Goal: Information Seeking & Learning: Compare options

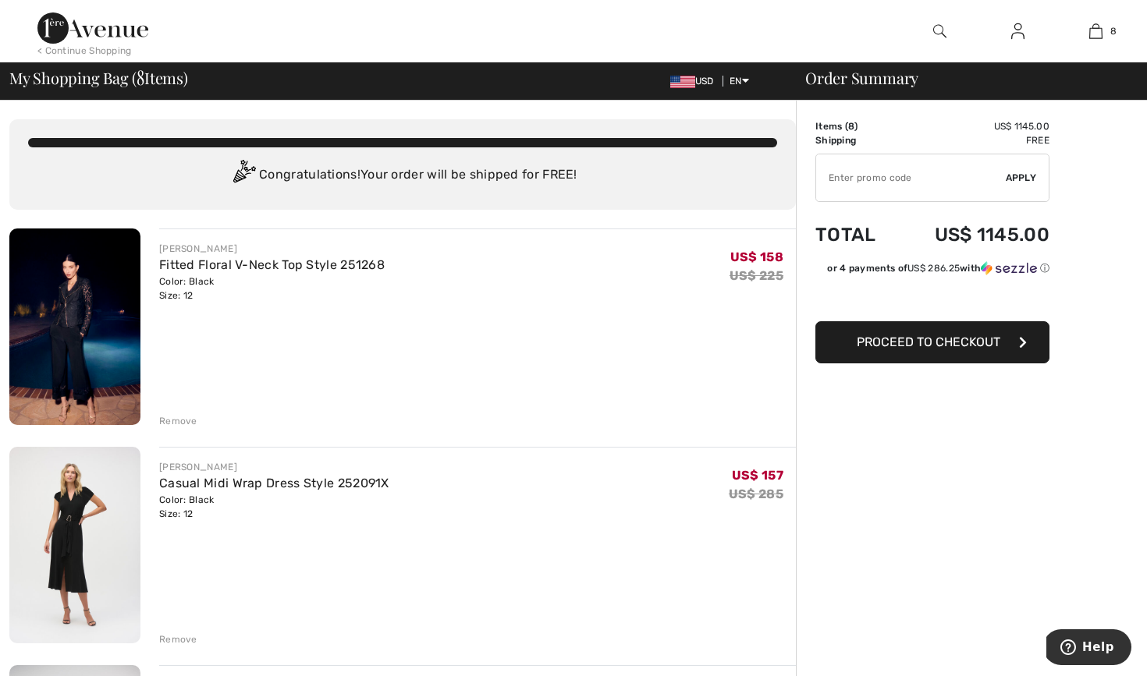
click at [74, 355] on img at bounding box center [74, 327] width 131 height 197
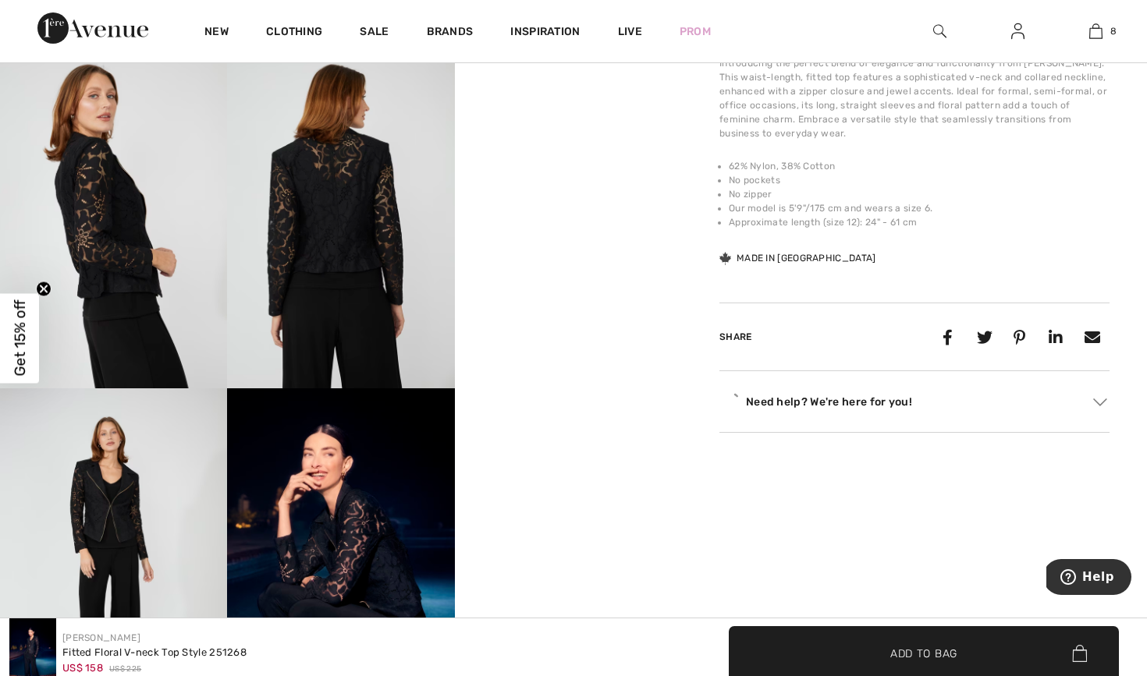
scroll to position [683, 0]
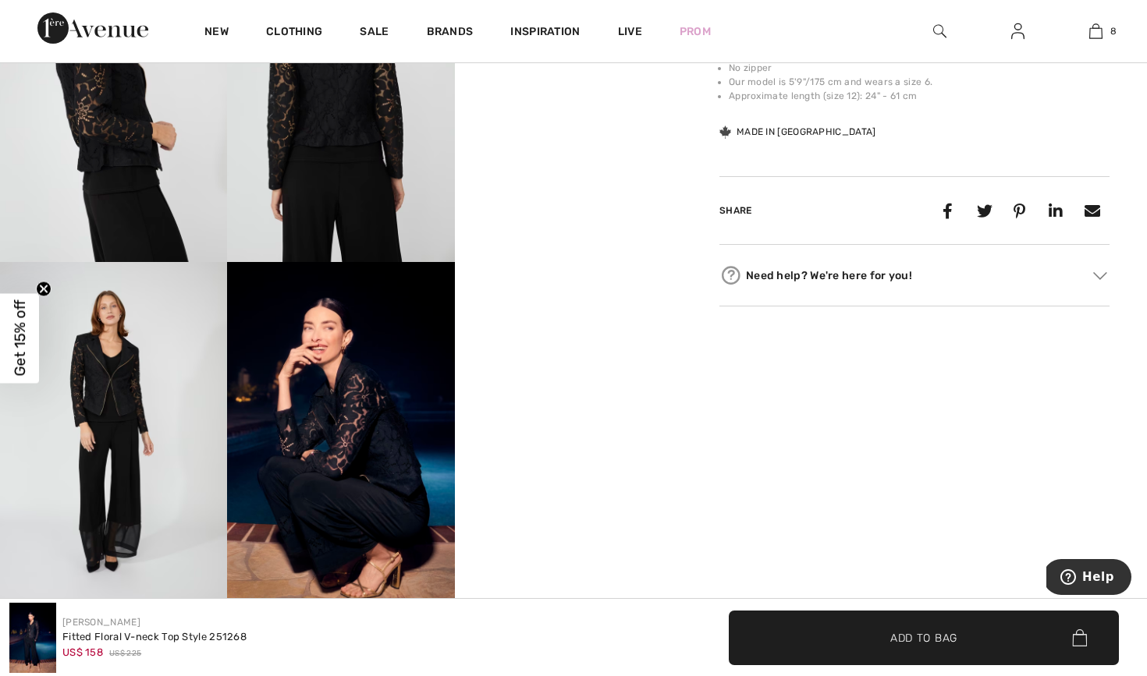
click at [1110, 279] on div "Frank Lyman 1 review 1 review Fitted Floral V-neck Top Style 251268 US$ 158 US$…" at bounding box center [914, 16] width 465 height 1212
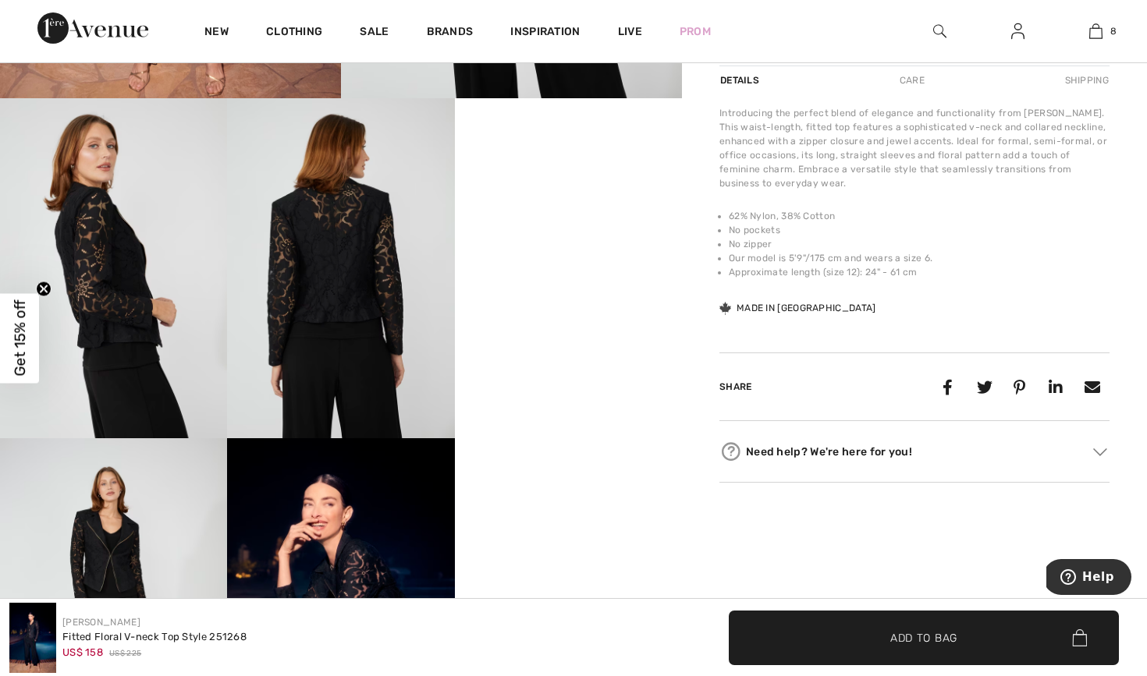
scroll to position [491, 0]
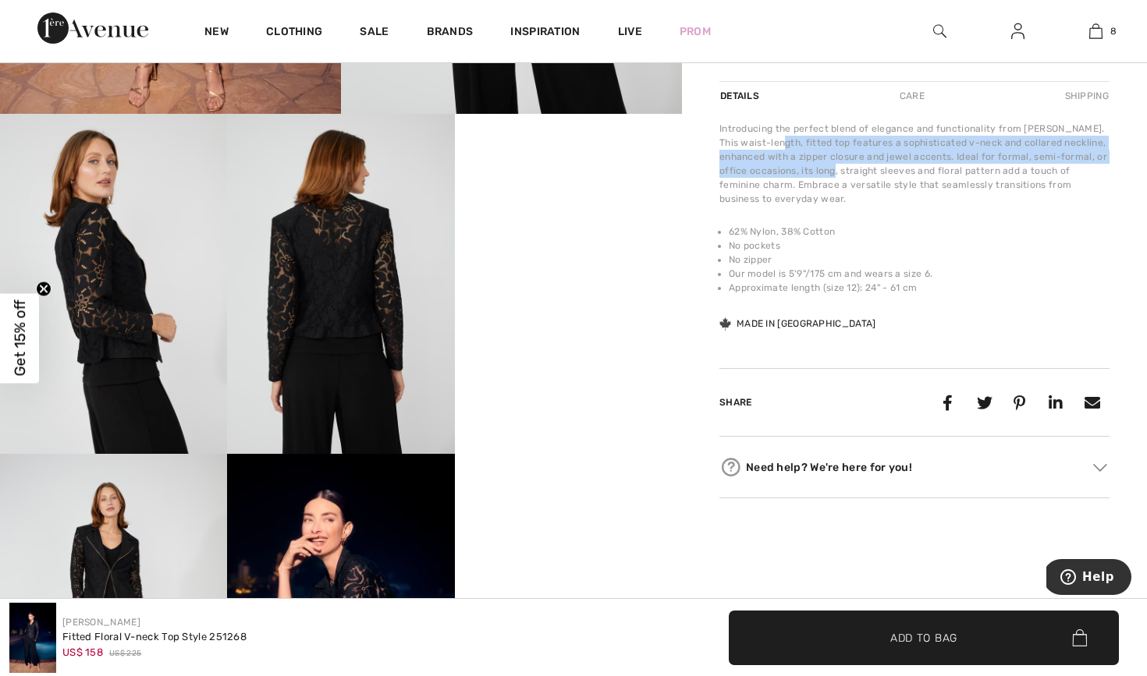
drag, startPoint x: 773, startPoint y: 144, endPoint x: 840, endPoint y: 169, distance: 71.3
click at [840, 169] on div "Introducing the perfect blend of elegance and functionality from Frank Lyman. T…" at bounding box center [914, 164] width 390 height 84
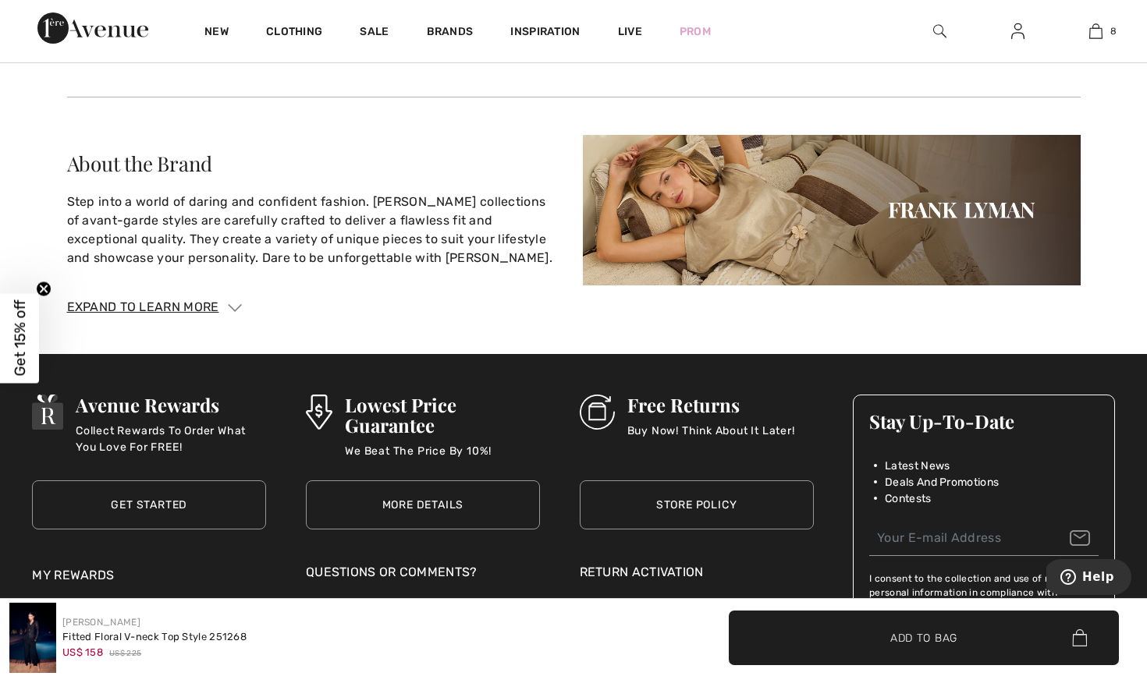
scroll to position [2872, 0]
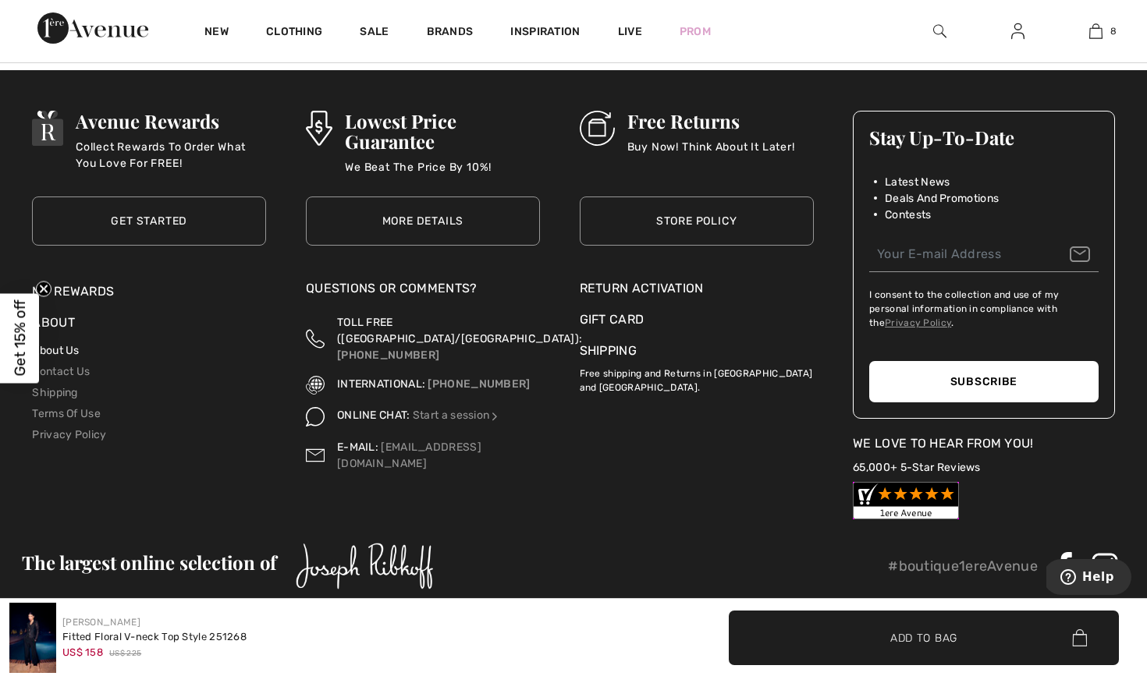
click at [58, 347] on link "About Us" at bounding box center [55, 350] width 47 height 13
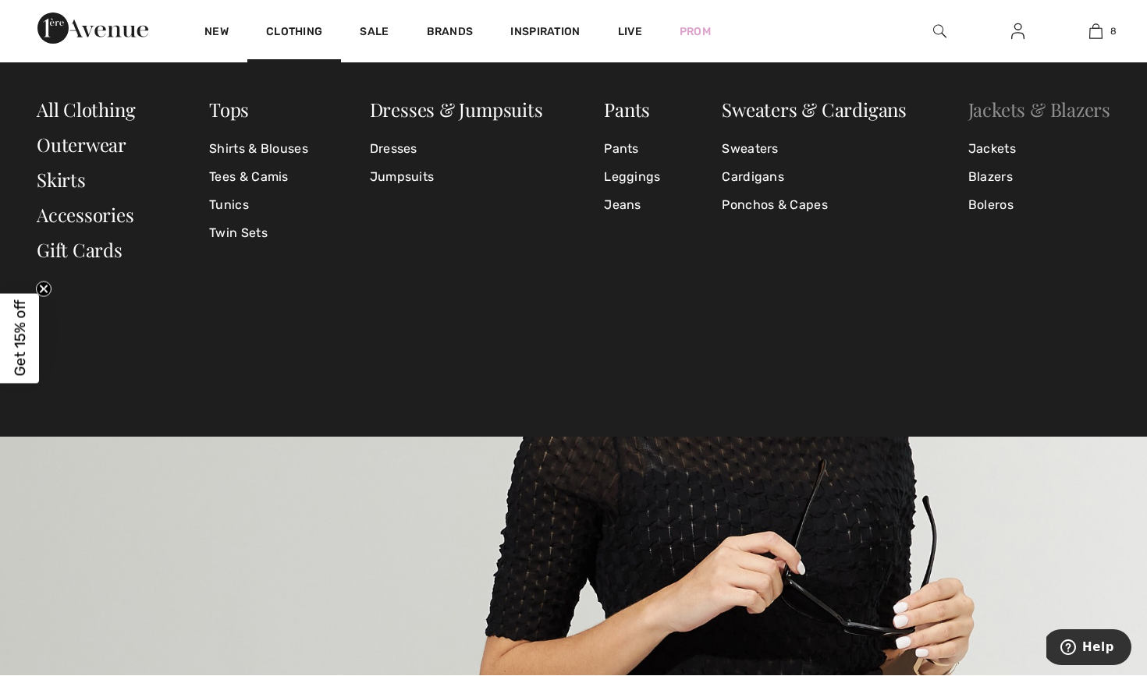
click at [981, 120] on link "Jackets & Blazers" at bounding box center [1039, 109] width 142 height 25
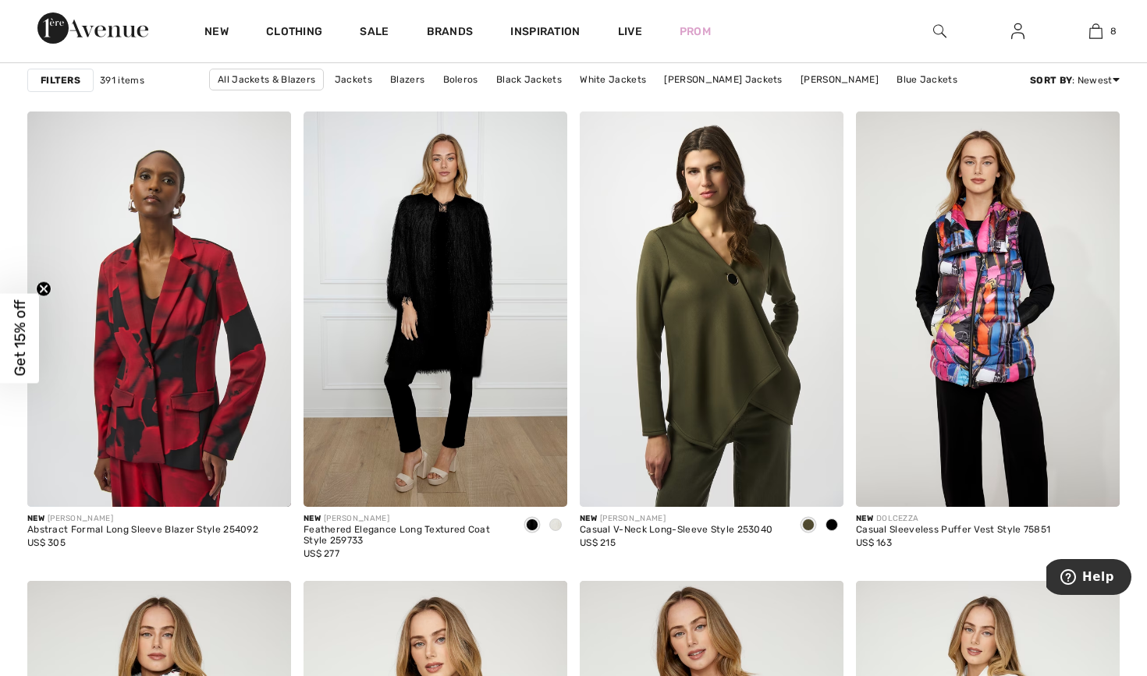
scroll to position [4758, 0]
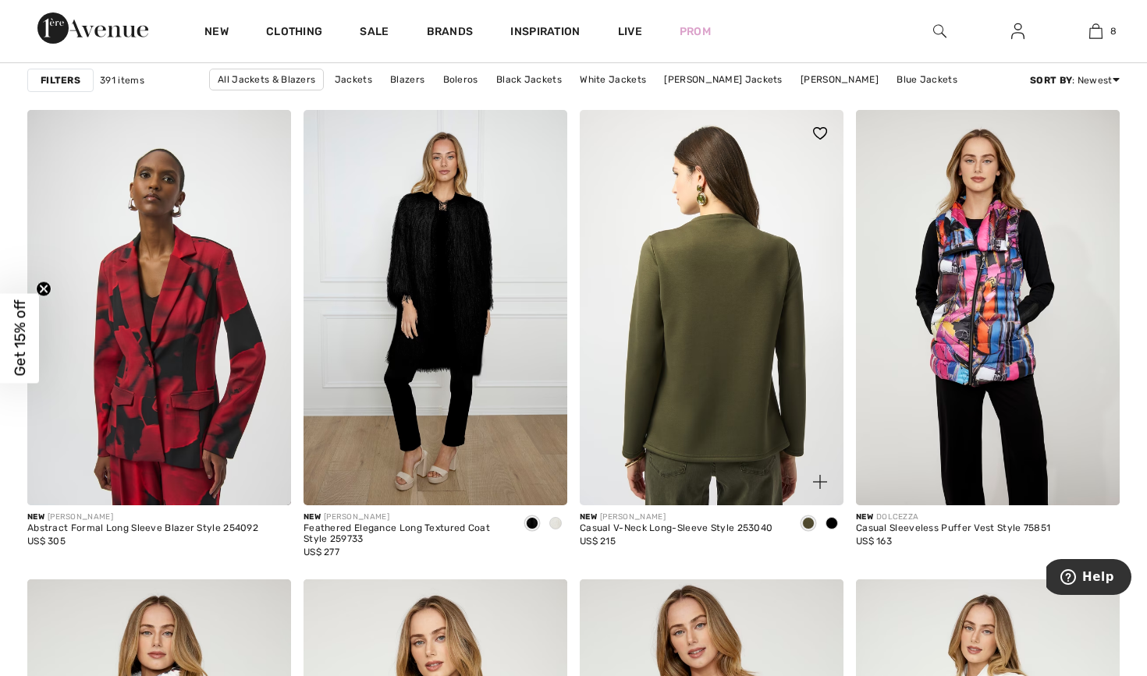
click at [754, 342] on img at bounding box center [712, 308] width 264 height 396
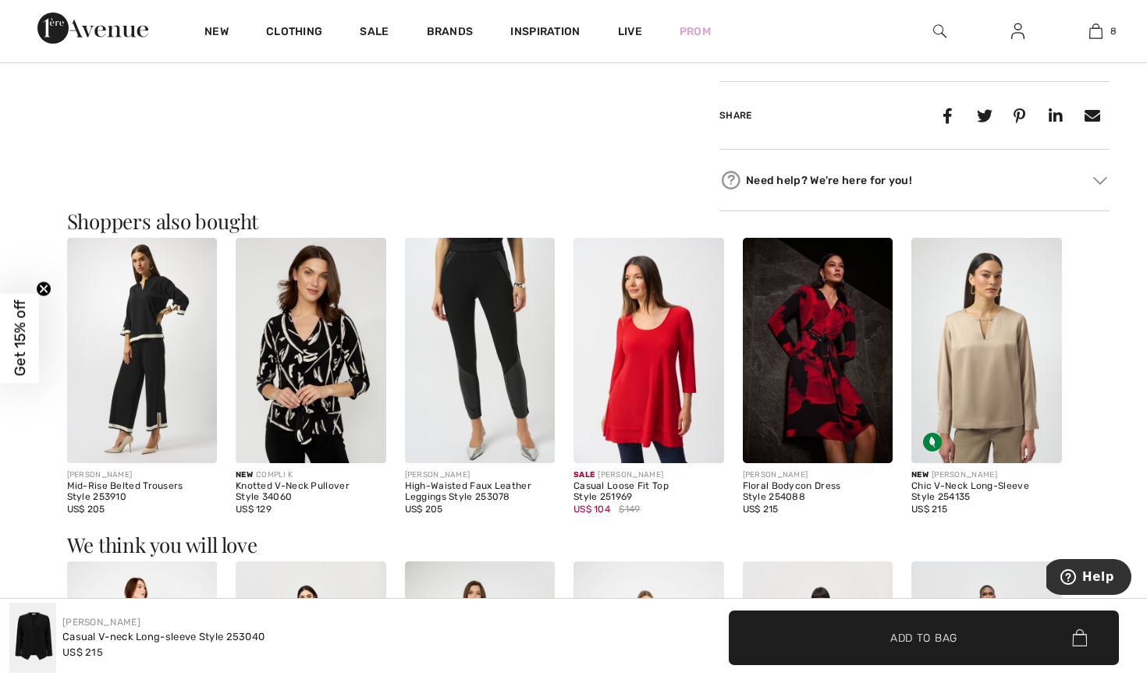
scroll to position [821, 0]
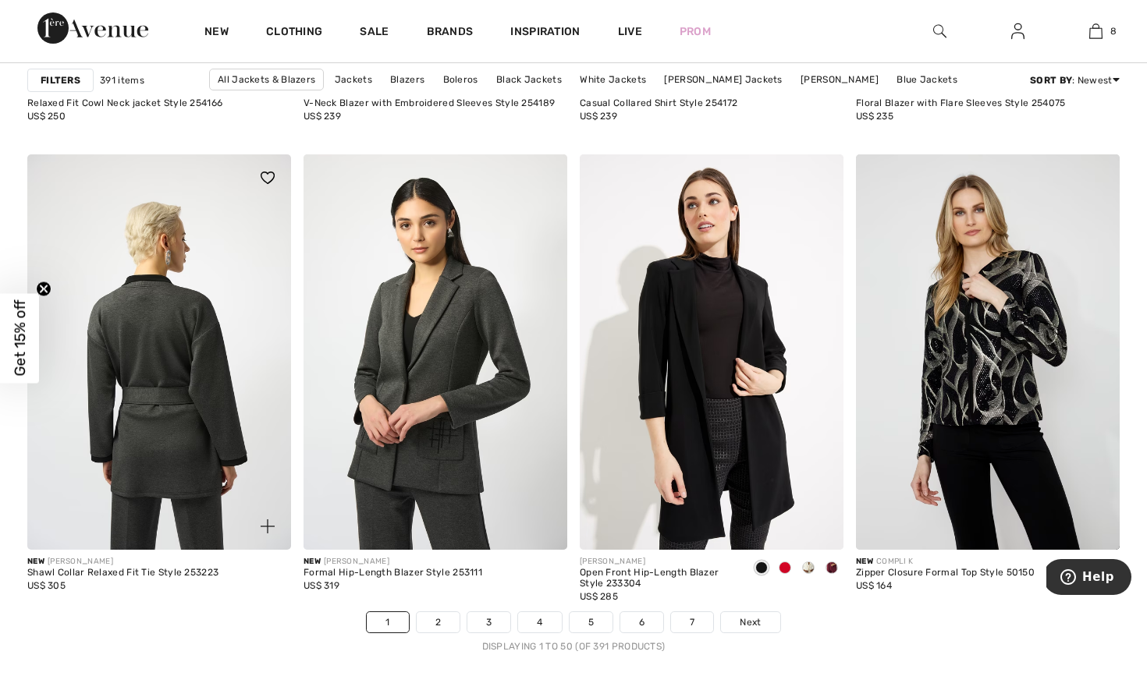
scroll to position [6780, 0]
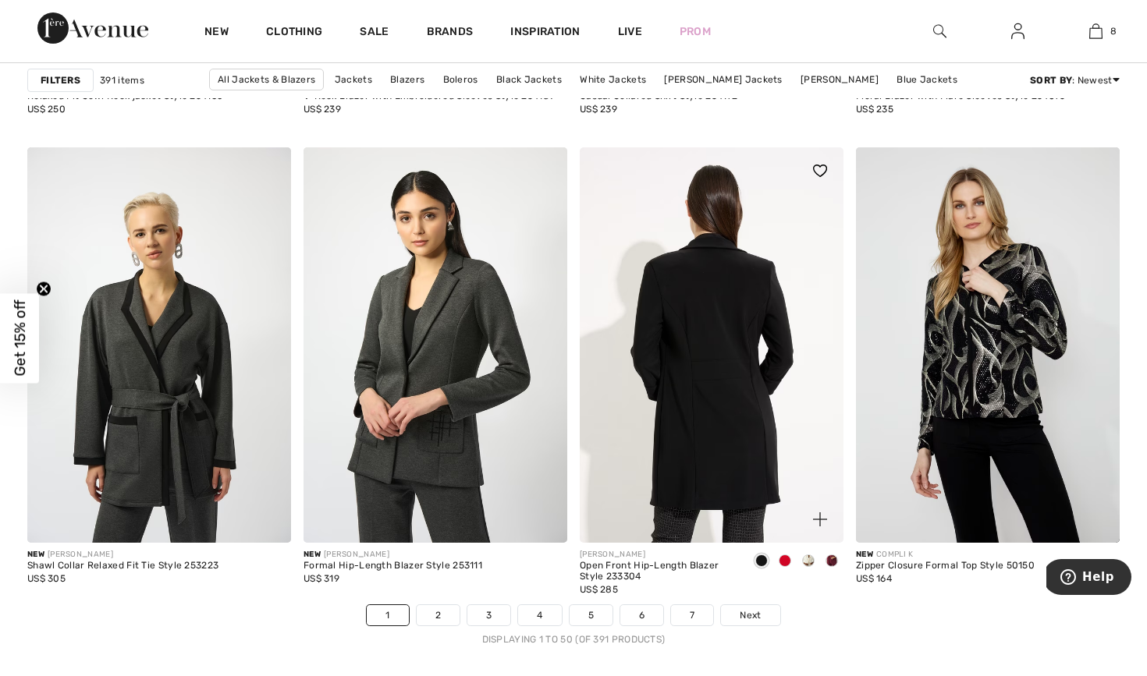
click at [725, 466] on img at bounding box center [712, 345] width 264 height 396
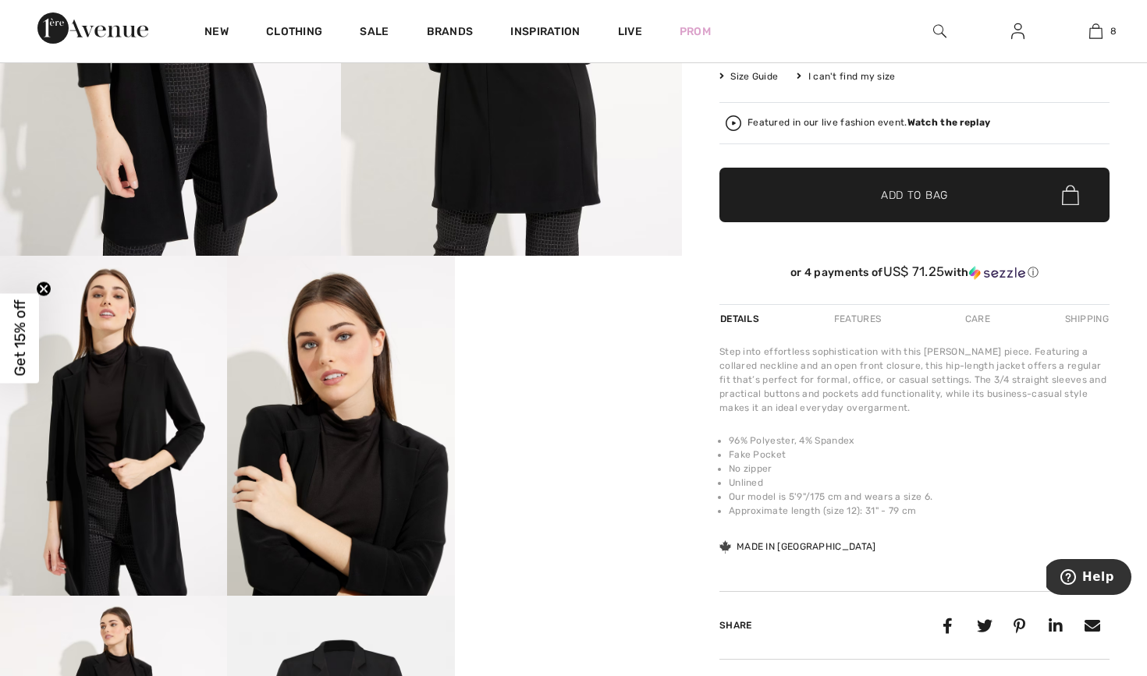
scroll to position [432, 0]
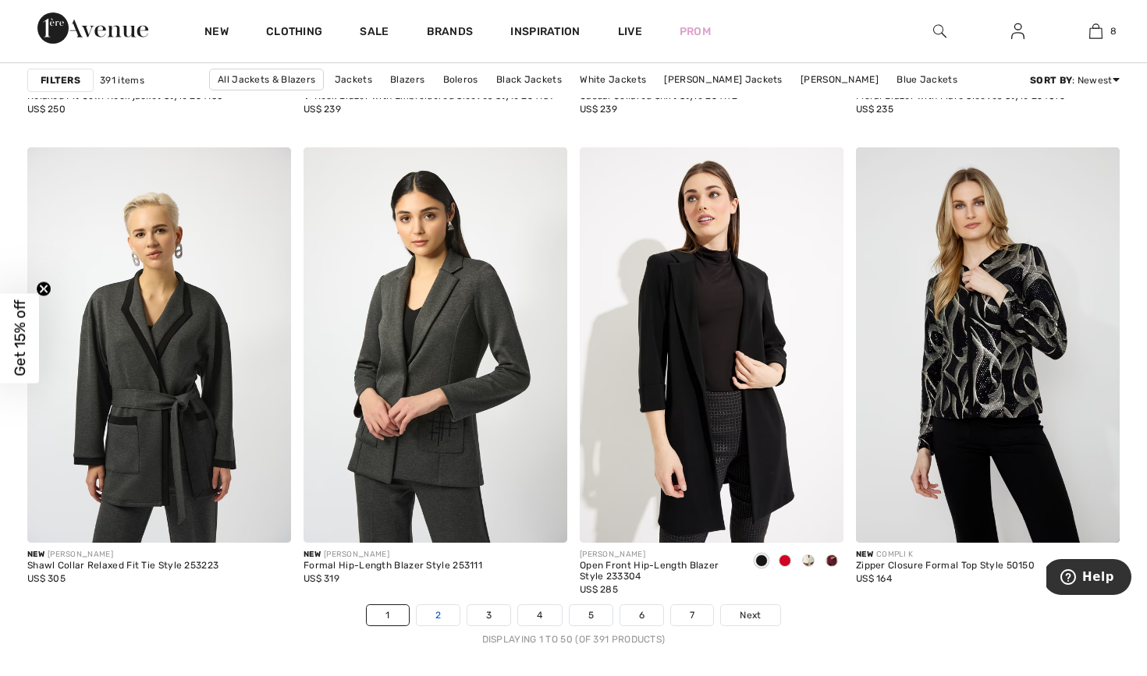
click at [444, 608] on link "2" at bounding box center [438, 615] width 43 height 20
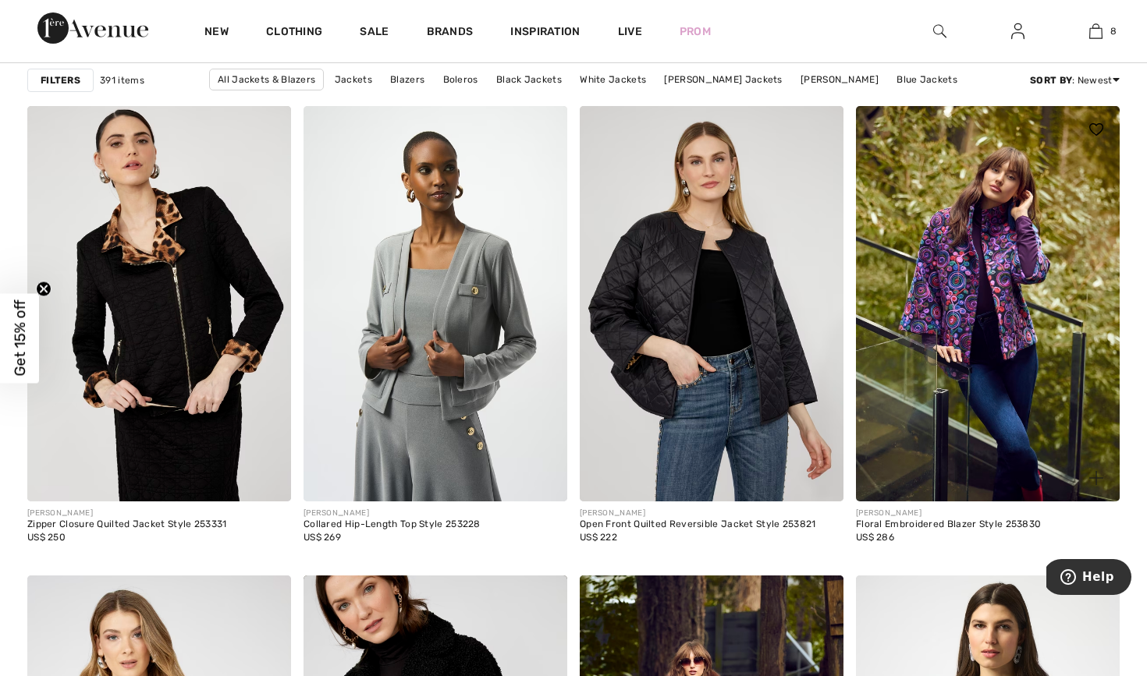
scroll to position [4786, 0]
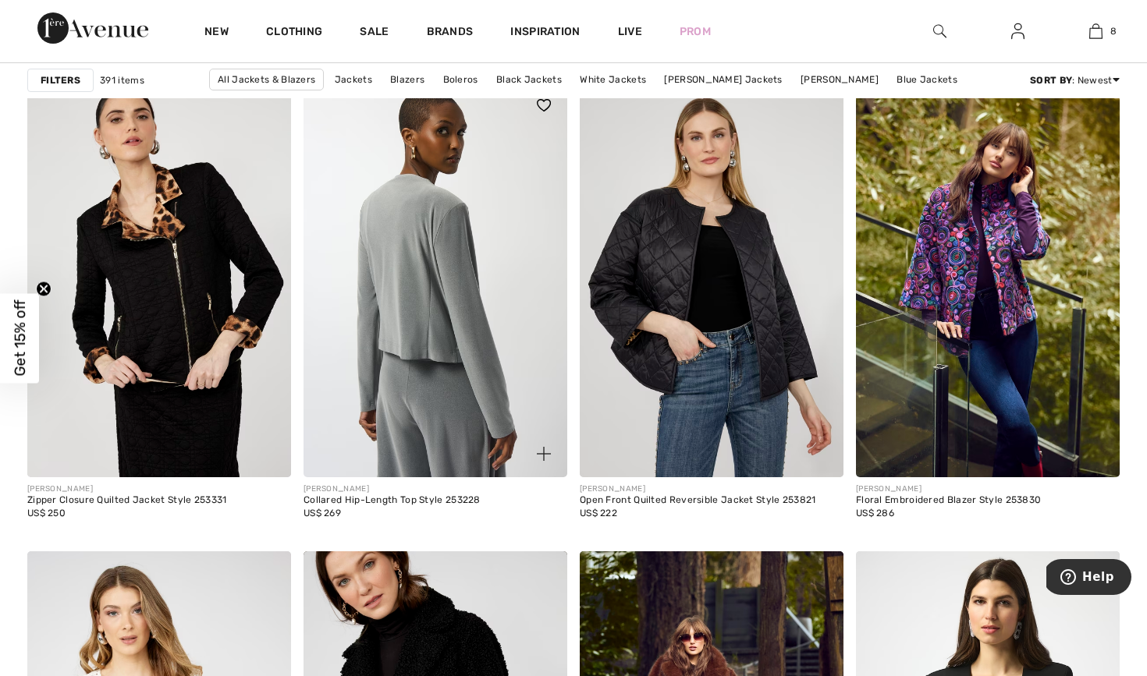
click at [482, 401] on img at bounding box center [435, 280] width 264 height 396
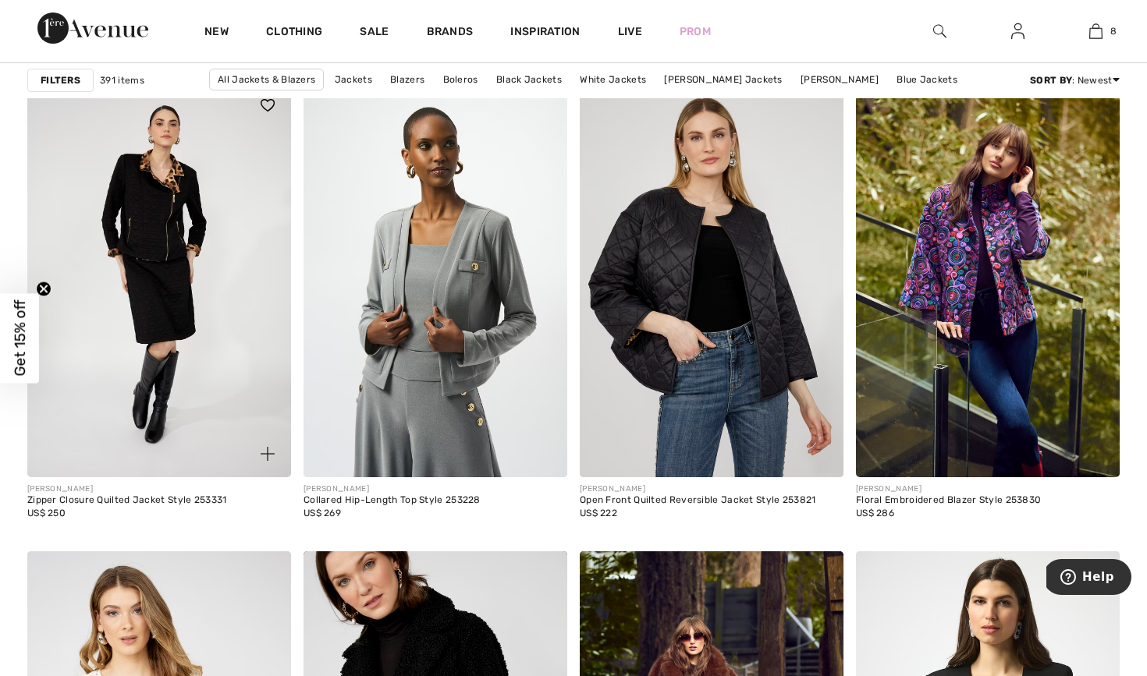
click at [176, 332] on img at bounding box center [159, 280] width 264 height 396
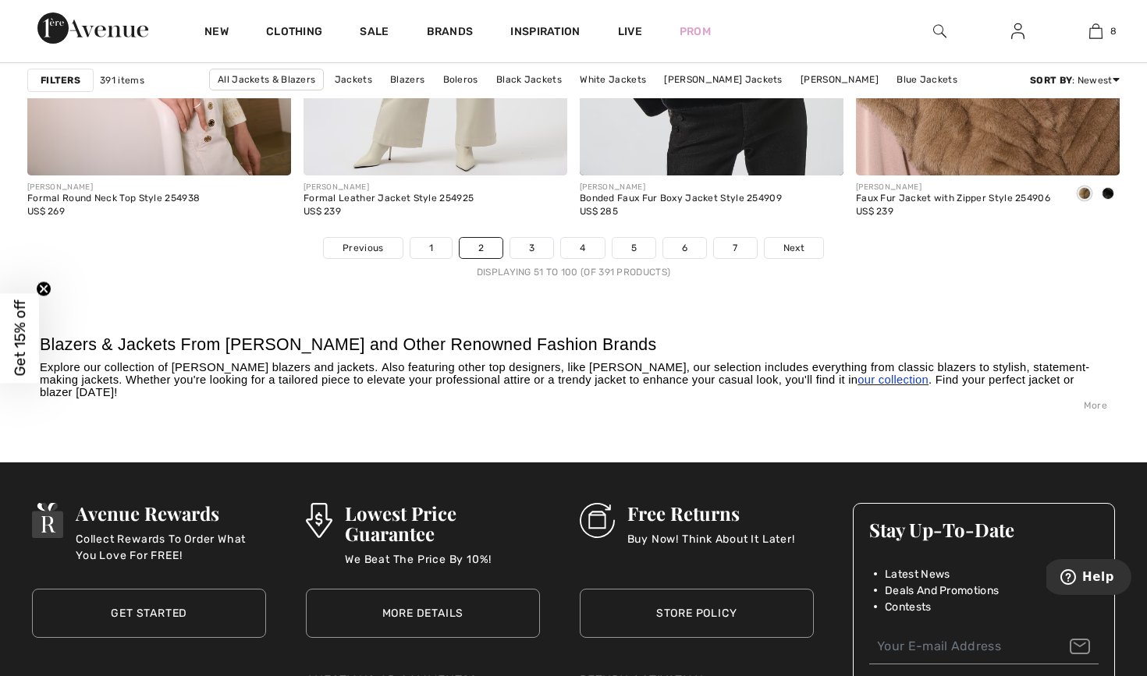
scroll to position [7136, 0]
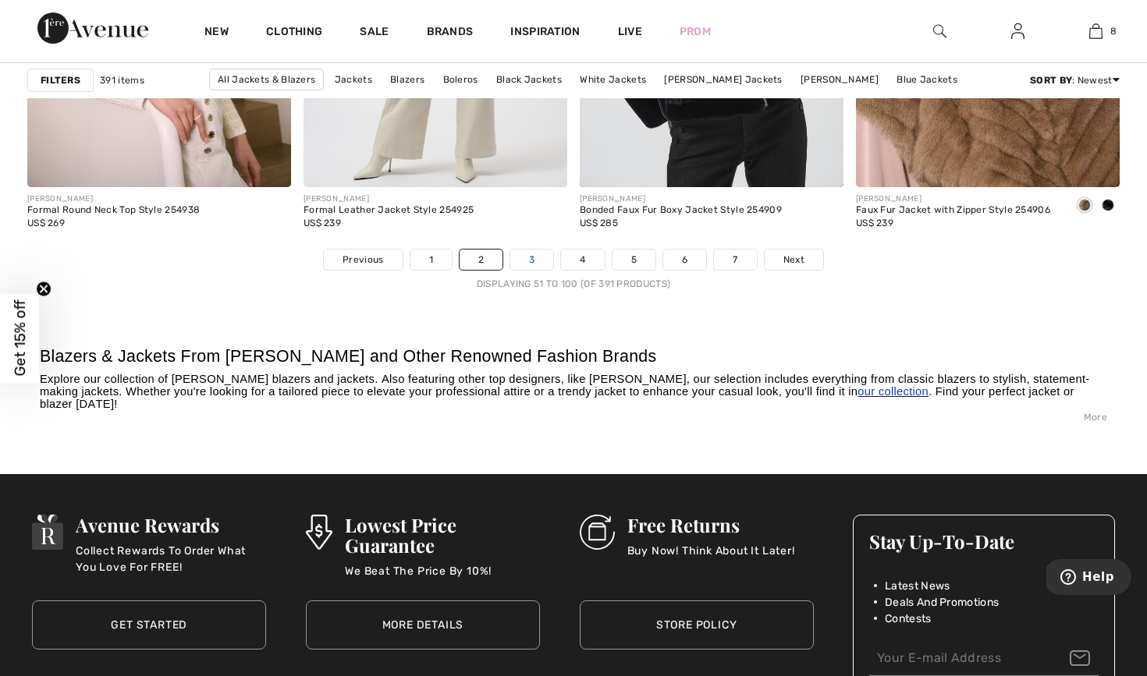
click at [537, 257] on link "3" at bounding box center [531, 260] width 43 height 20
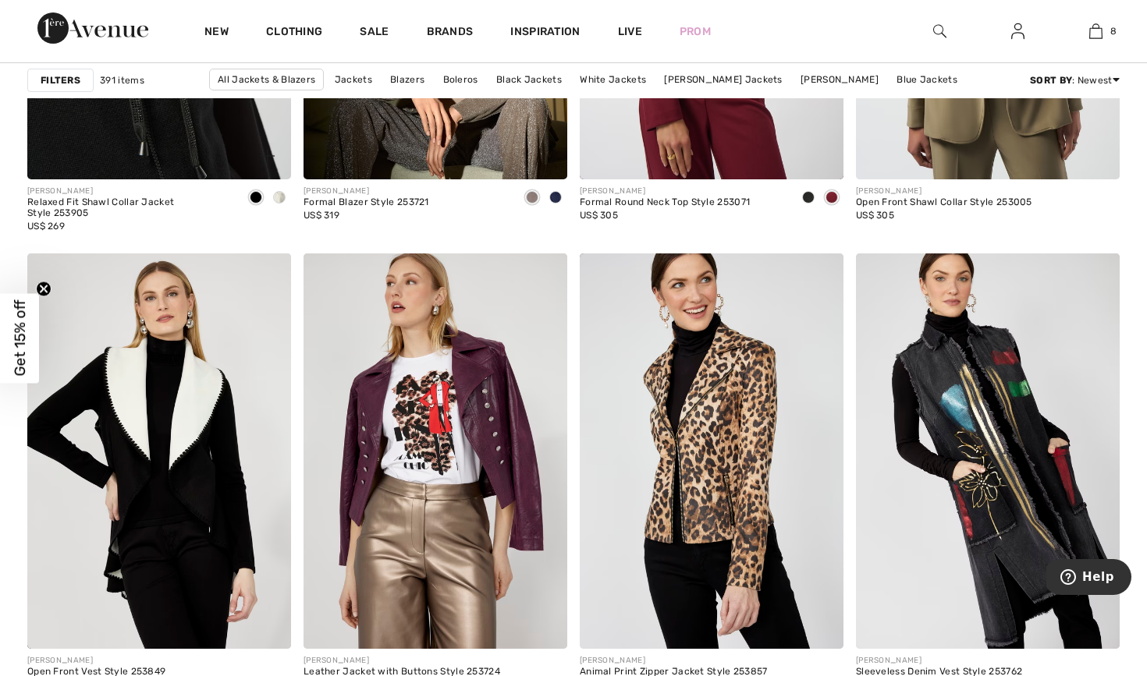
scroll to position [2650, 0]
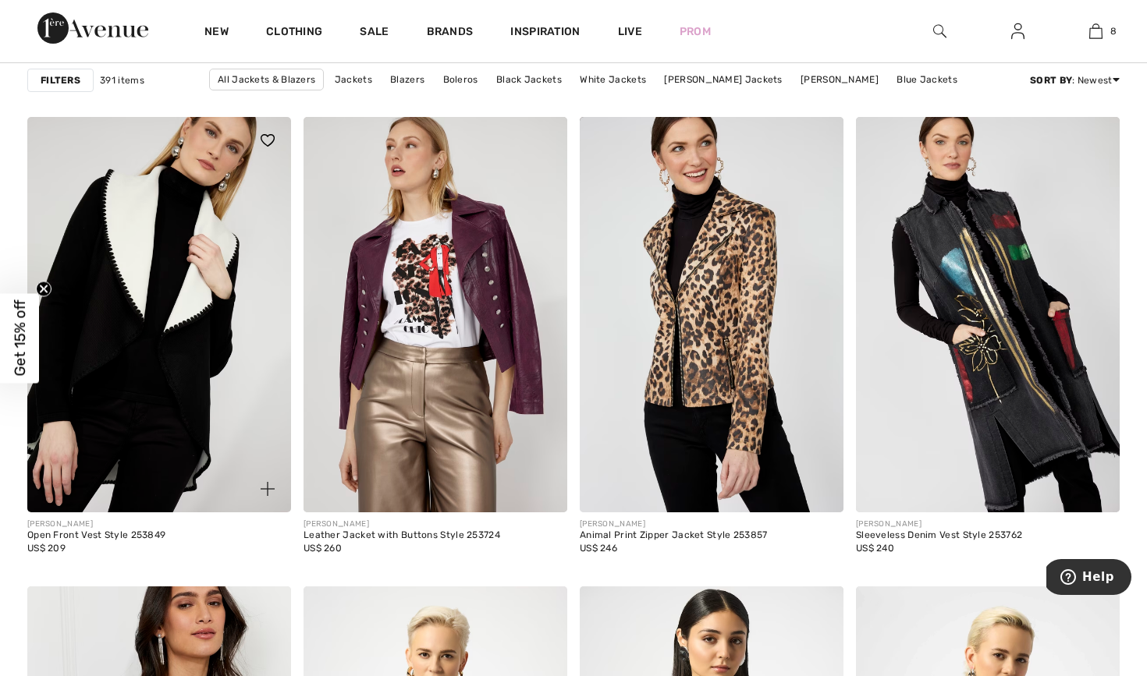
click at [206, 427] on img at bounding box center [159, 315] width 264 height 396
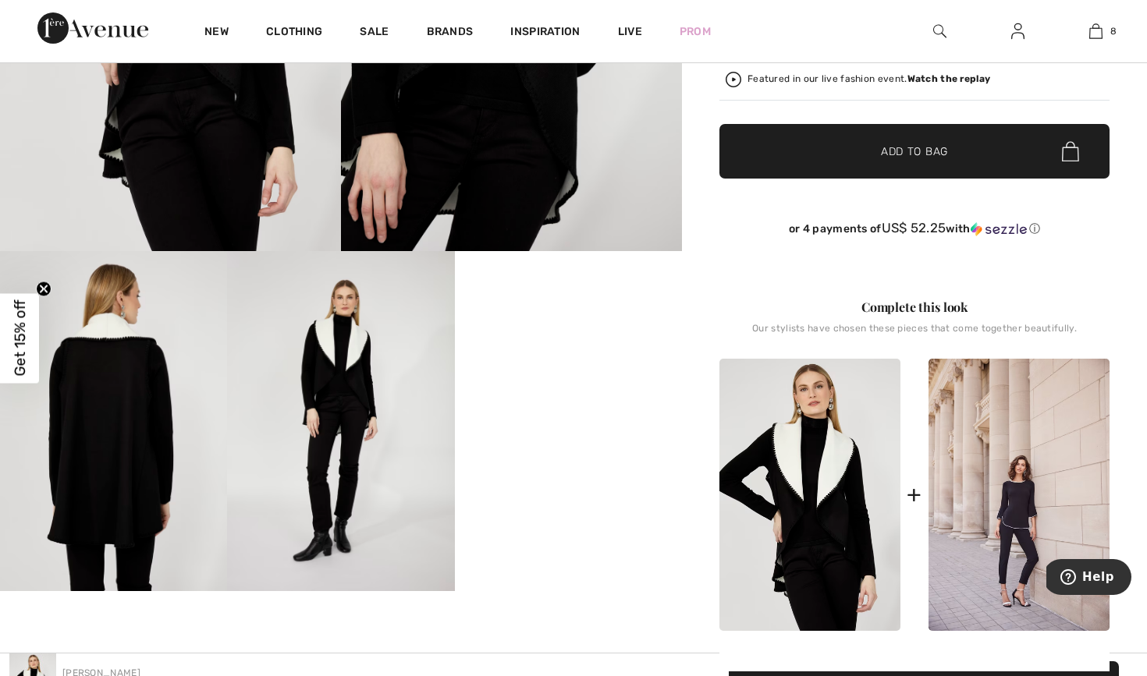
scroll to position [569, 0]
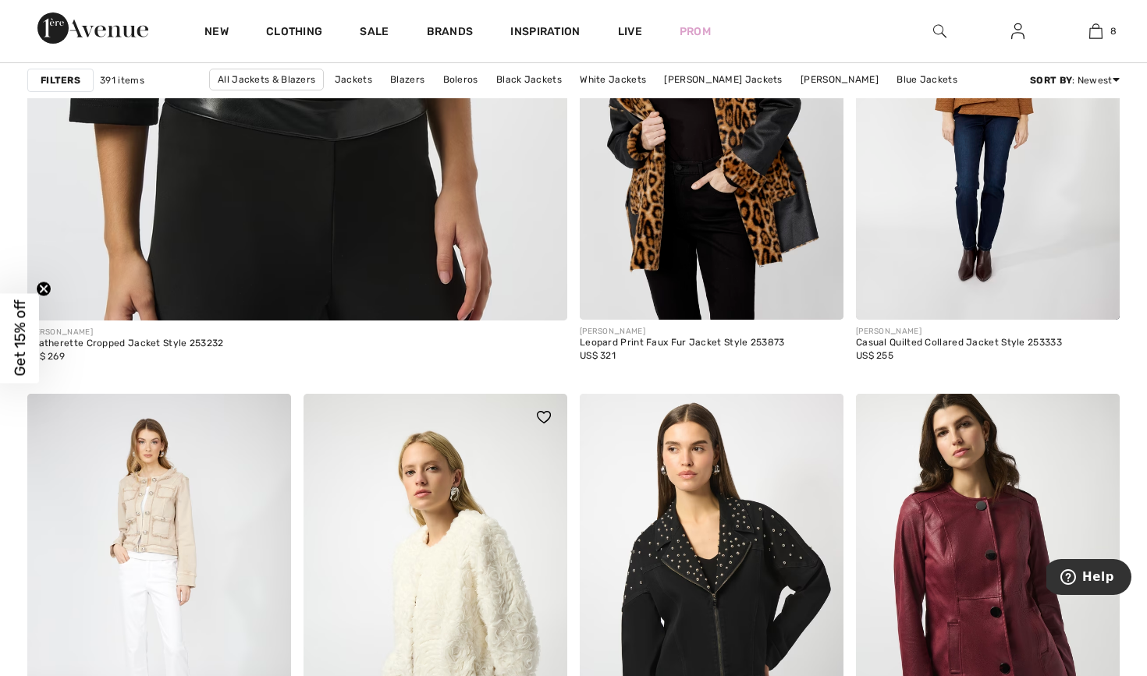
scroll to position [4472, 0]
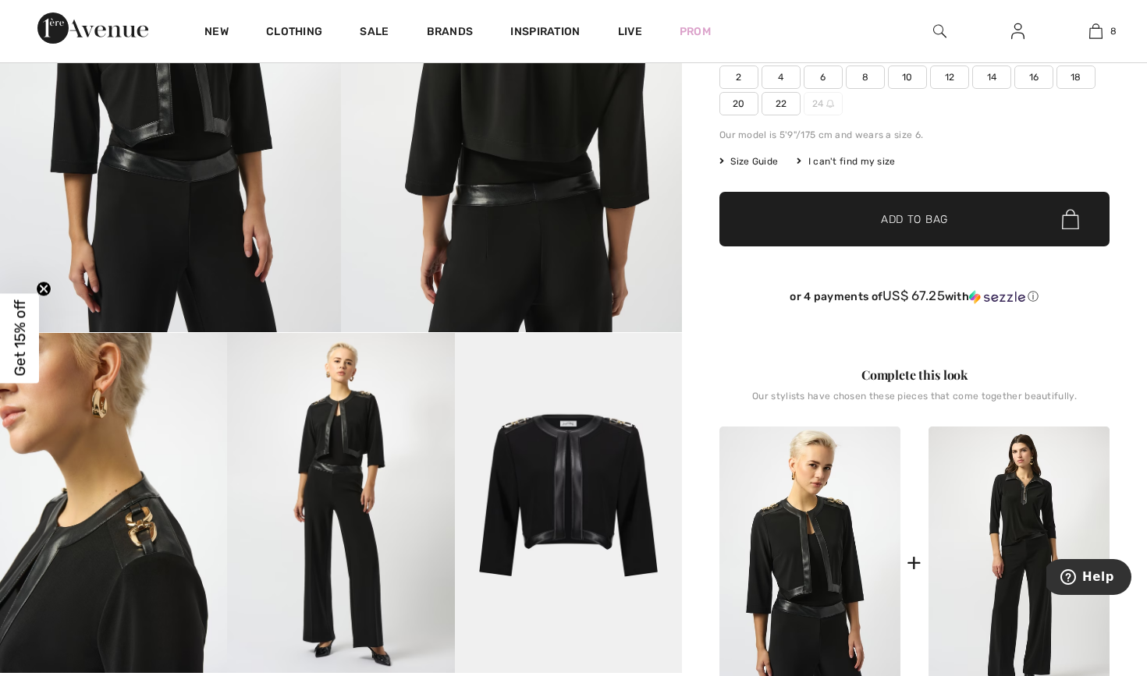
scroll to position [614, 0]
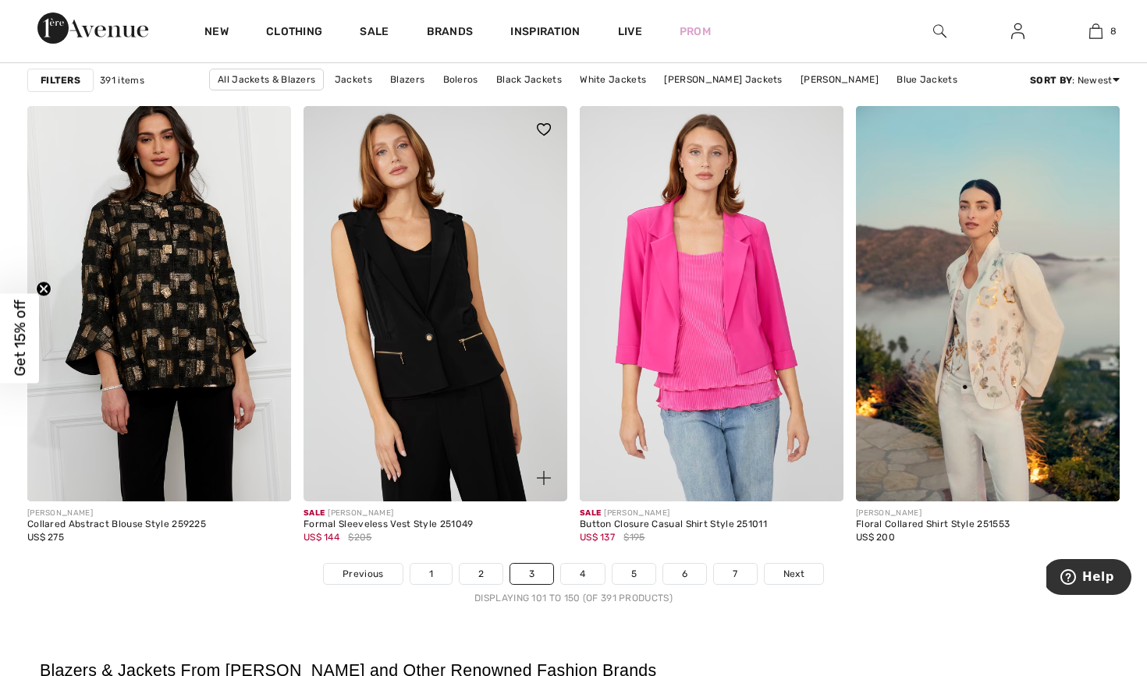
scroll to position [6827, 0]
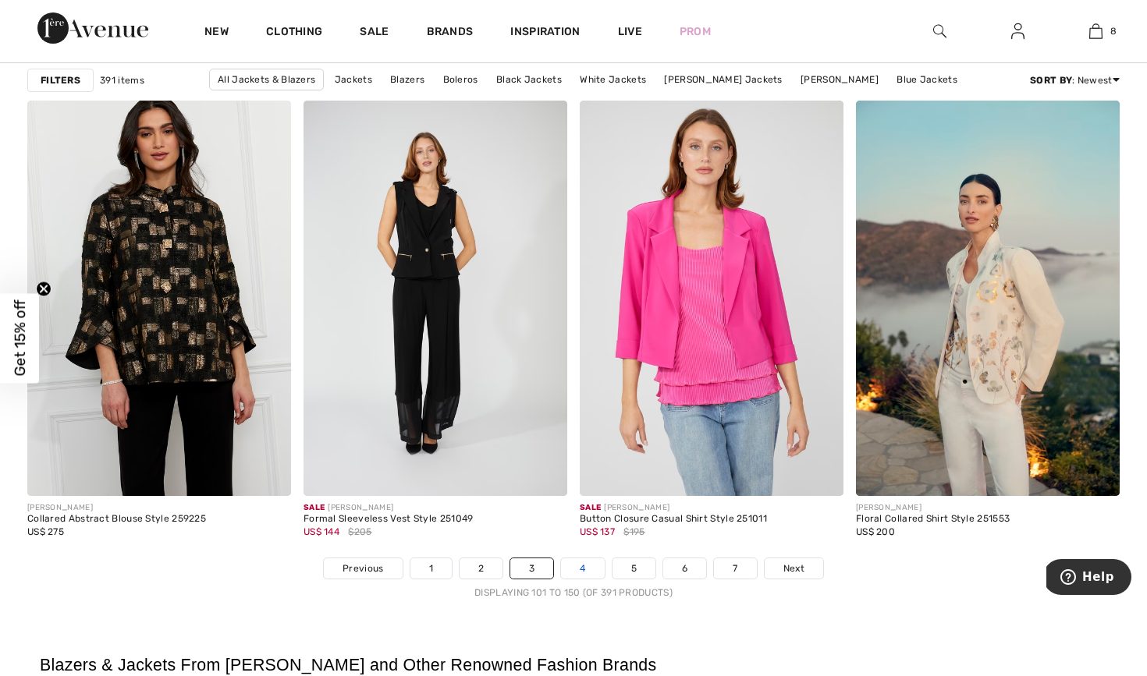
click at [595, 563] on link "4" at bounding box center [582, 569] width 43 height 20
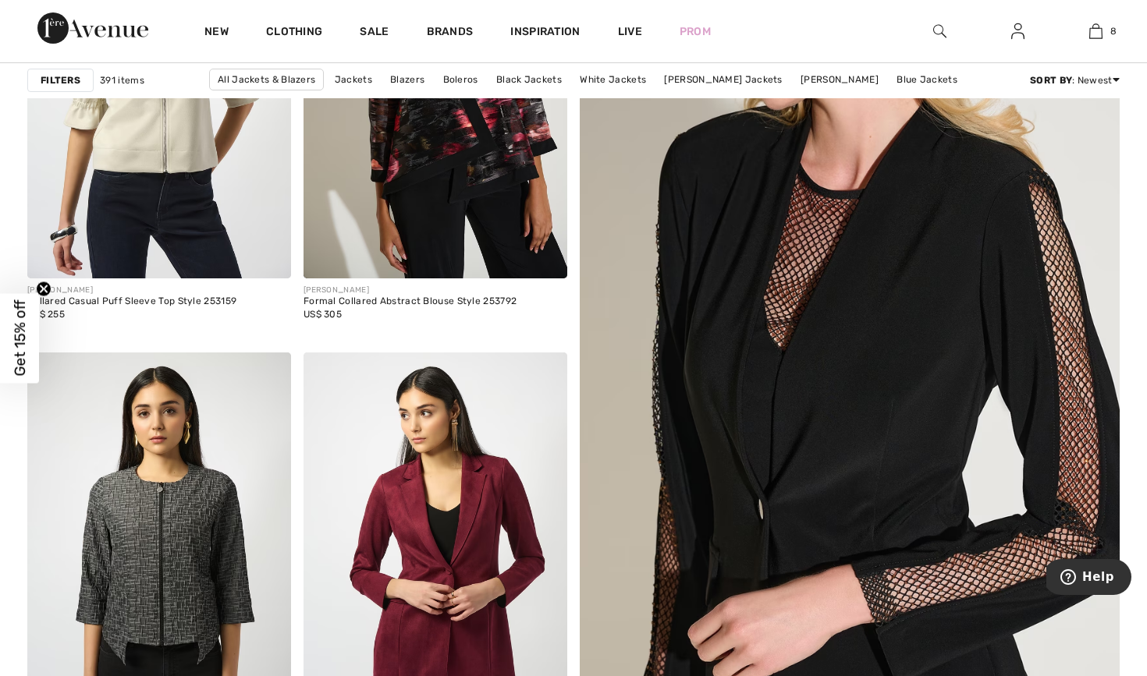
scroll to position [414, 0]
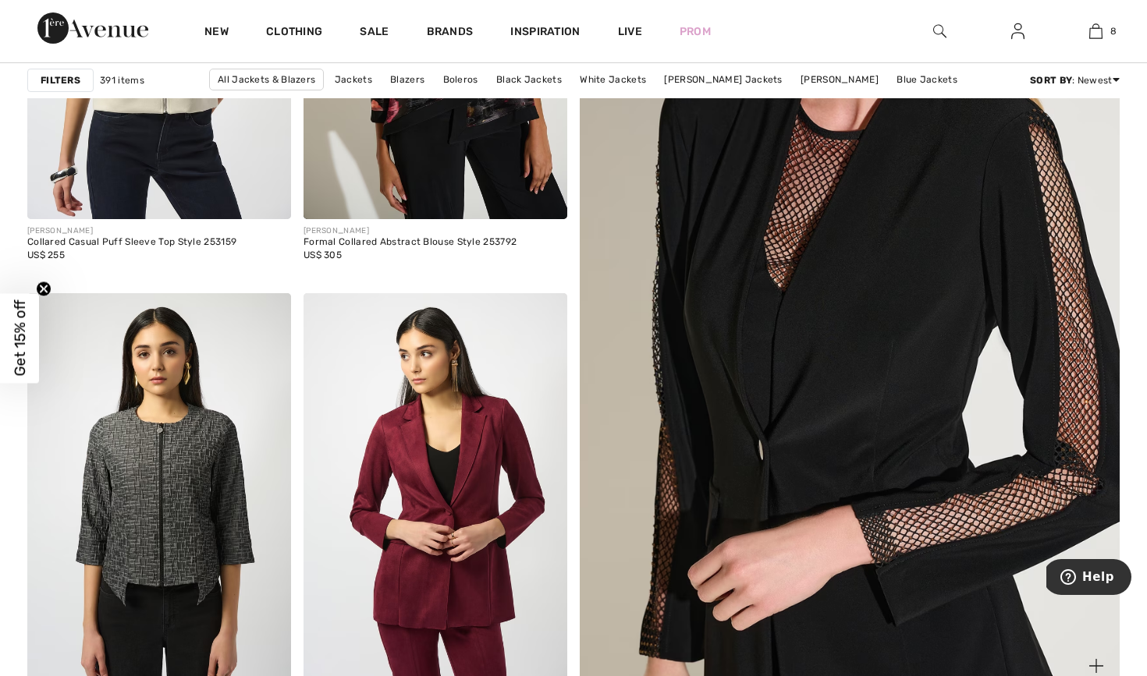
click at [889, 459] on img at bounding box center [849, 310] width 647 height 972
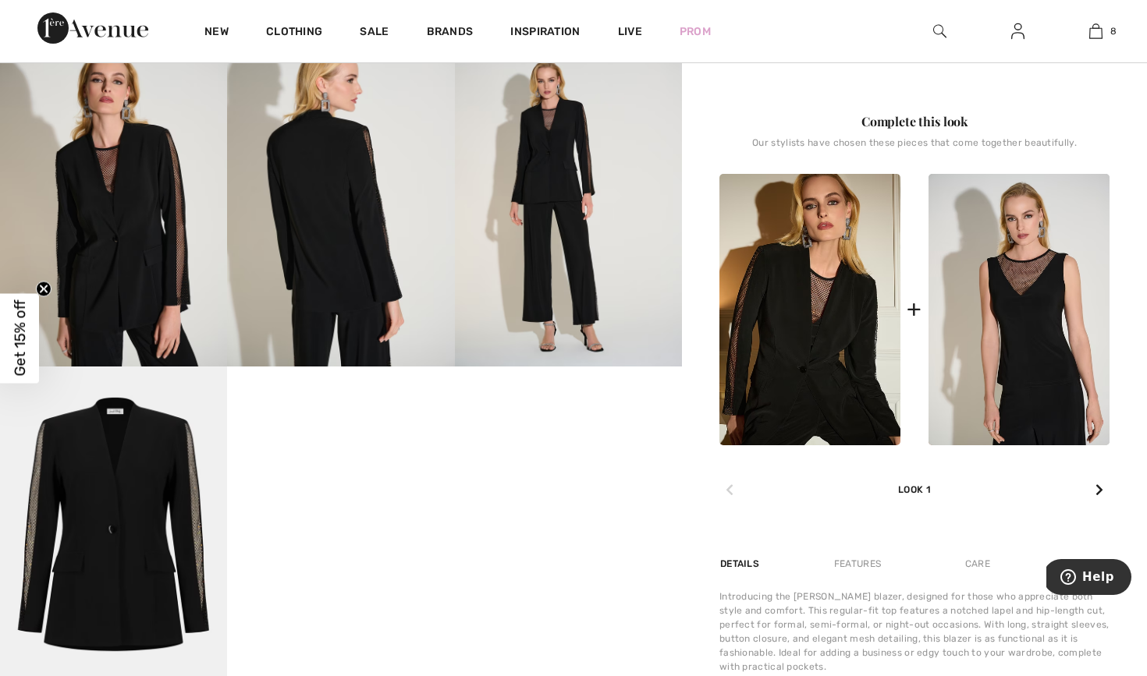
scroll to position [641, 0]
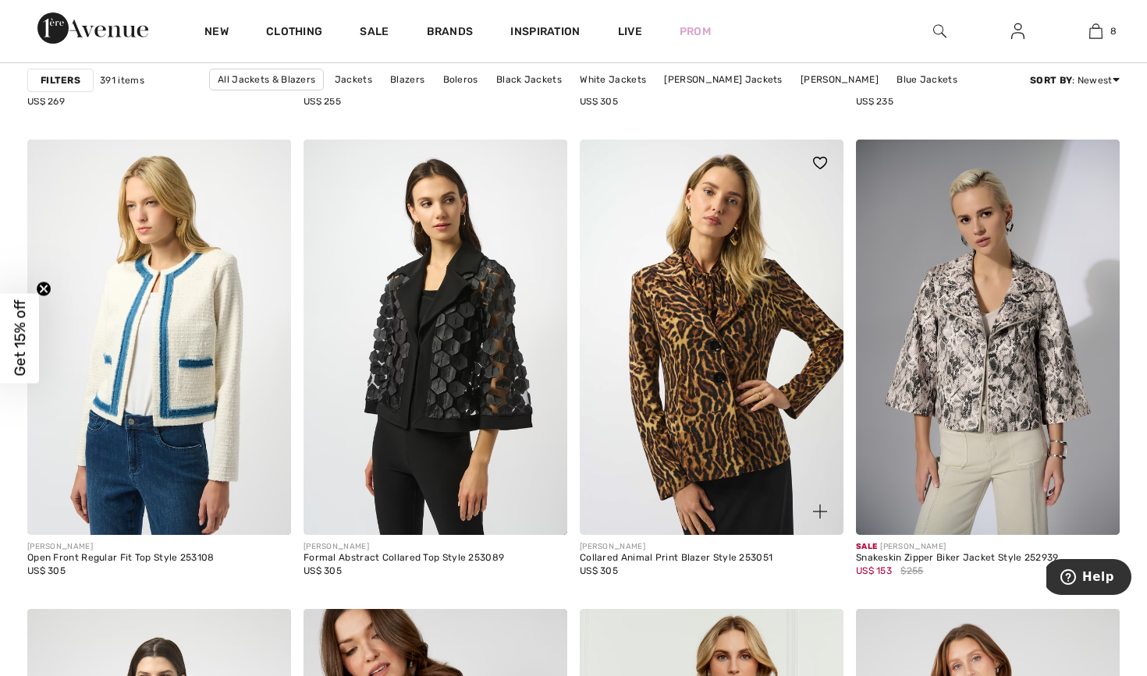
scroll to position [2673, 0]
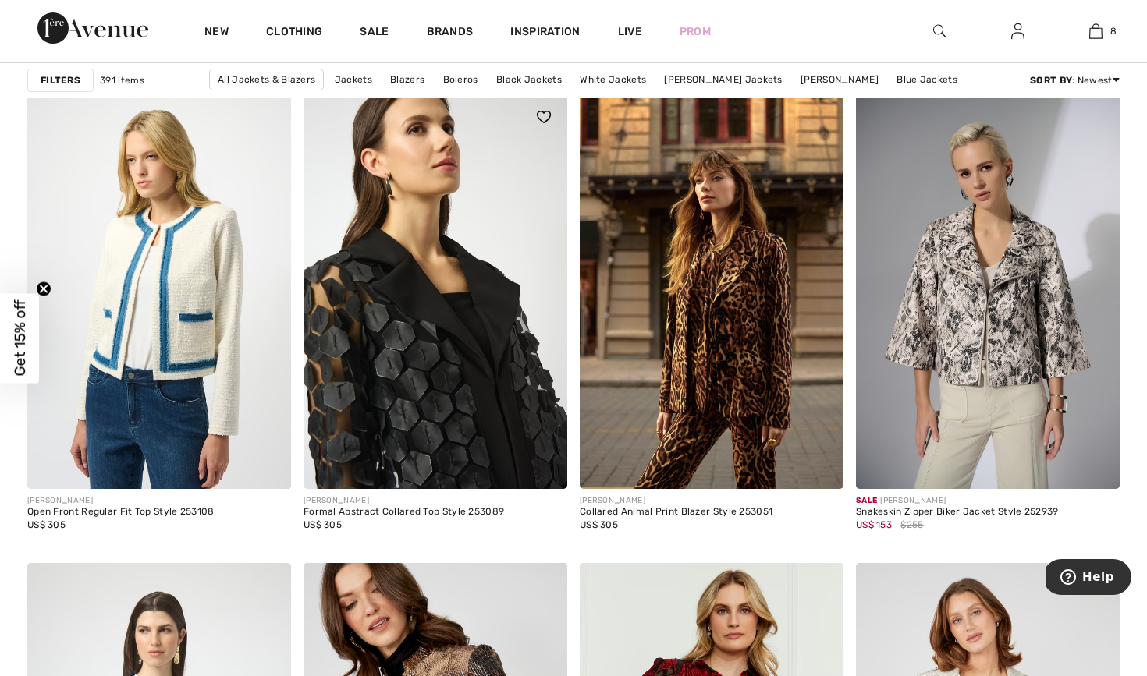
click at [483, 413] on img at bounding box center [435, 292] width 264 height 396
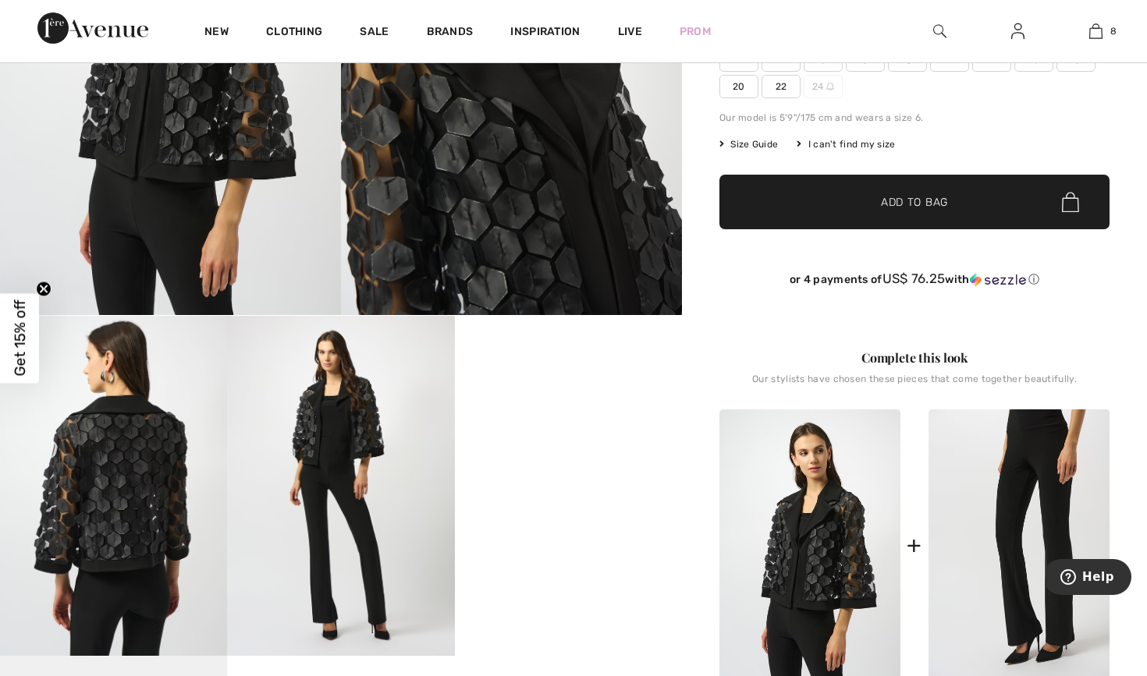
scroll to position [378, 0]
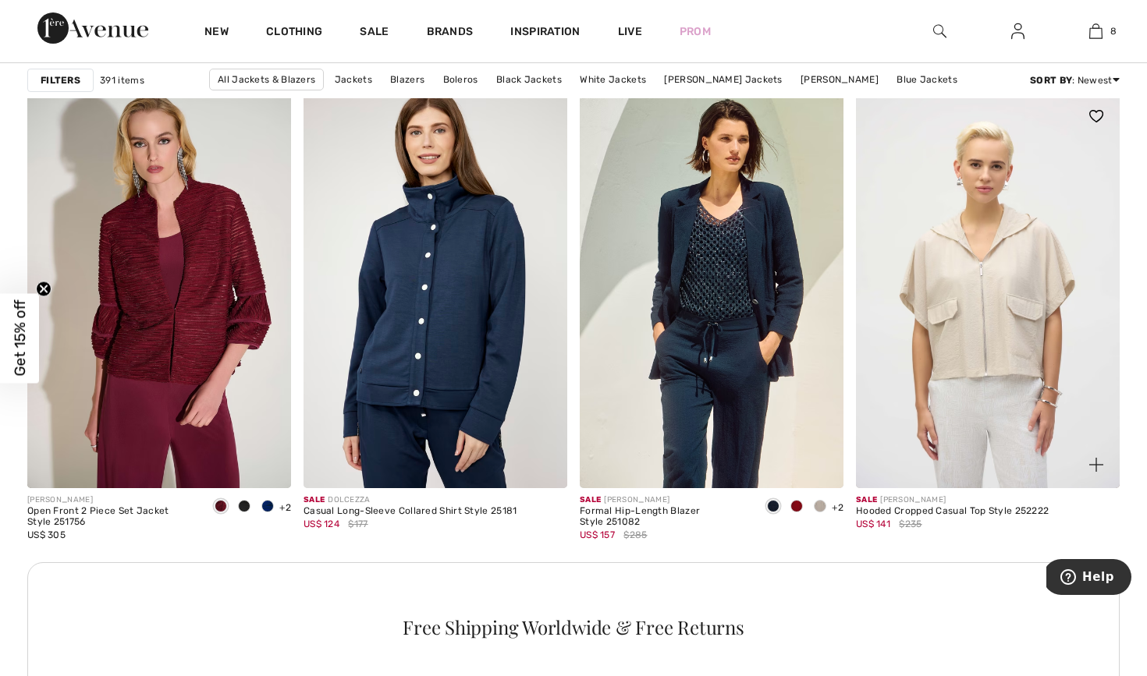
scroll to position [5200, 0]
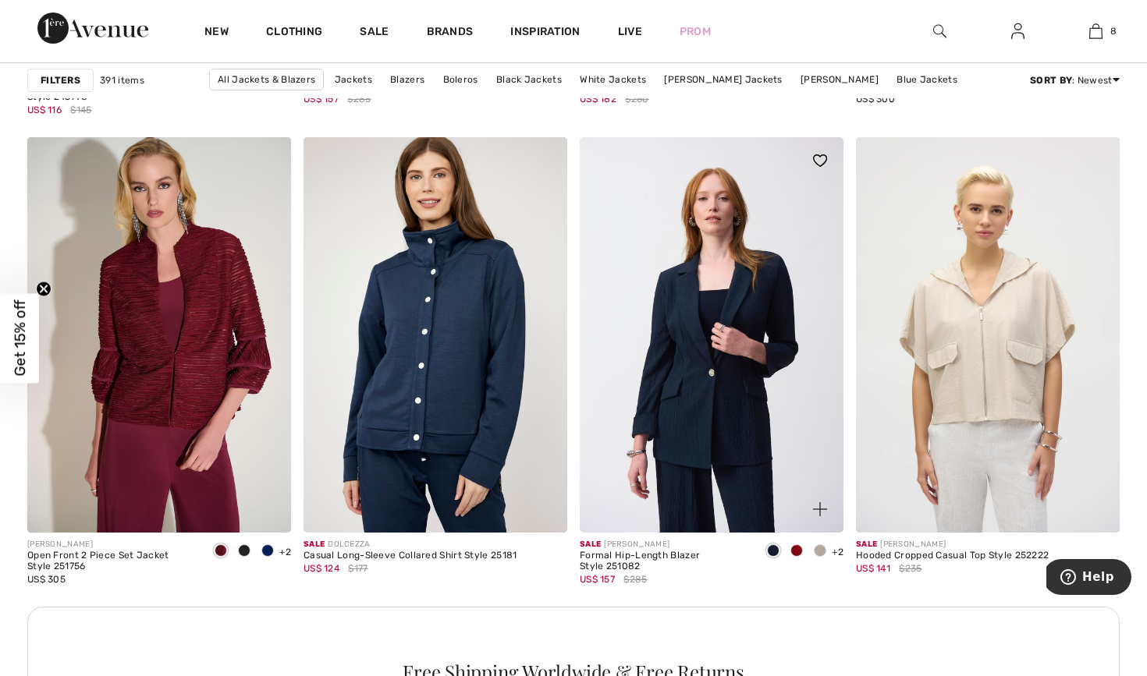
click at [728, 389] on img at bounding box center [712, 335] width 264 height 396
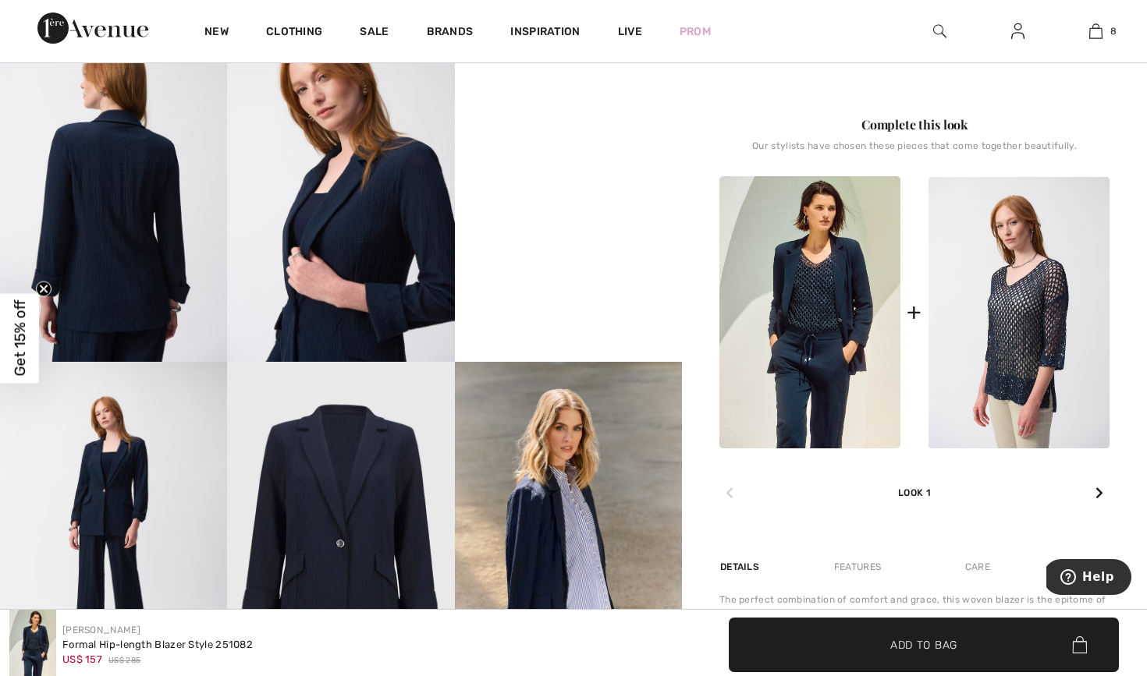
scroll to position [512, 0]
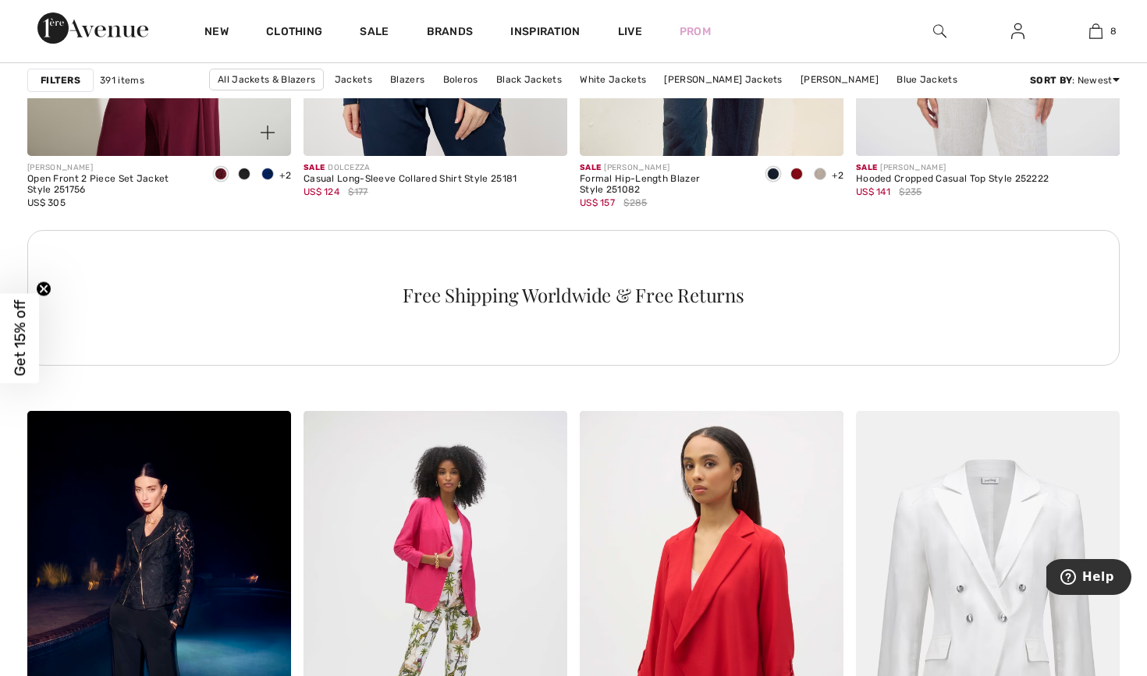
scroll to position [5844, 0]
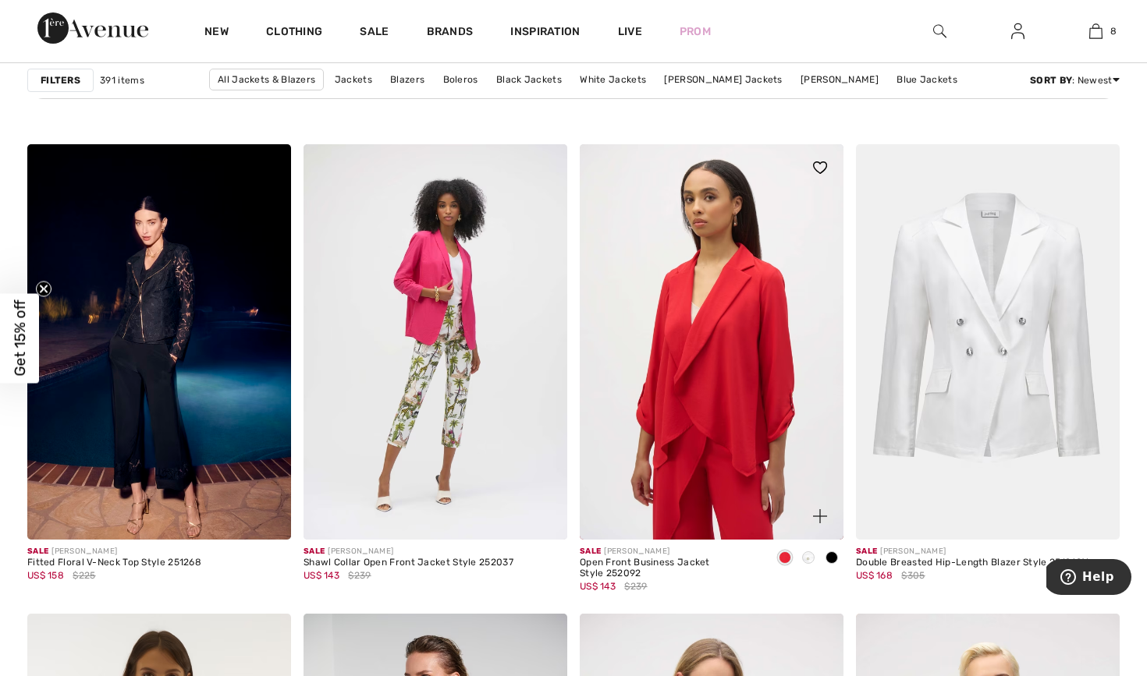
click at [835, 558] on span at bounding box center [831, 558] width 12 height 12
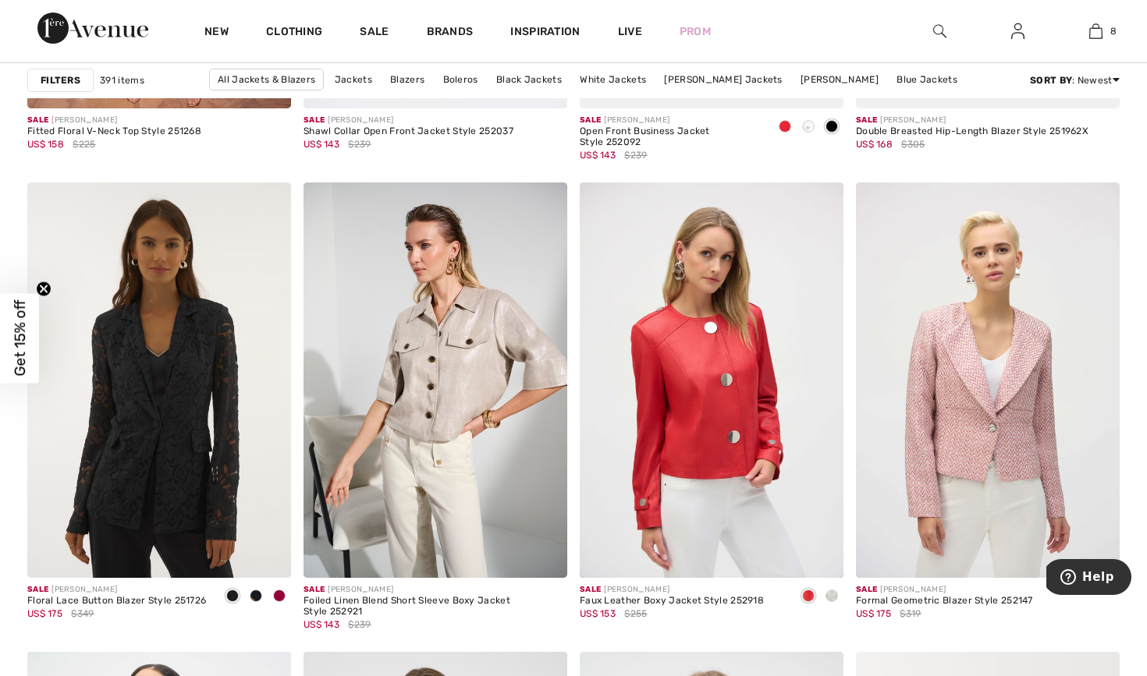
scroll to position [6341, 0]
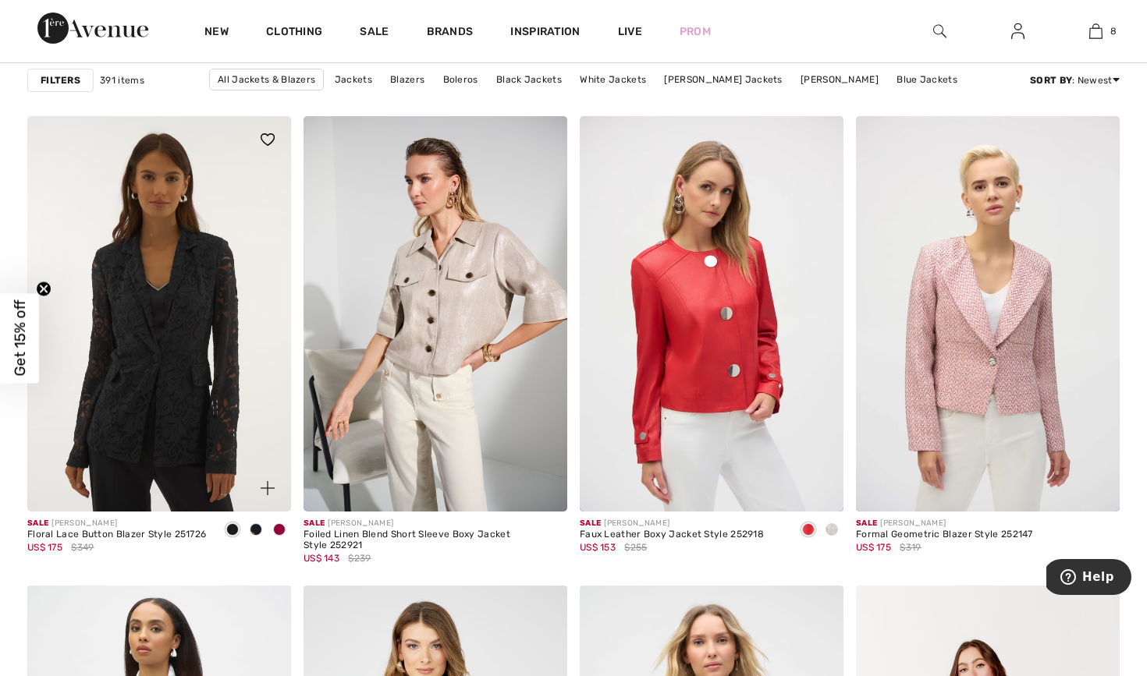
click at [161, 342] on img at bounding box center [159, 314] width 264 height 396
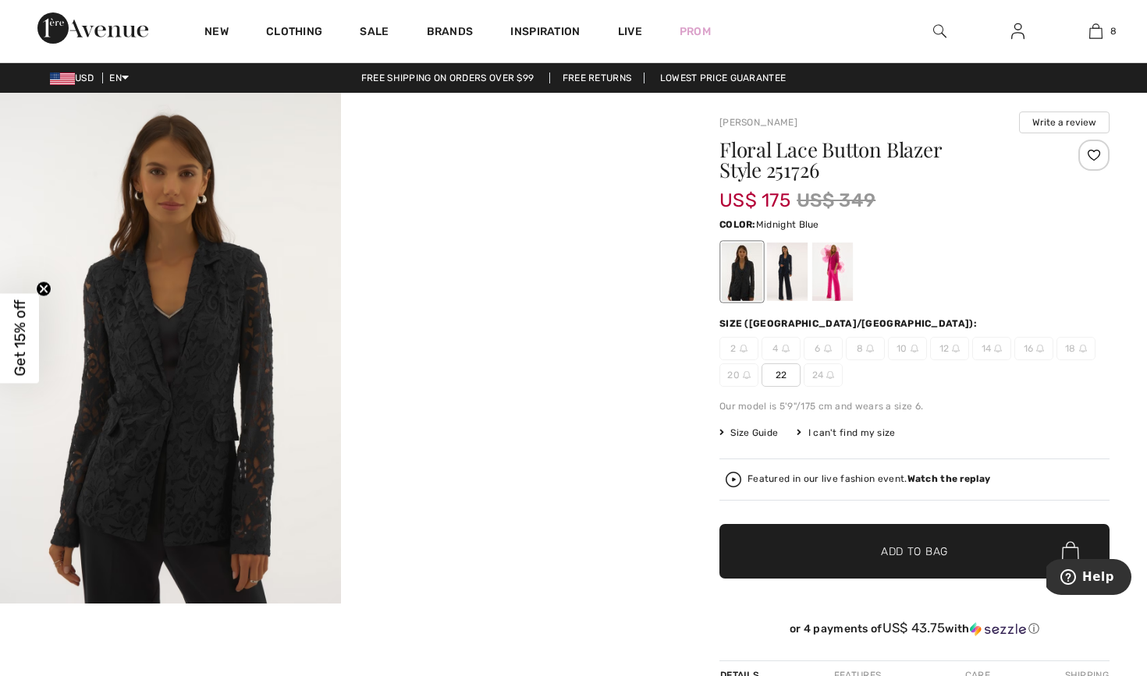
click at [767, 275] on div at bounding box center [787, 272] width 41 height 59
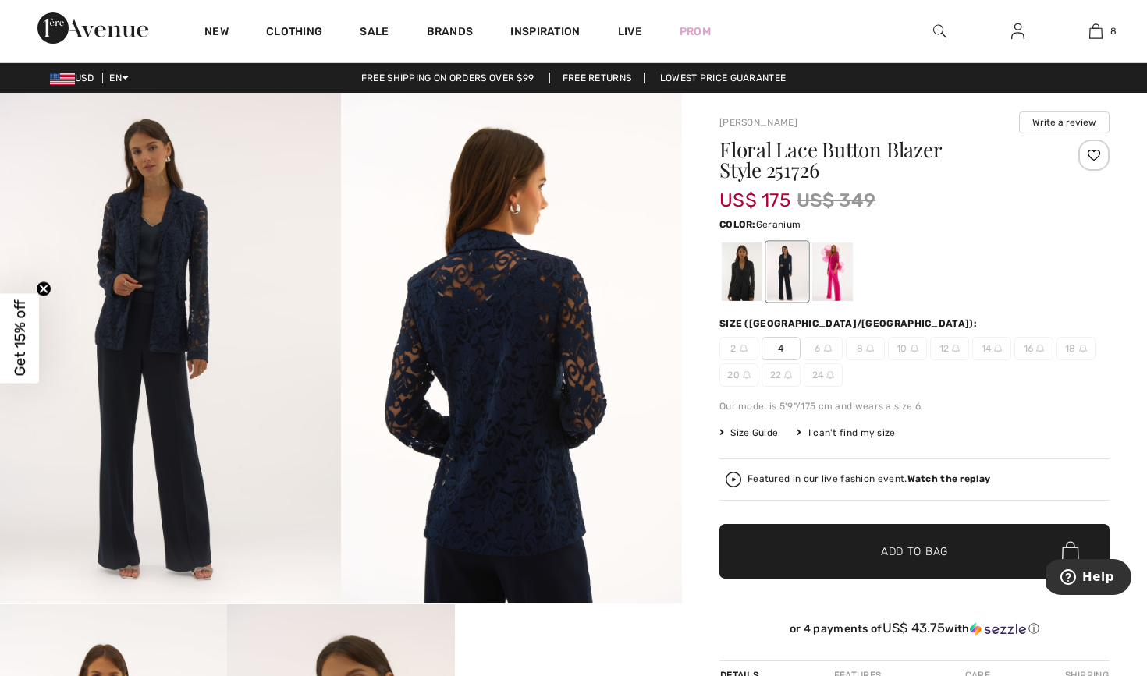
click at [832, 285] on div at bounding box center [832, 272] width 41 height 59
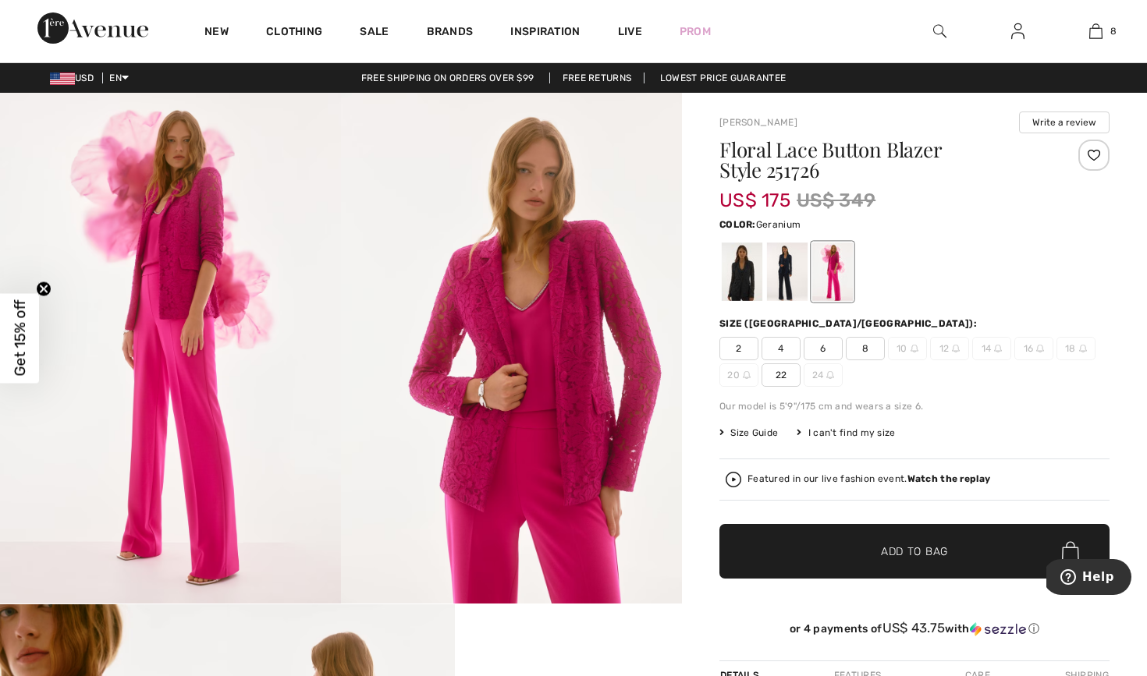
scroll to position [1, 0]
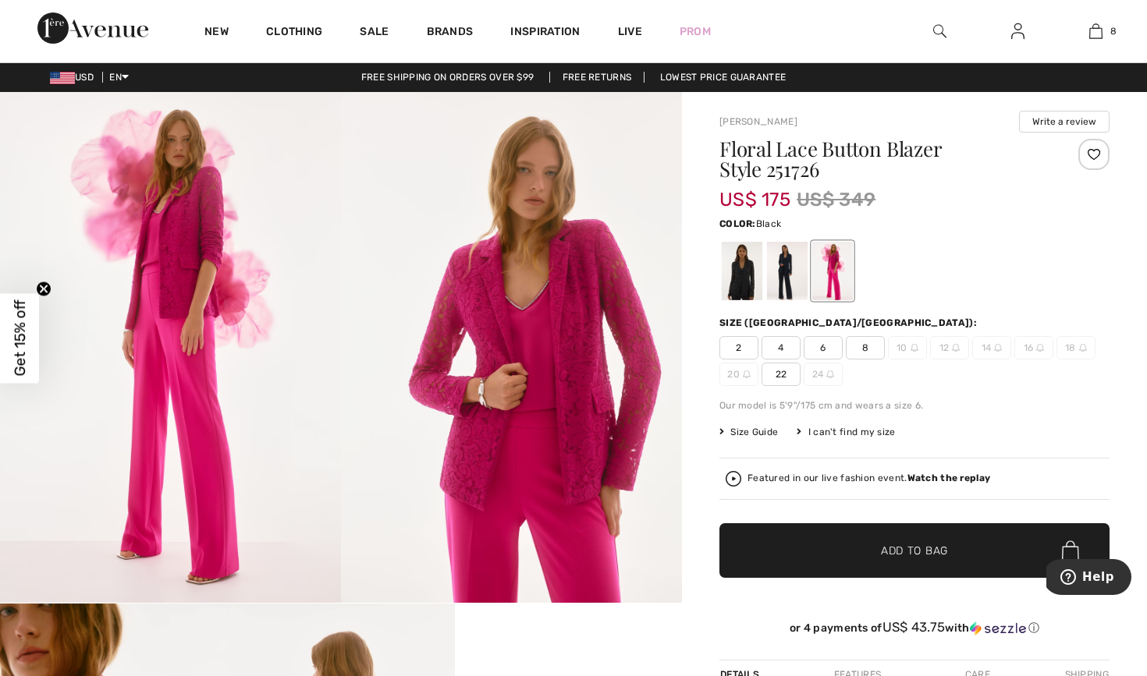
click at [755, 283] on div at bounding box center [742, 271] width 41 height 59
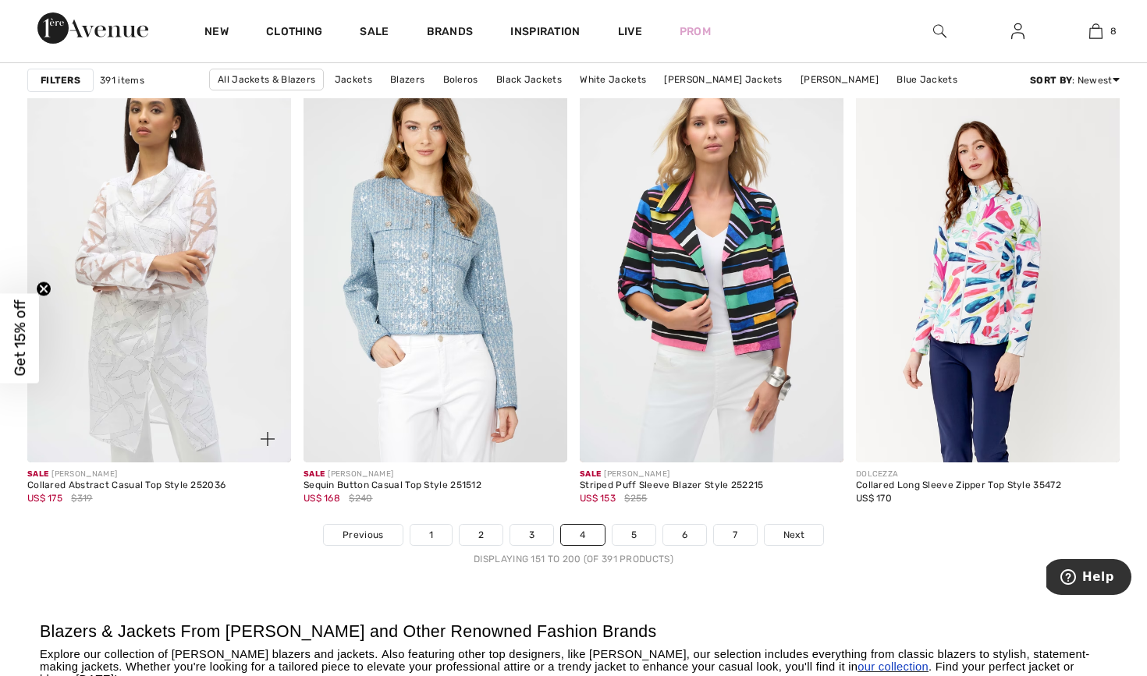
scroll to position [6862, 0]
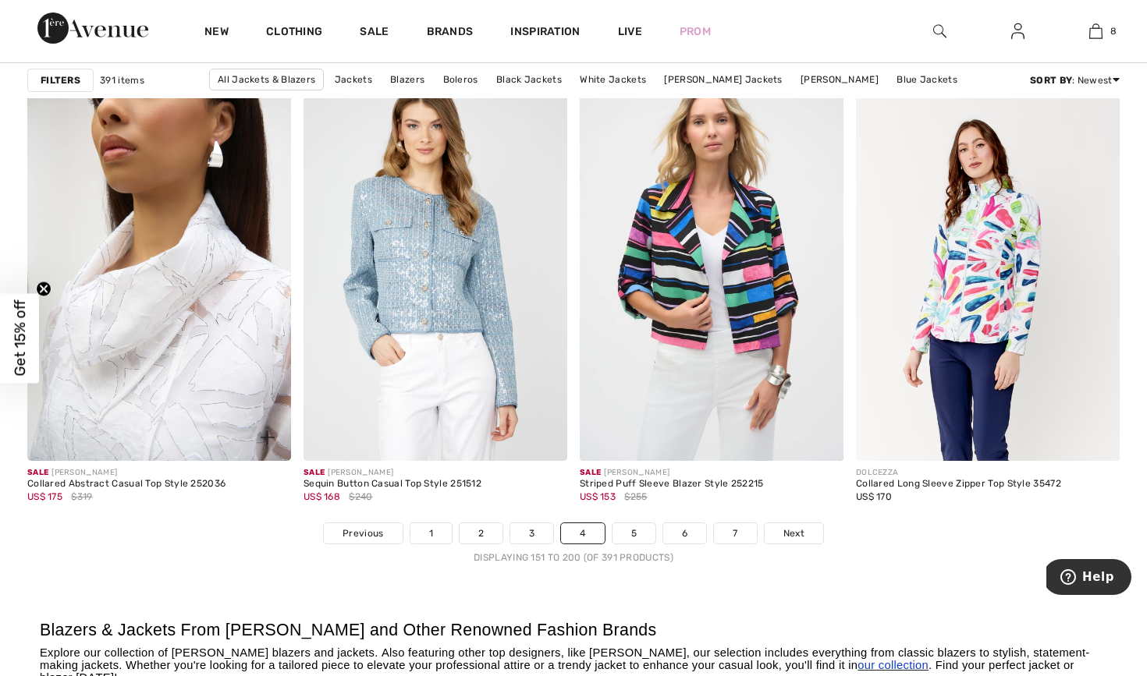
click at [204, 361] on img at bounding box center [159, 264] width 264 height 396
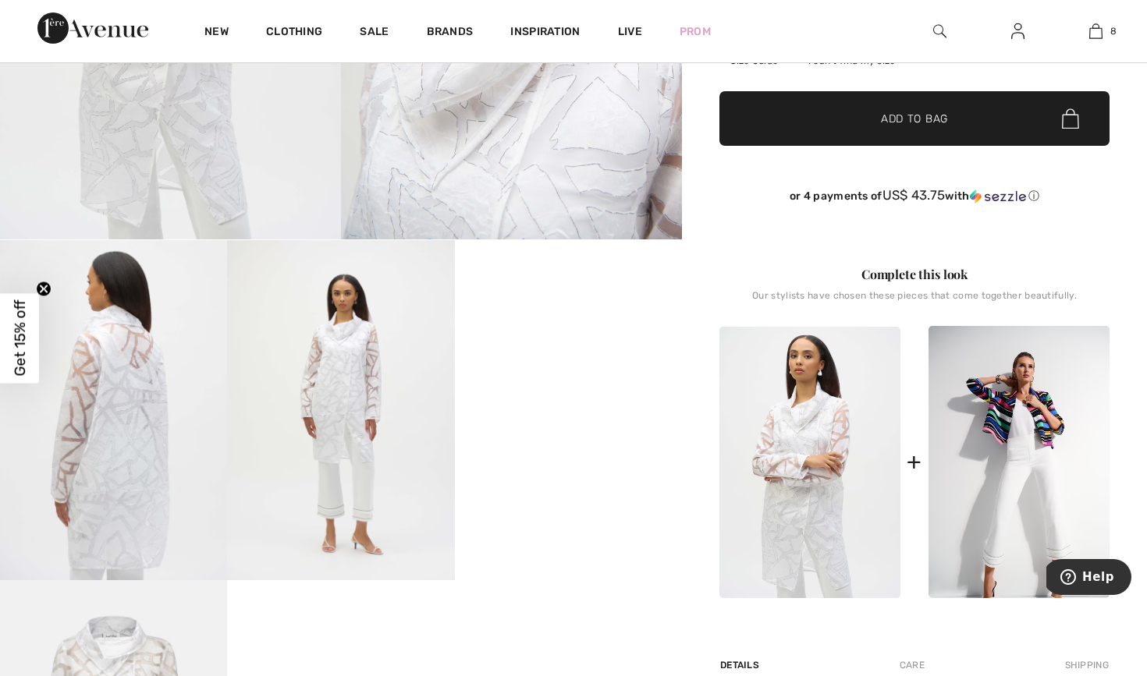
scroll to position [385, 0]
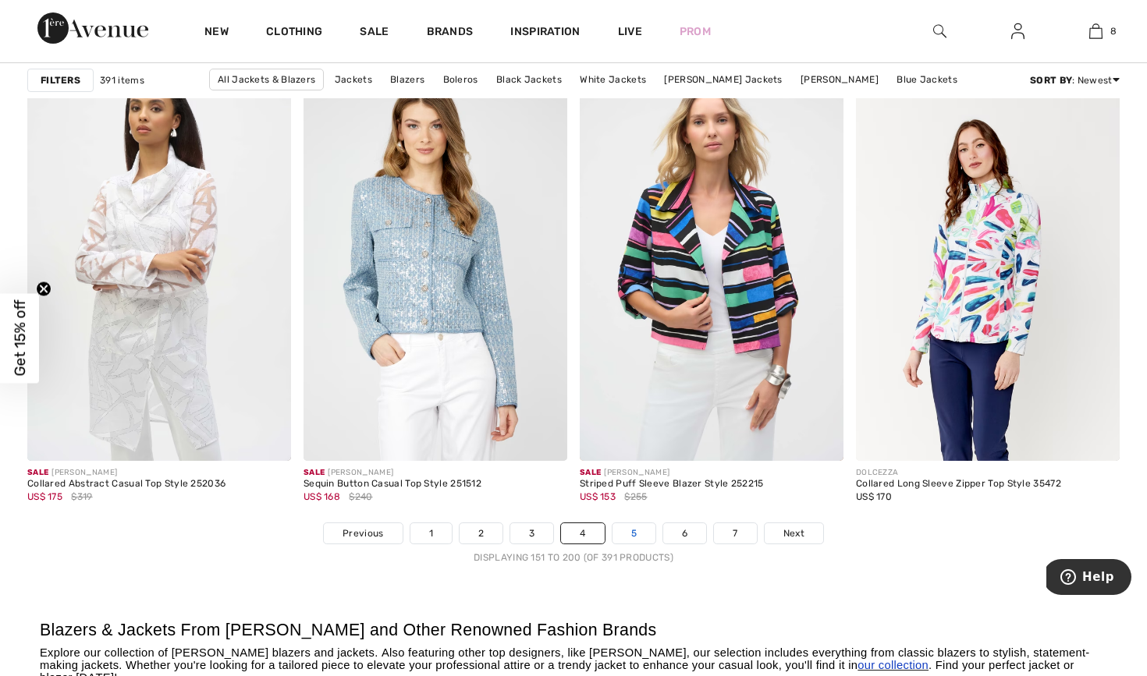
click at [644, 541] on link "5" at bounding box center [633, 533] width 43 height 20
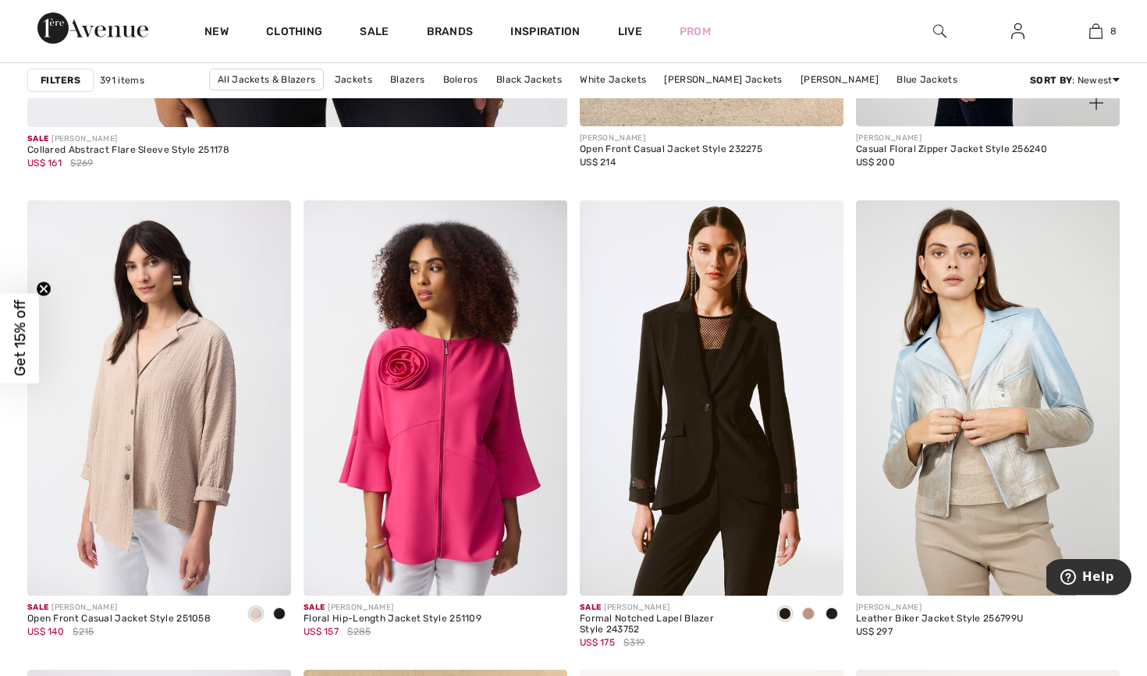
scroll to position [4724, 0]
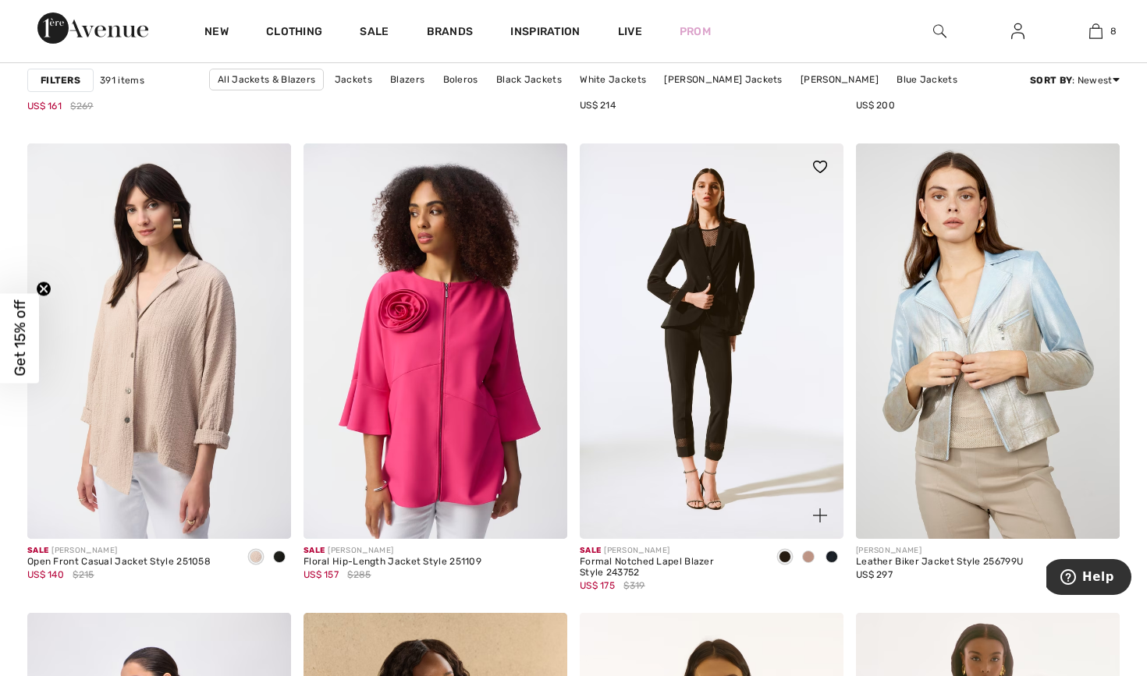
click at [750, 385] on img at bounding box center [712, 342] width 264 height 396
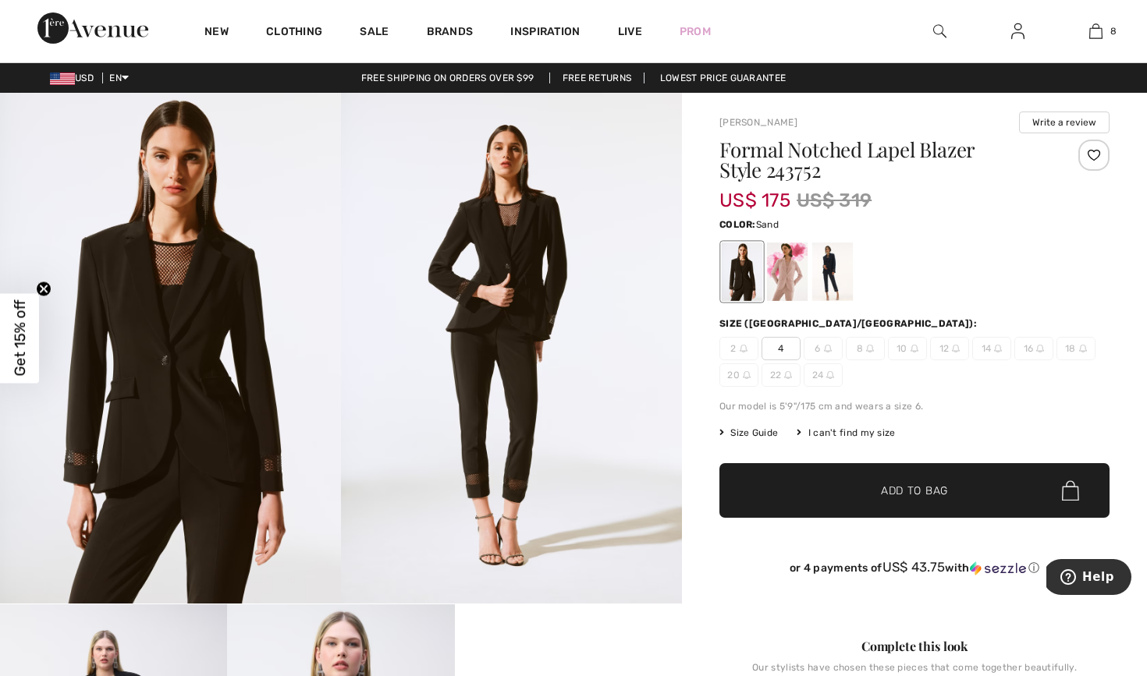
click at [789, 280] on div at bounding box center [787, 272] width 41 height 59
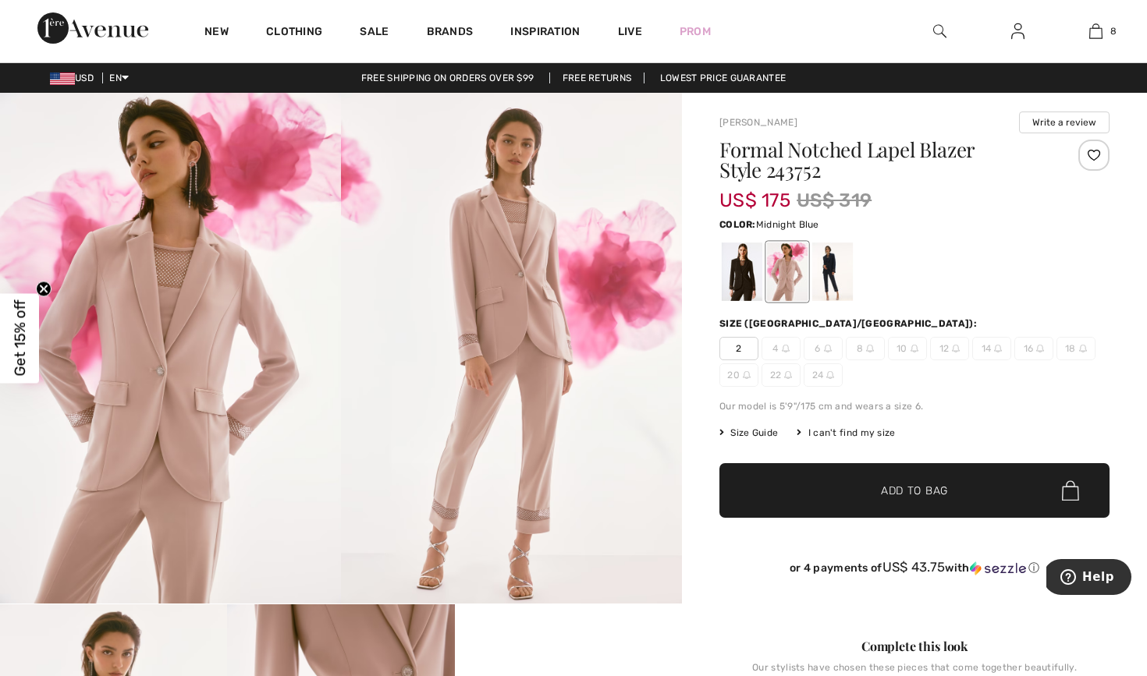
click at [839, 283] on div at bounding box center [832, 272] width 41 height 59
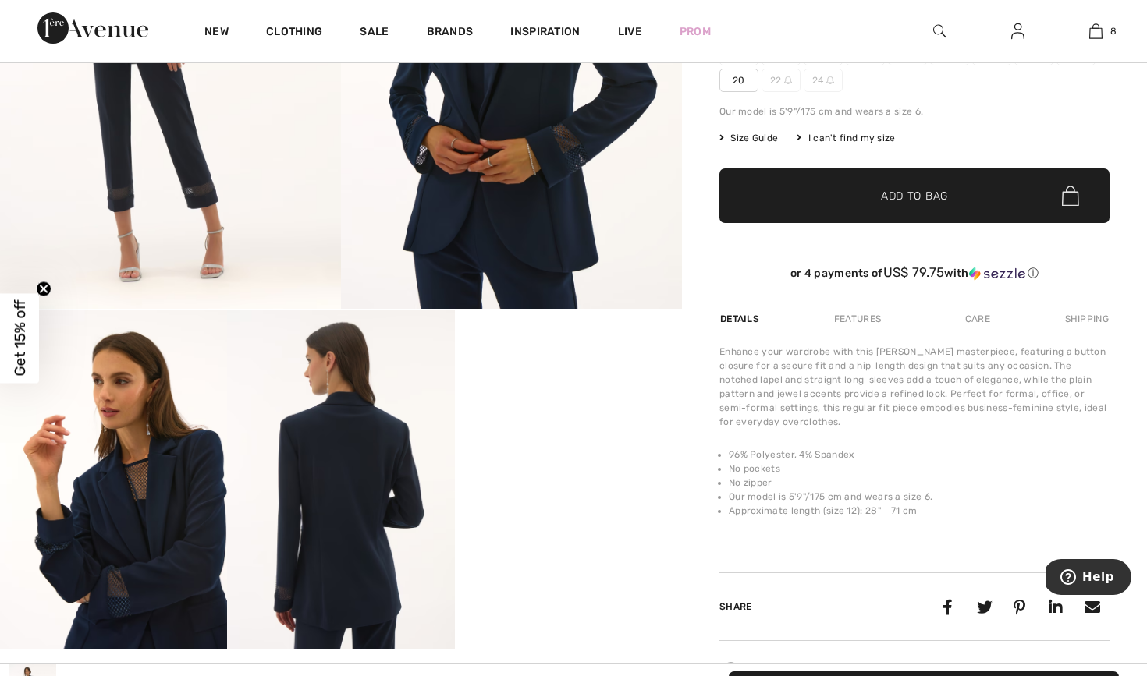
scroll to position [268, 0]
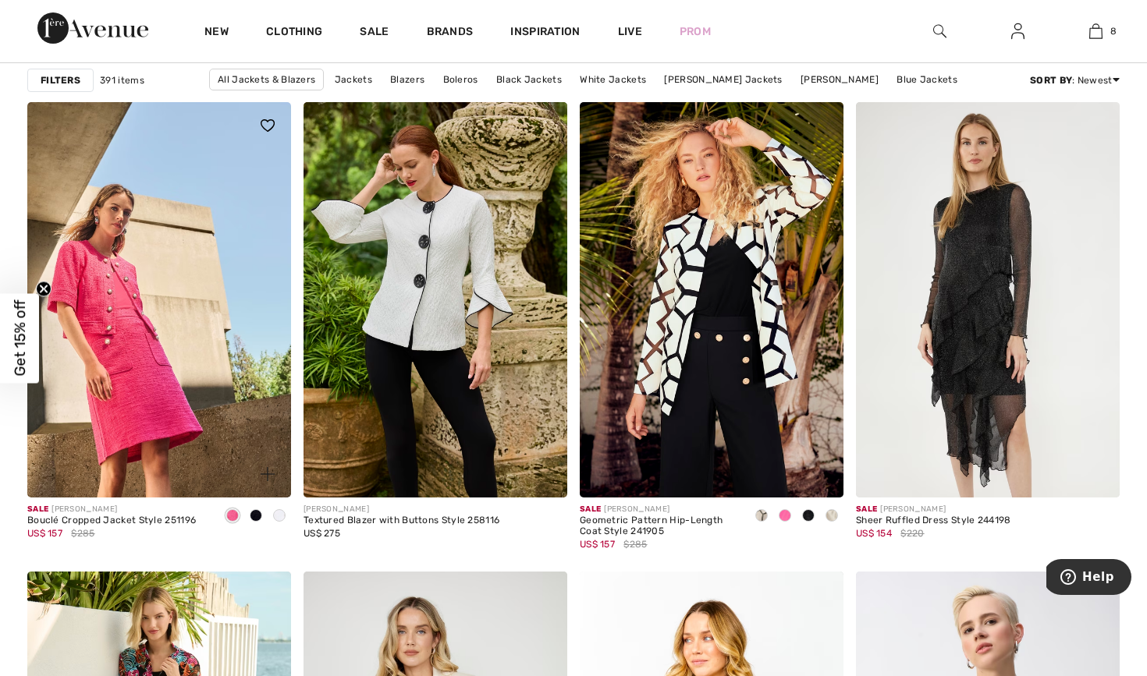
scroll to position [6296, 0]
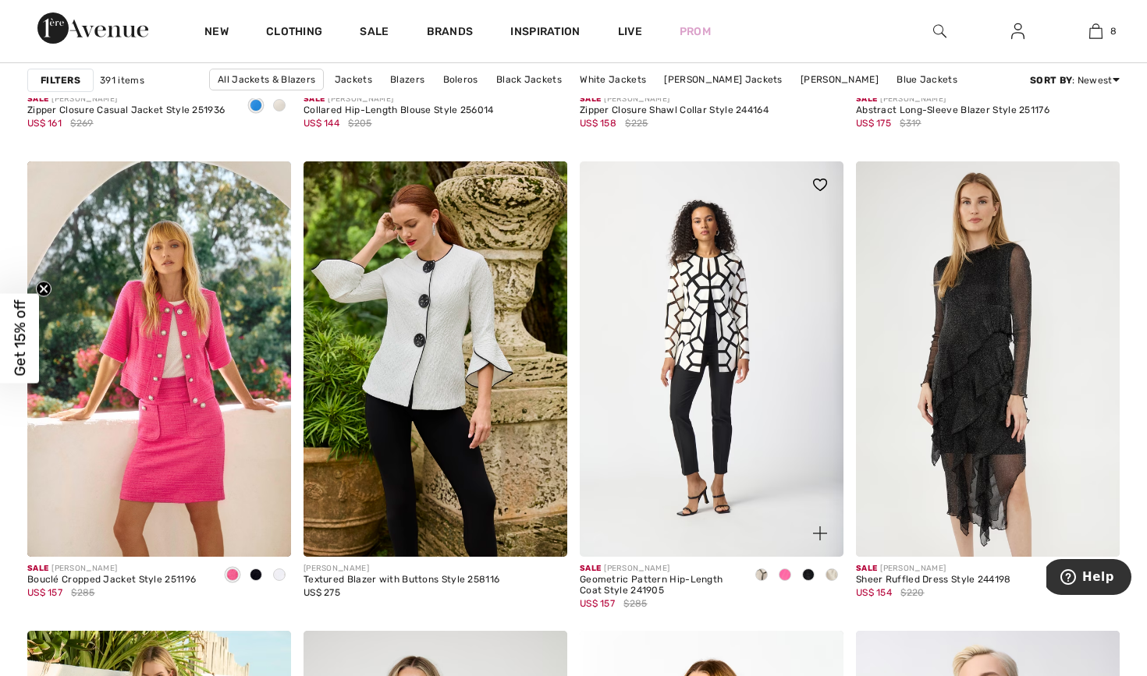
click at [717, 388] on img at bounding box center [712, 359] width 264 height 396
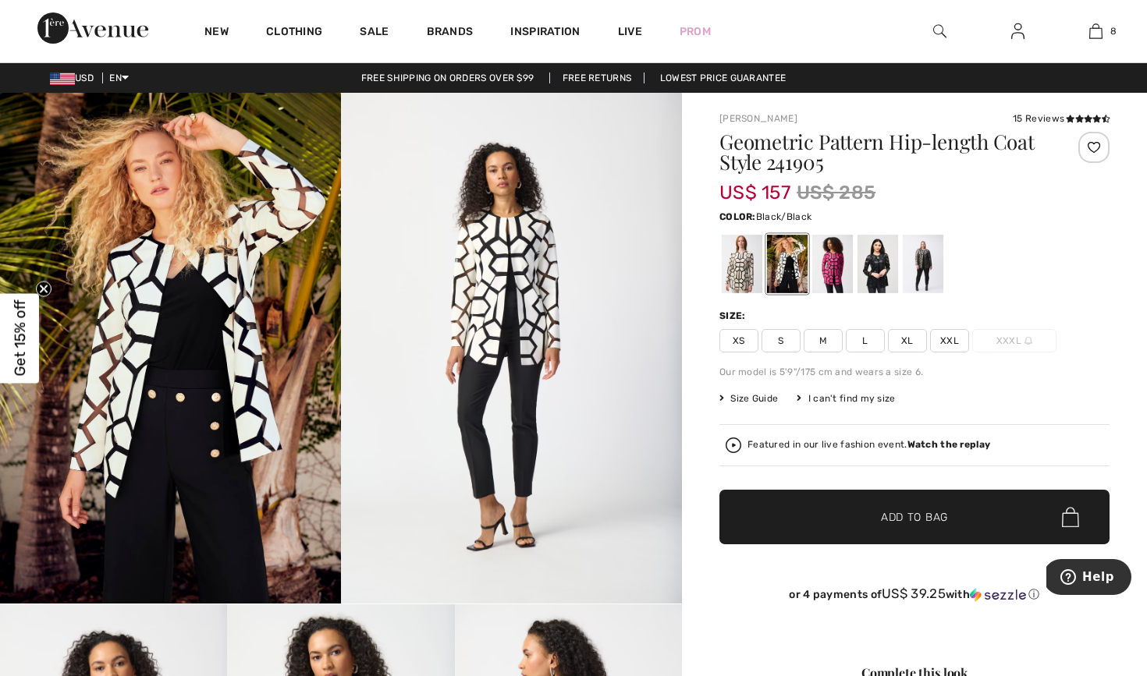
click at [874, 282] on div at bounding box center [877, 264] width 41 height 59
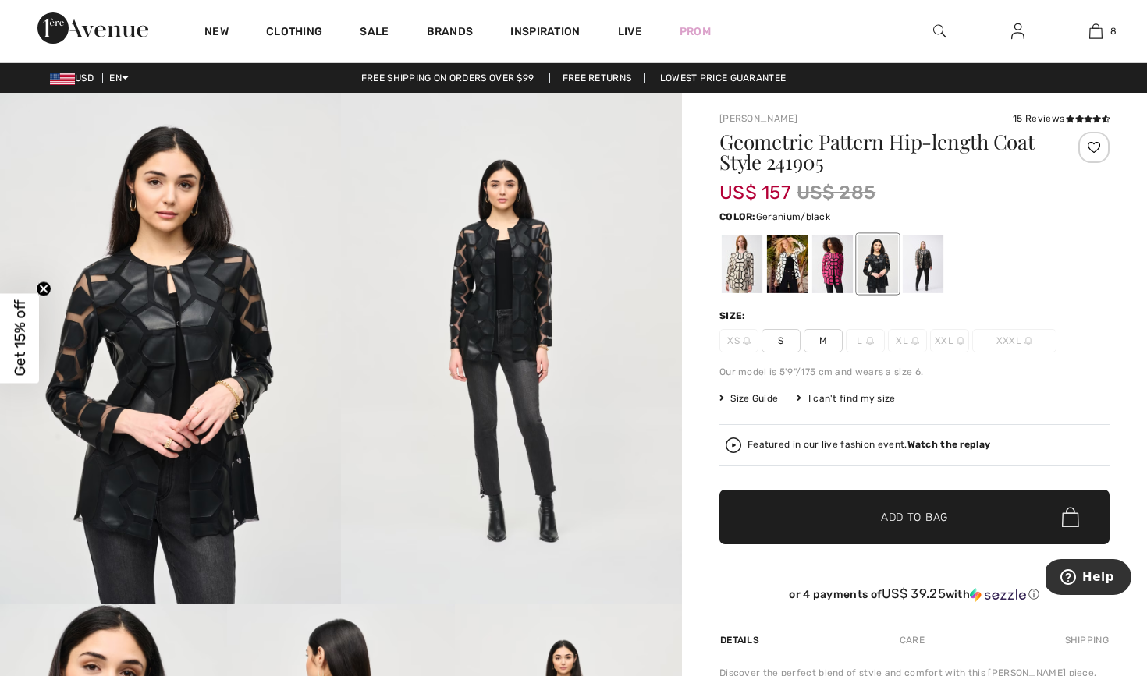
click at [834, 273] on div at bounding box center [832, 264] width 41 height 59
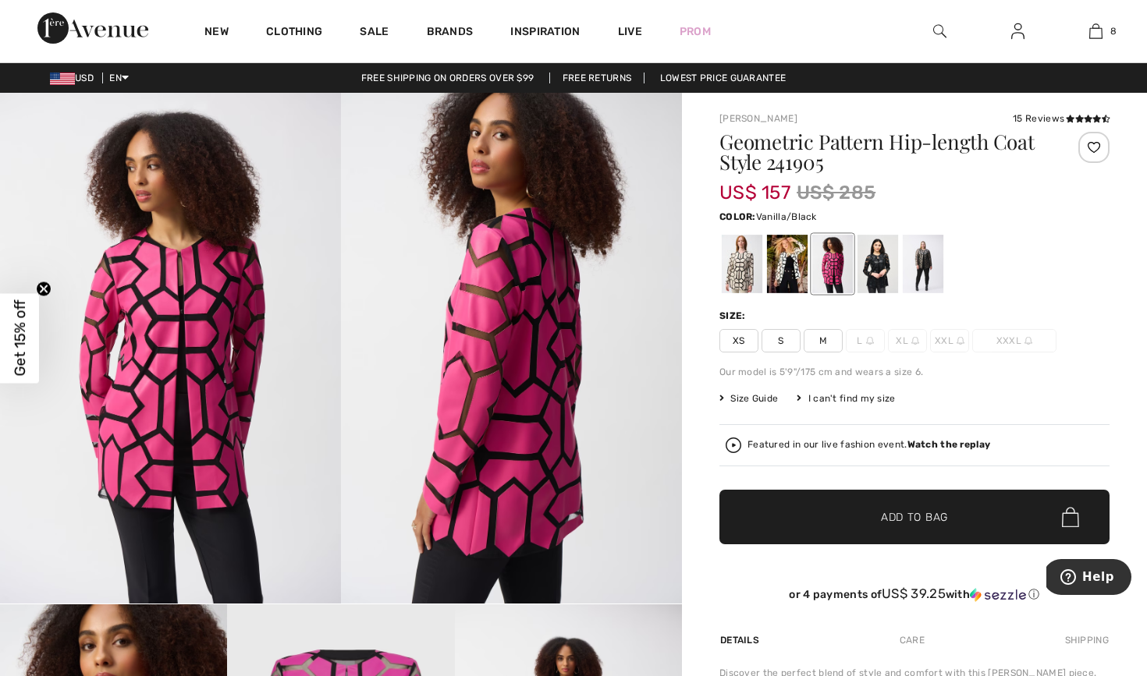
click at [781, 265] on div at bounding box center [787, 264] width 41 height 59
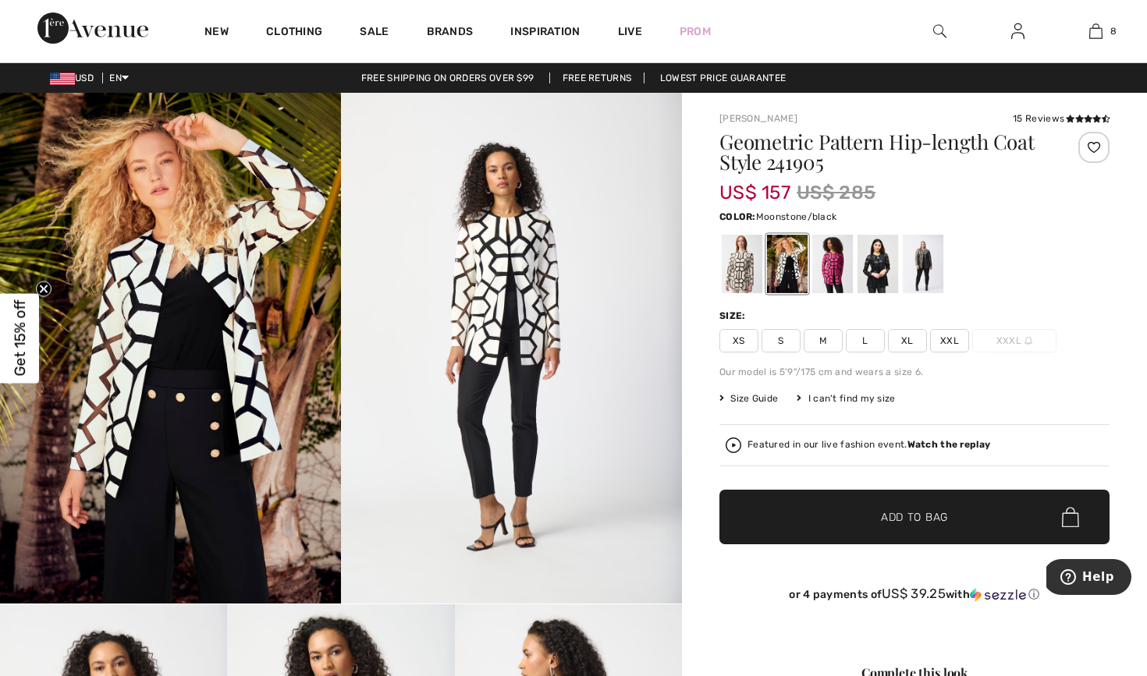
click at [728, 265] on div at bounding box center [742, 264] width 41 height 59
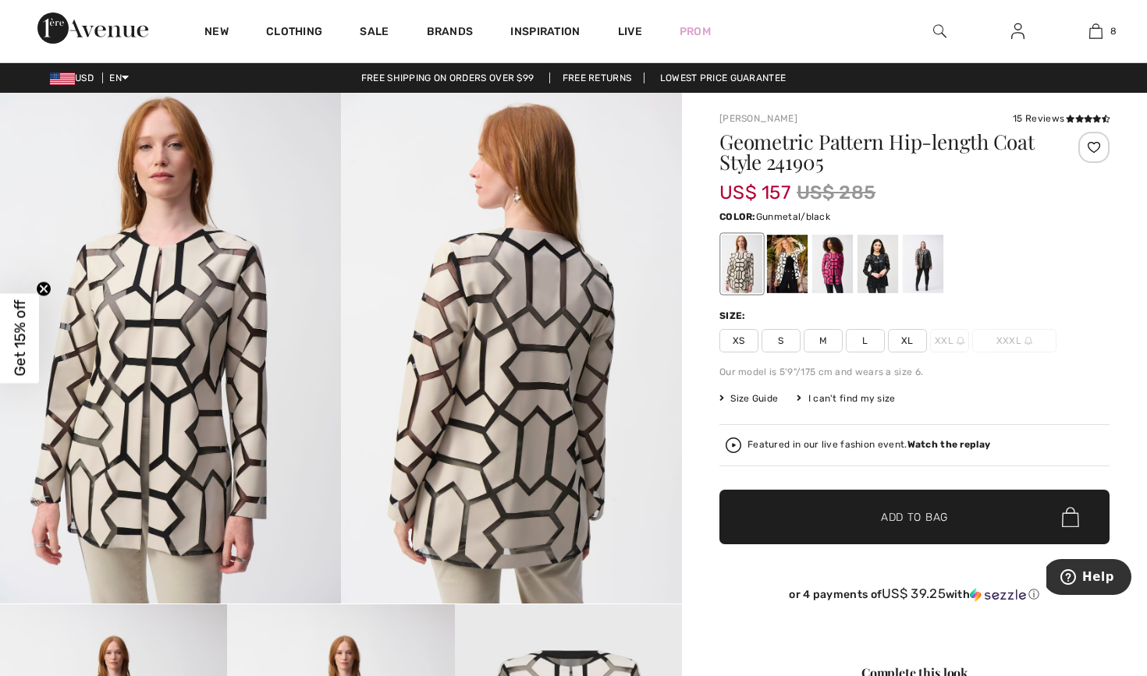
click at [920, 270] on div at bounding box center [923, 264] width 41 height 59
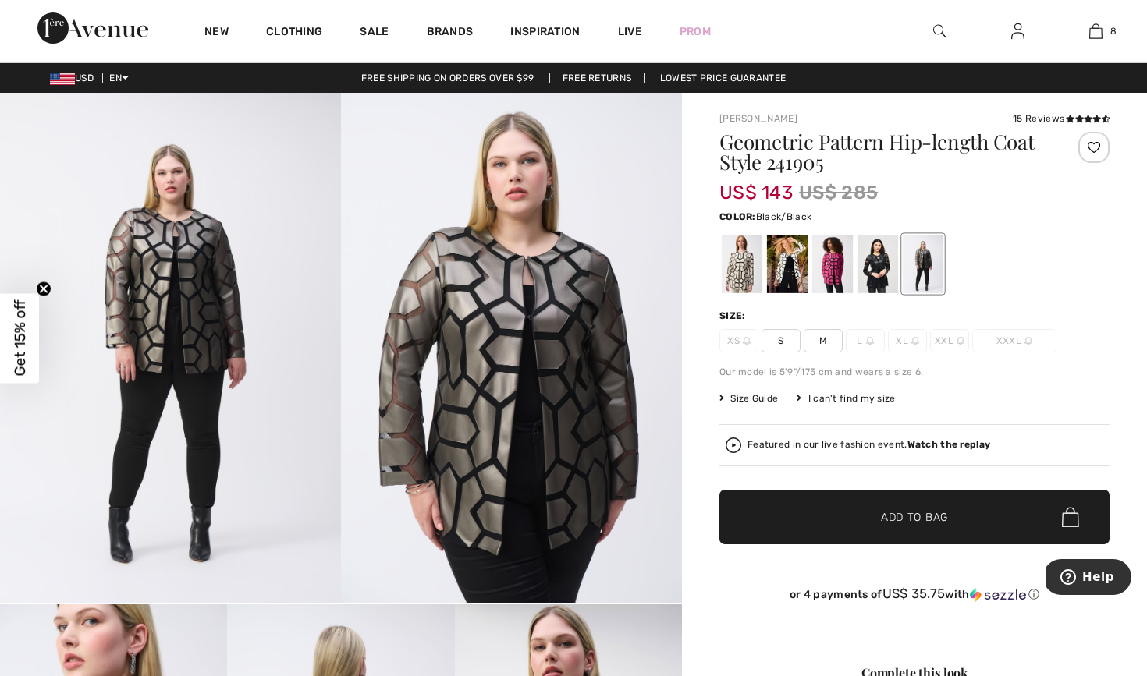
click at [871, 269] on div at bounding box center [877, 264] width 41 height 59
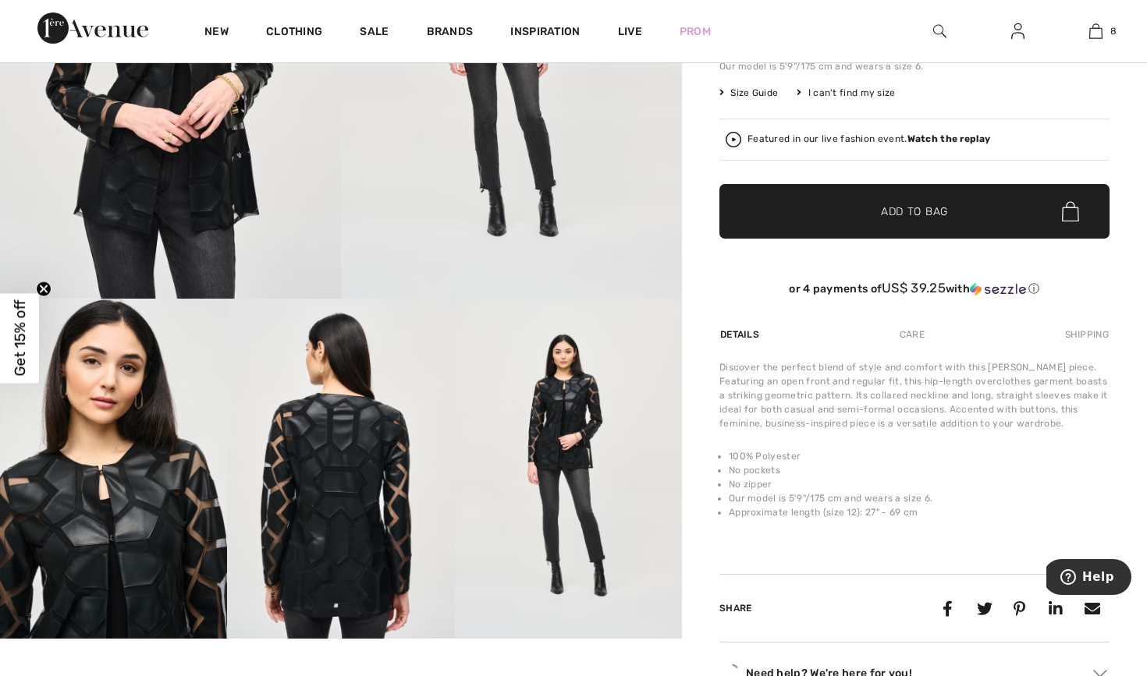
scroll to position [310, 0]
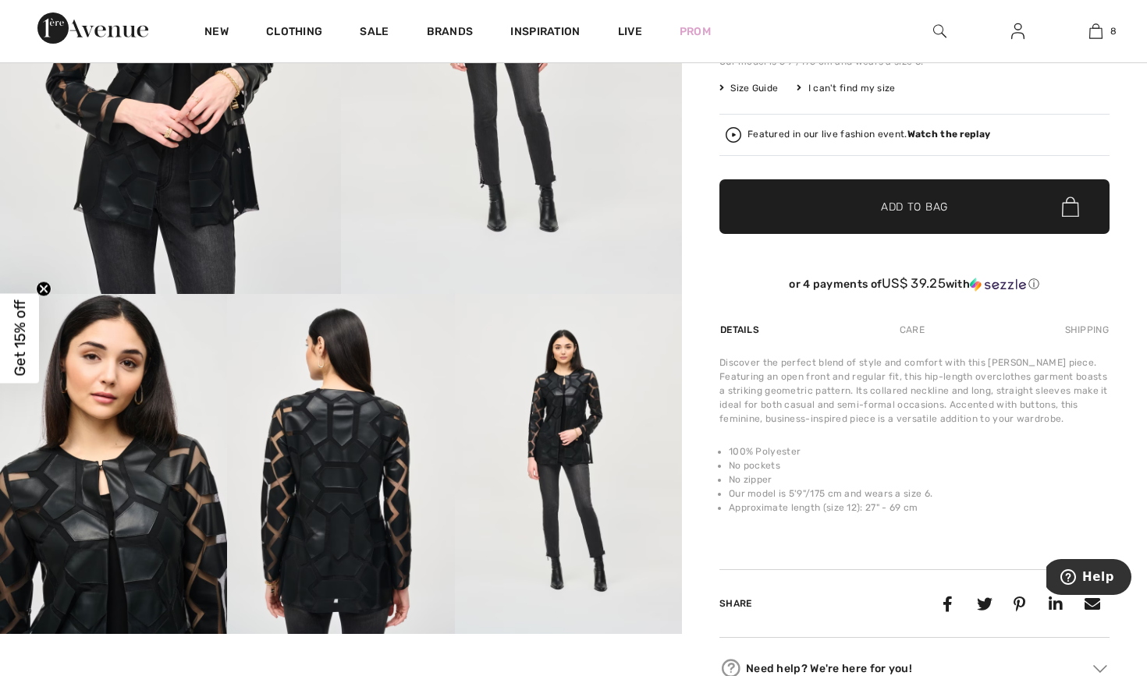
click at [768, 93] on span "Size Guide" at bounding box center [748, 88] width 59 height 14
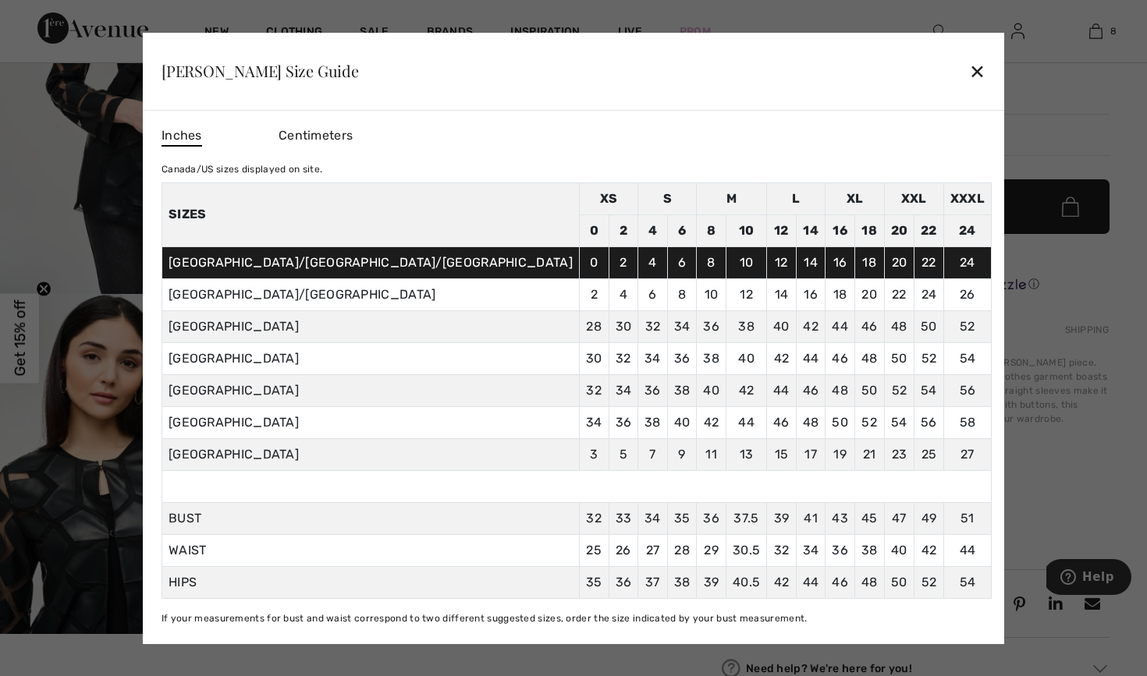
click at [830, 74] on div "Joseph Ribkoff Size Guide ✕" at bounding box center [573, 72] width 861 height 78
click at [969, 74] on div "✕" at bounding box center [977, 71] width 16 height 33
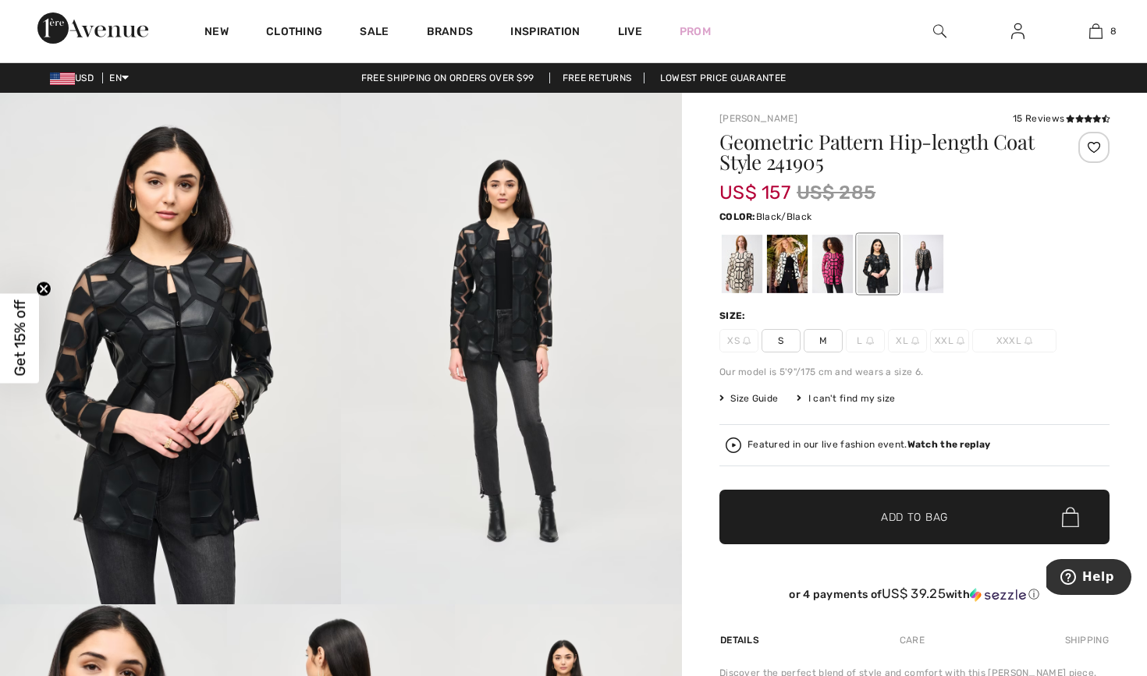
scroll to position [0, 0]
click at [779, 271] on div at bounding box center [787, 264] width 41 height 59
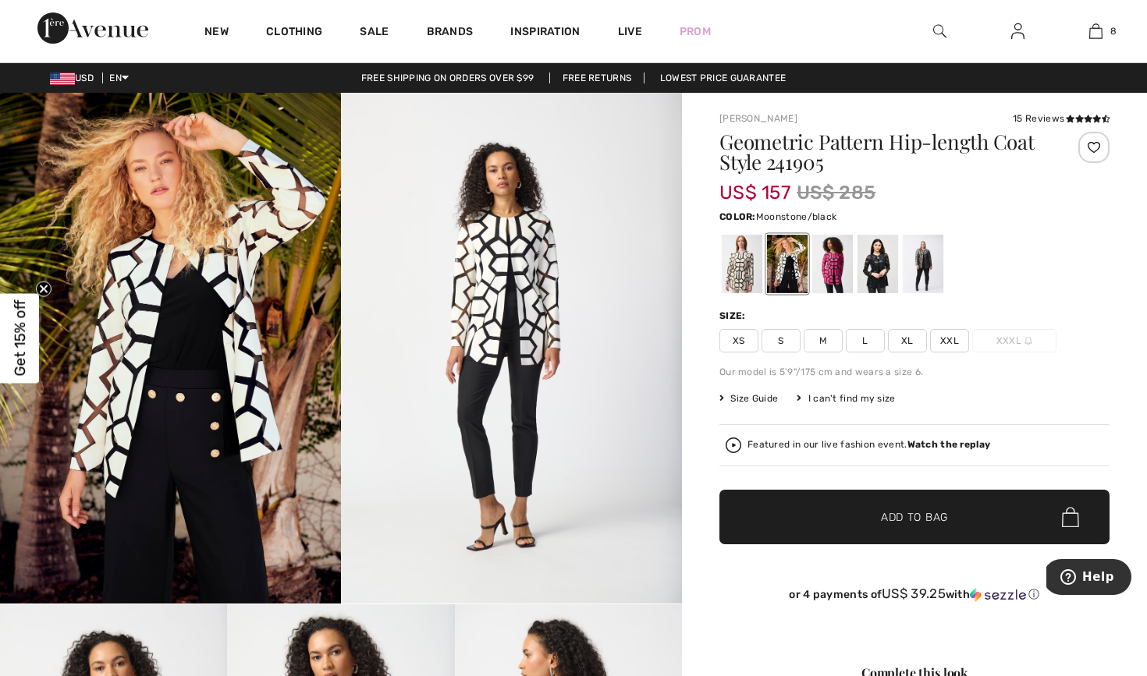
click at [743, 265] on div at bounding box center [742, 264] width 41 height 59
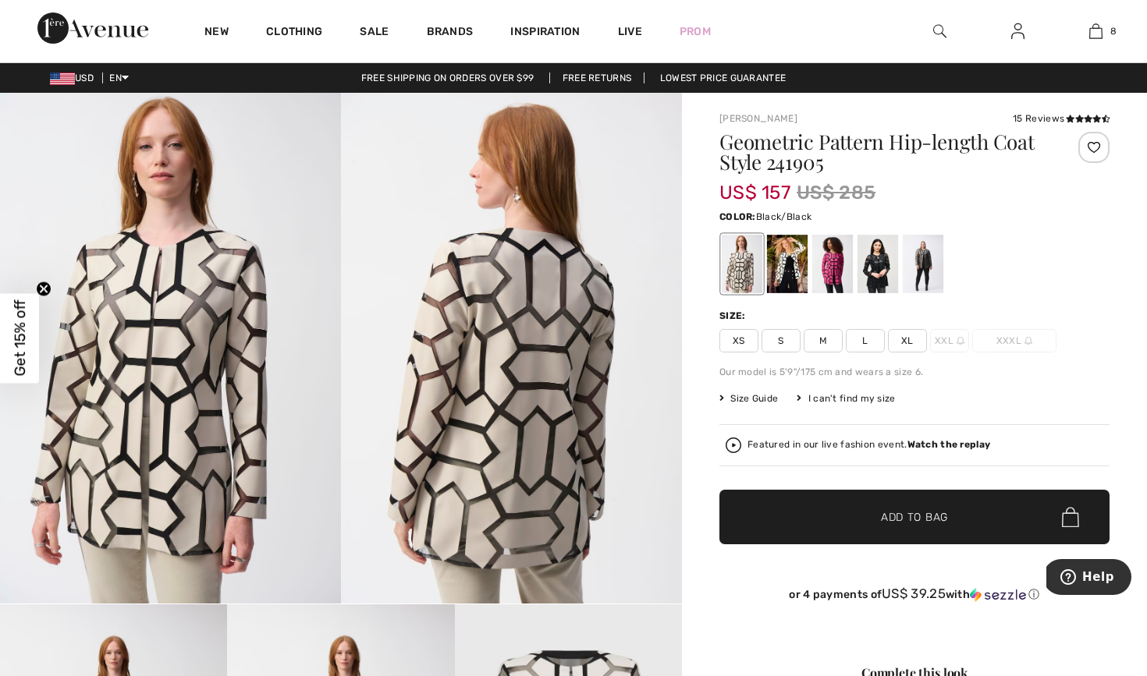
click at [883, 261] on div at bounding box center [877, 264] width 41 height 59
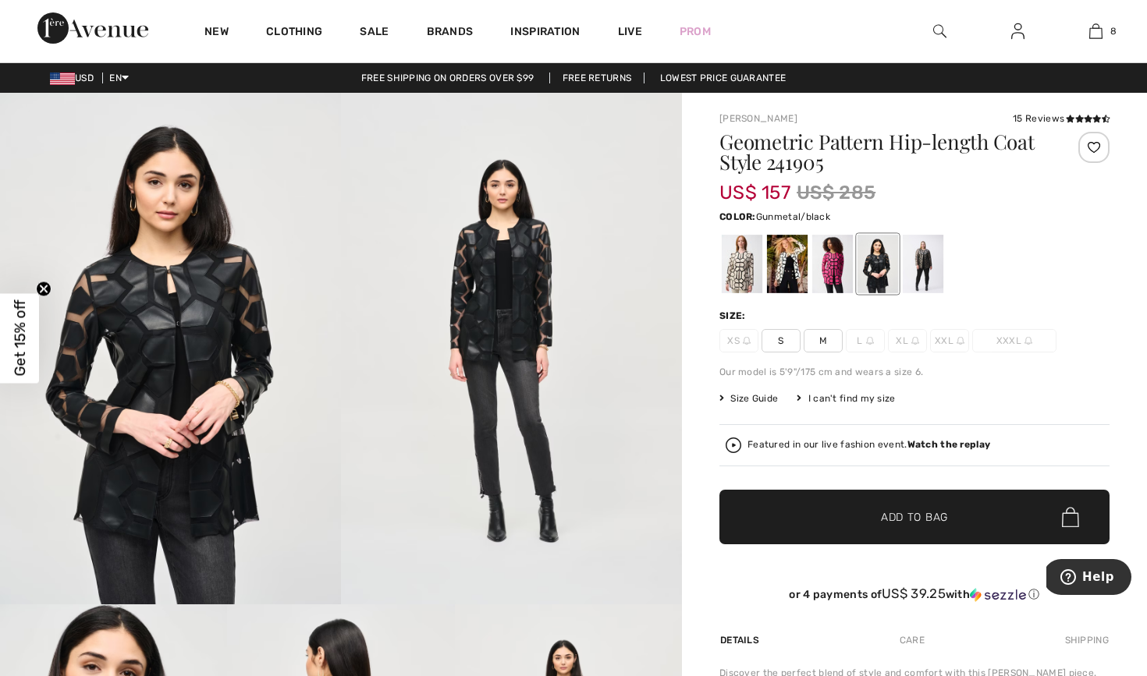
click at [917, 278] on div at bounding box center [923, 264] width 41 height 59
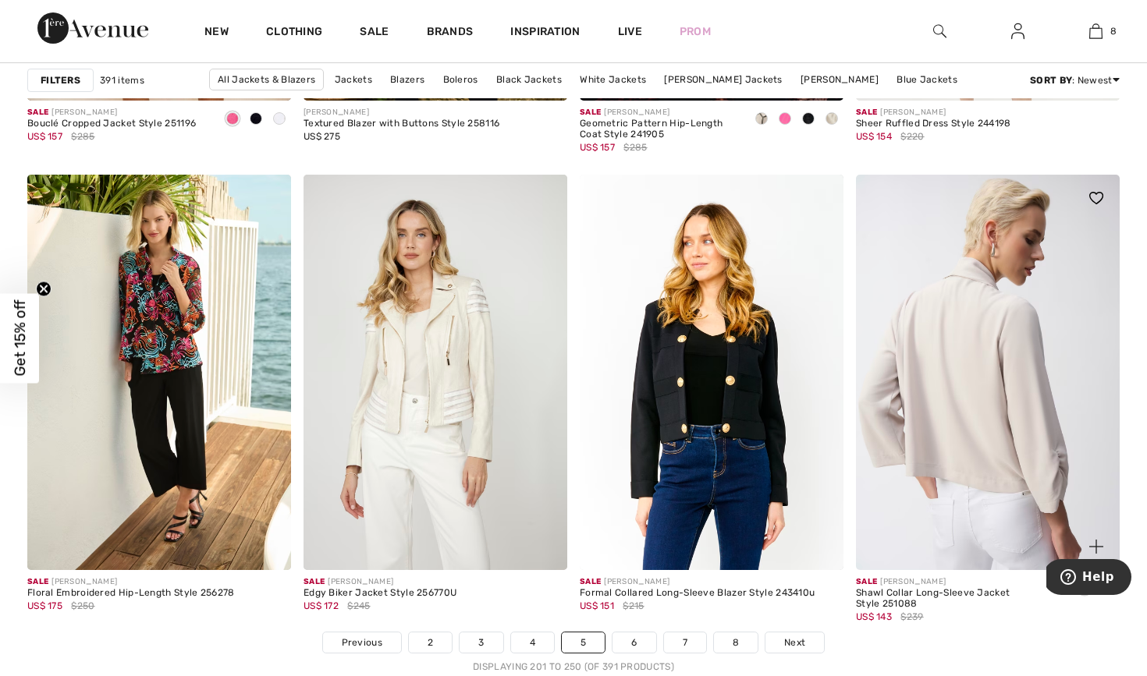
scroll to position [6755, 0]
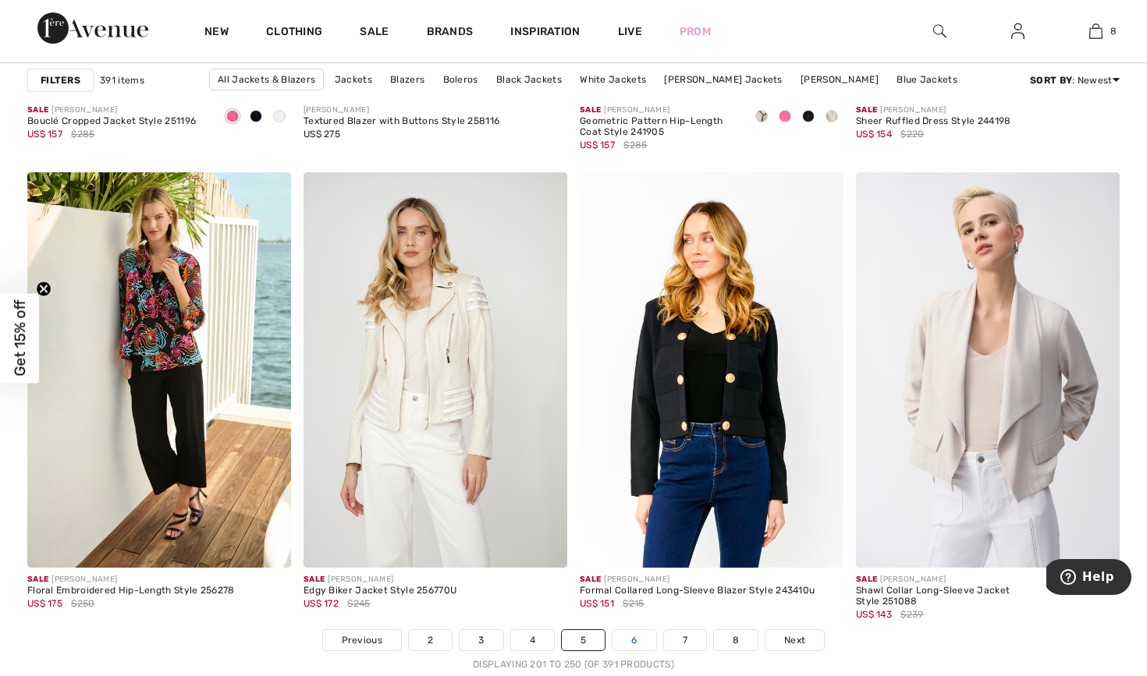
click at [642, 637] on link "6" at bounding box center [633, 640] width 43 height 20
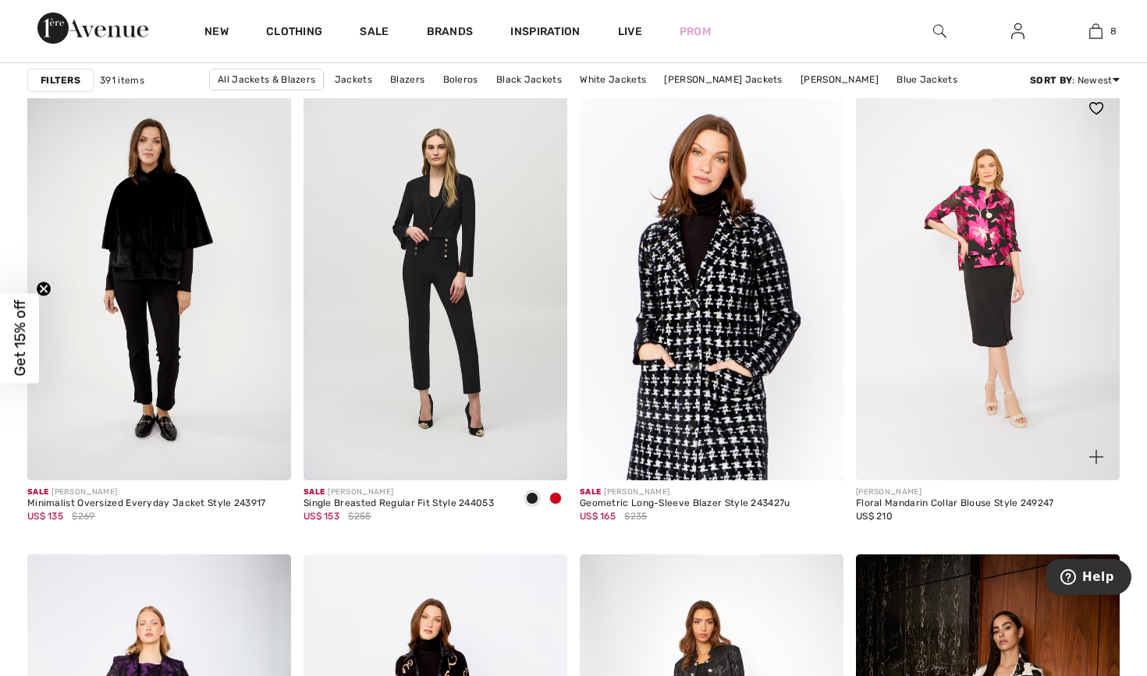
scroll to position [5906, 0]
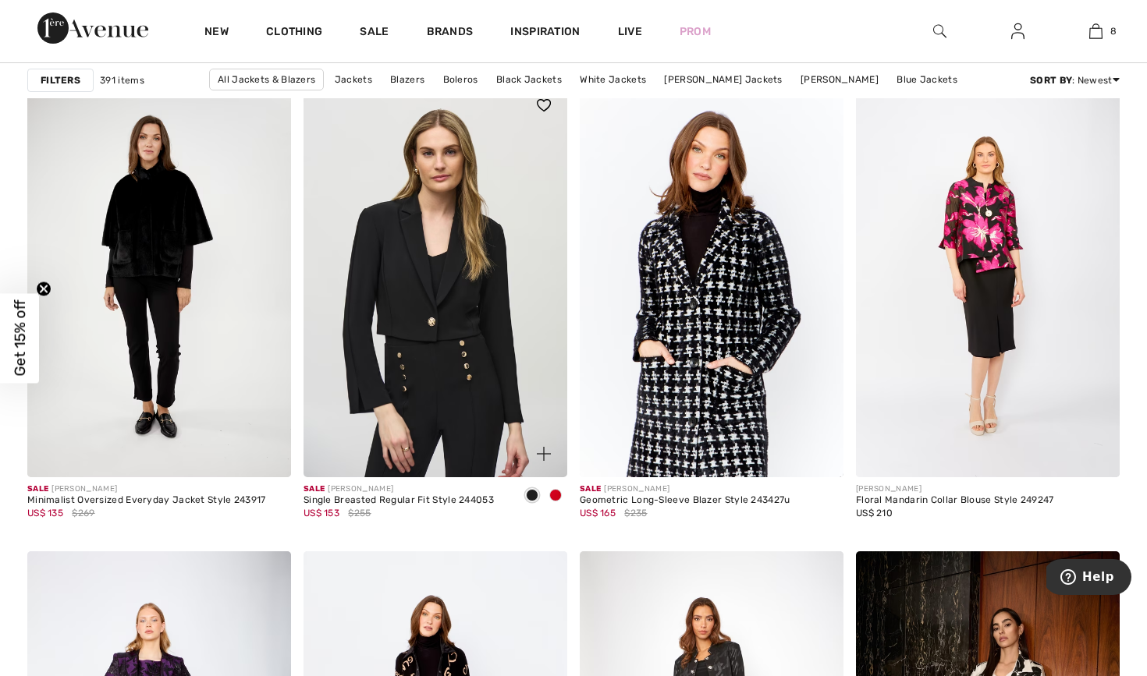
click at [489, 382] on img at bounding box center [435, 280] width 264 height 396
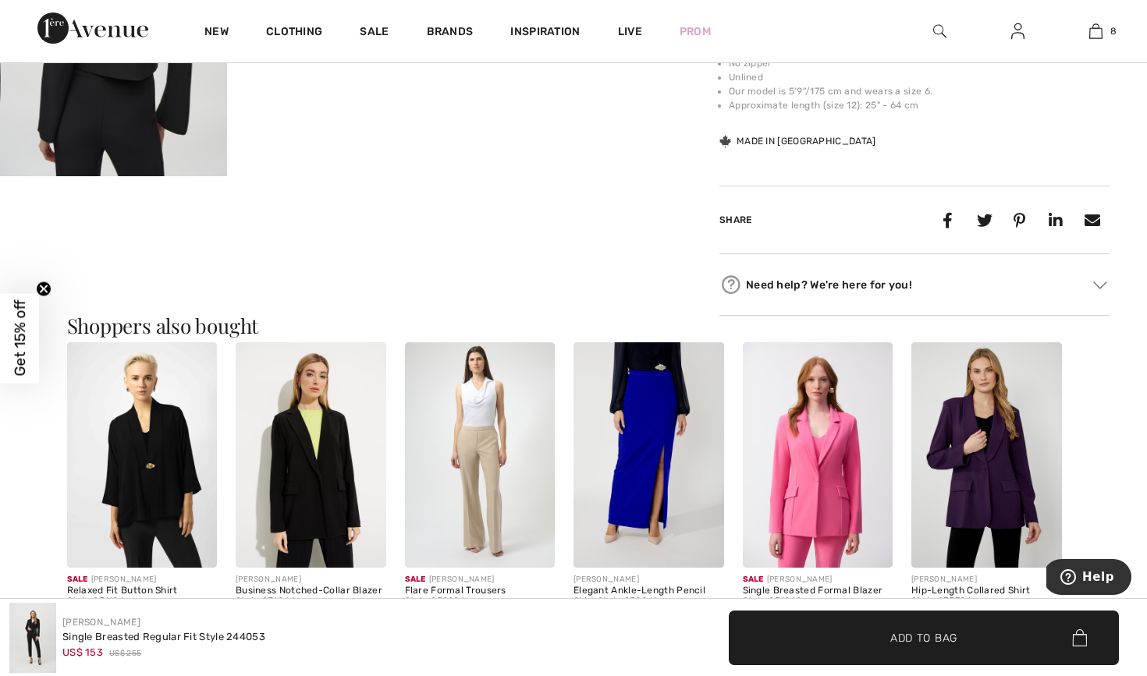
scroll to position [769, 0]
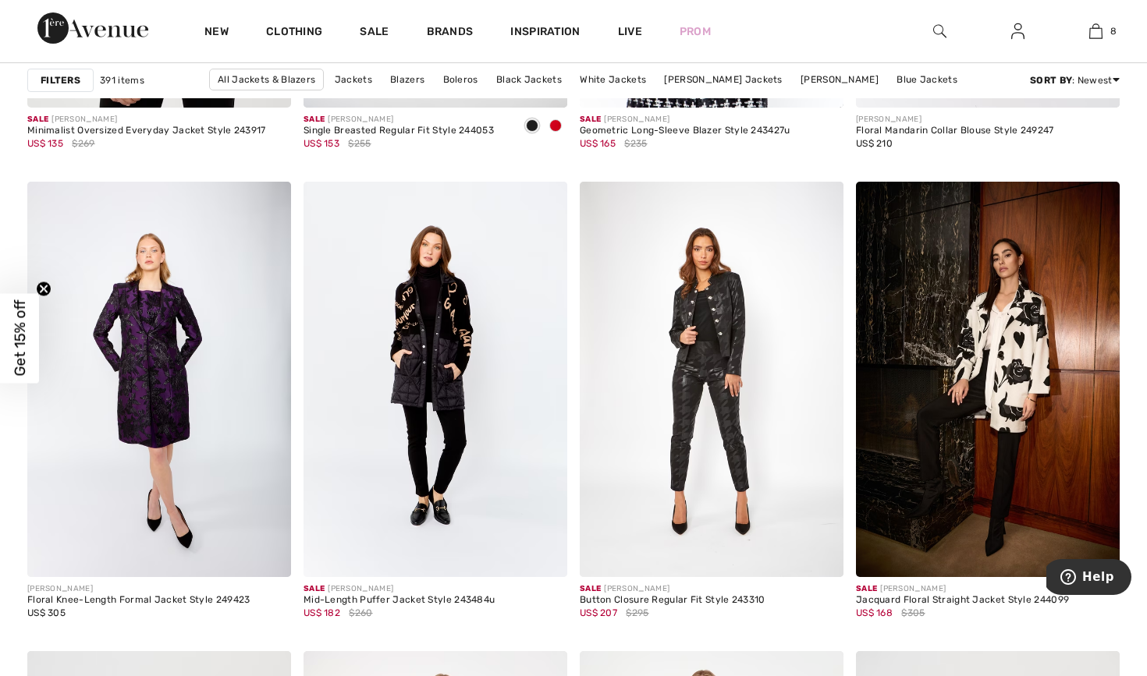
scroll to position [6371, 0]
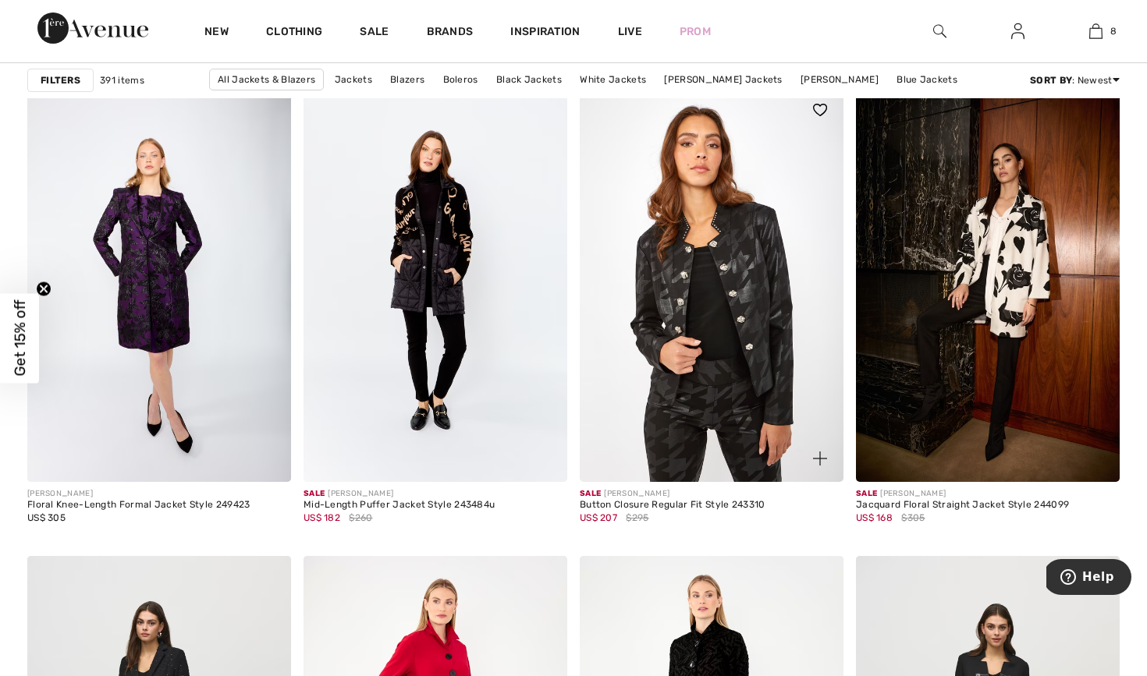
click at [672, 339] on img at bounding box center [712, 285] width 264 height 396
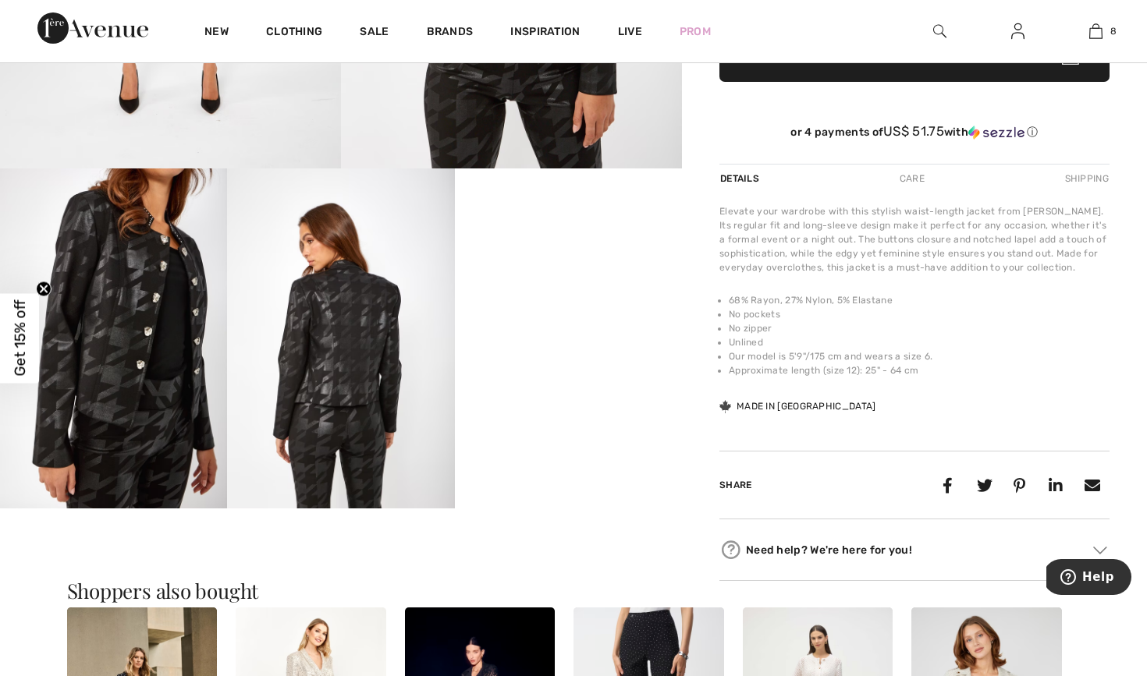
scroll to position [438, 0]
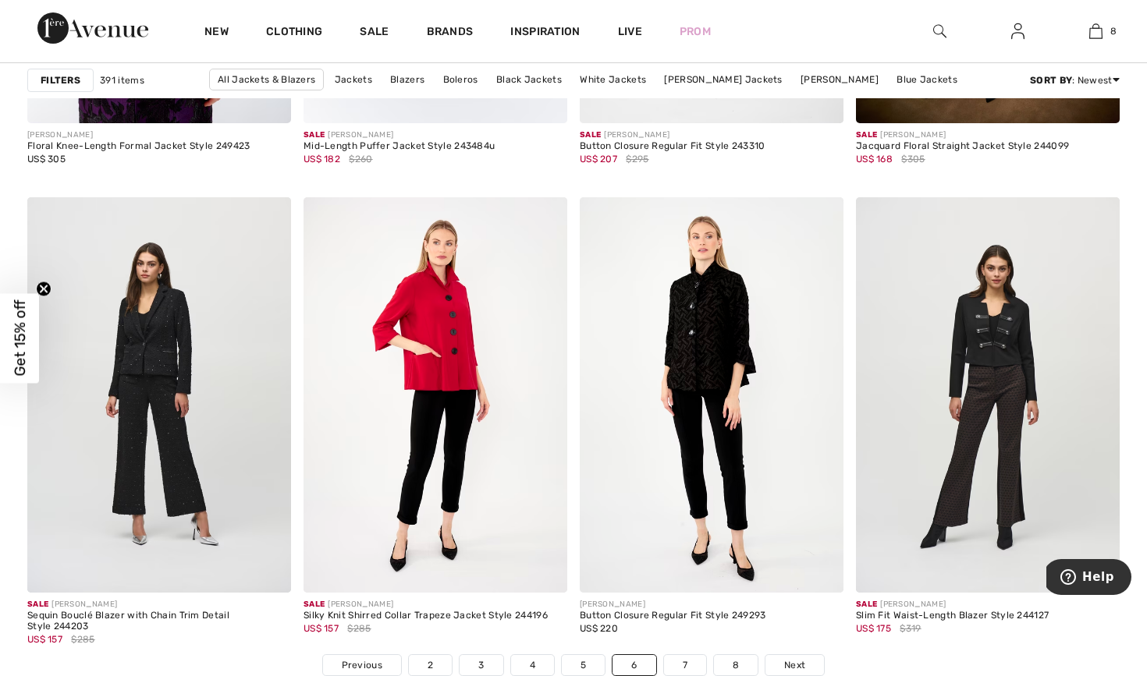
scroll to position [6834, 0]
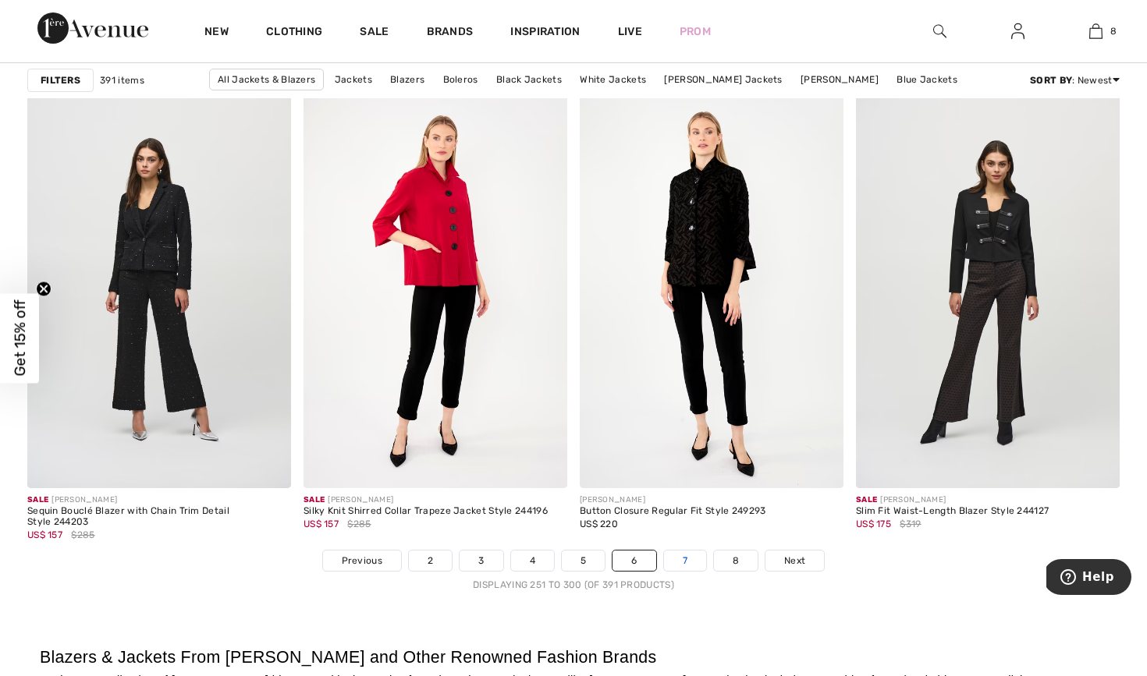
click at [678, 568] on link "7" at bounding box center [685, 561] width 42 height 20
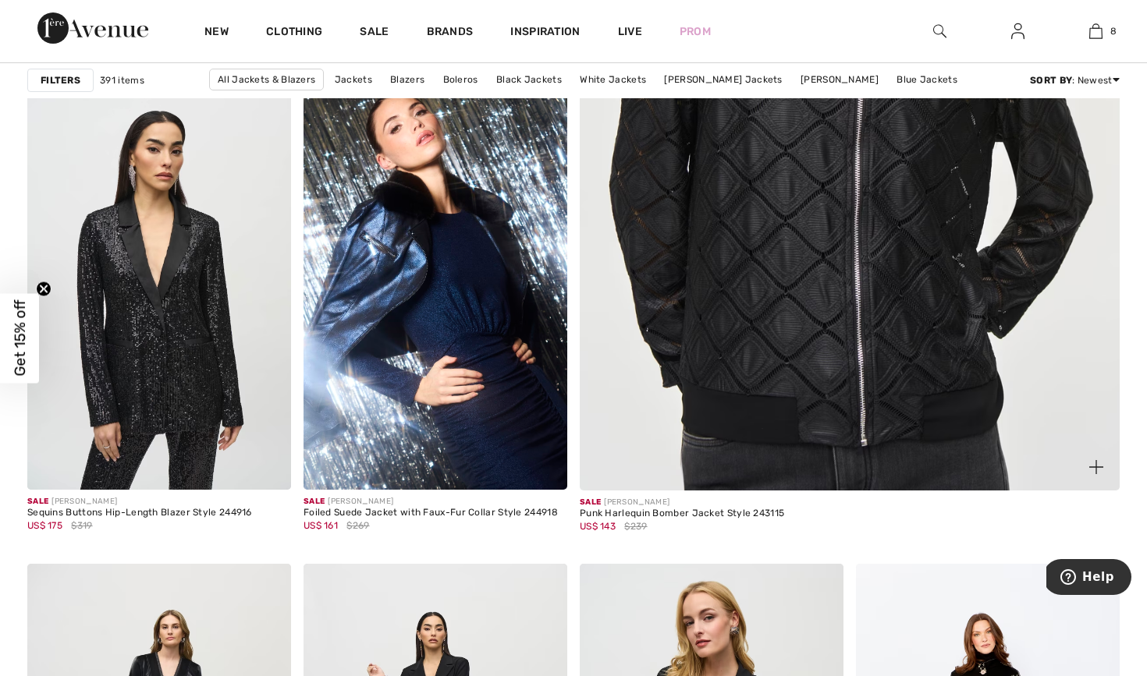
scroll to position [646, 0]
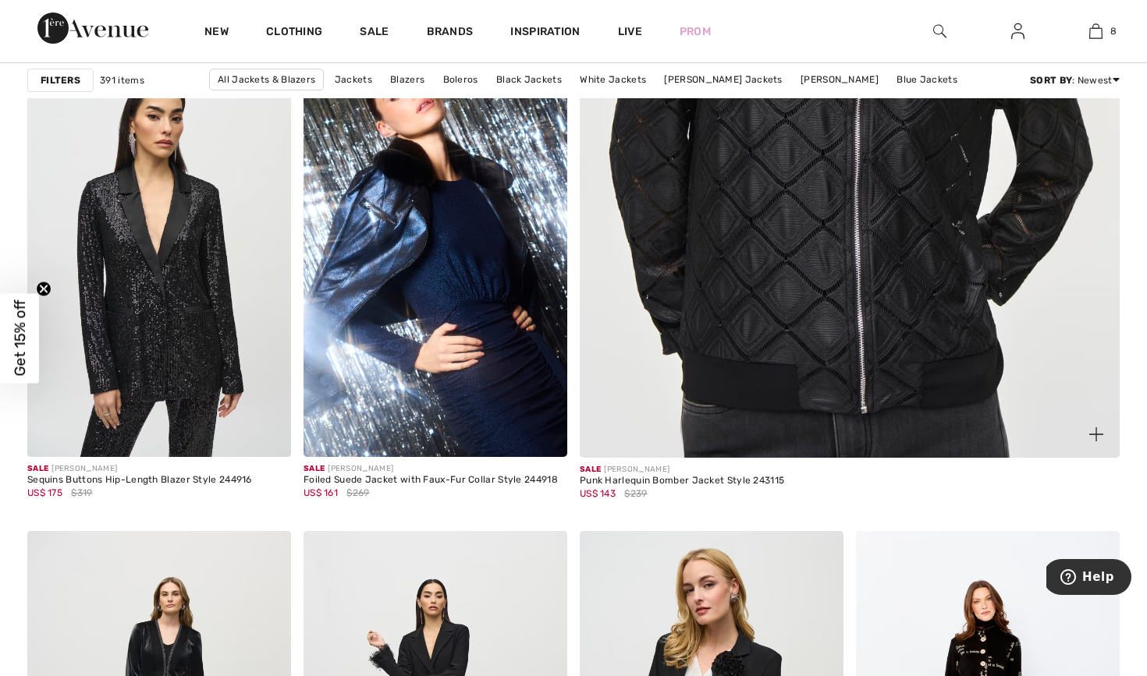
click at [912, 330] on img at bounding box center [849, 78] width 647 height 972
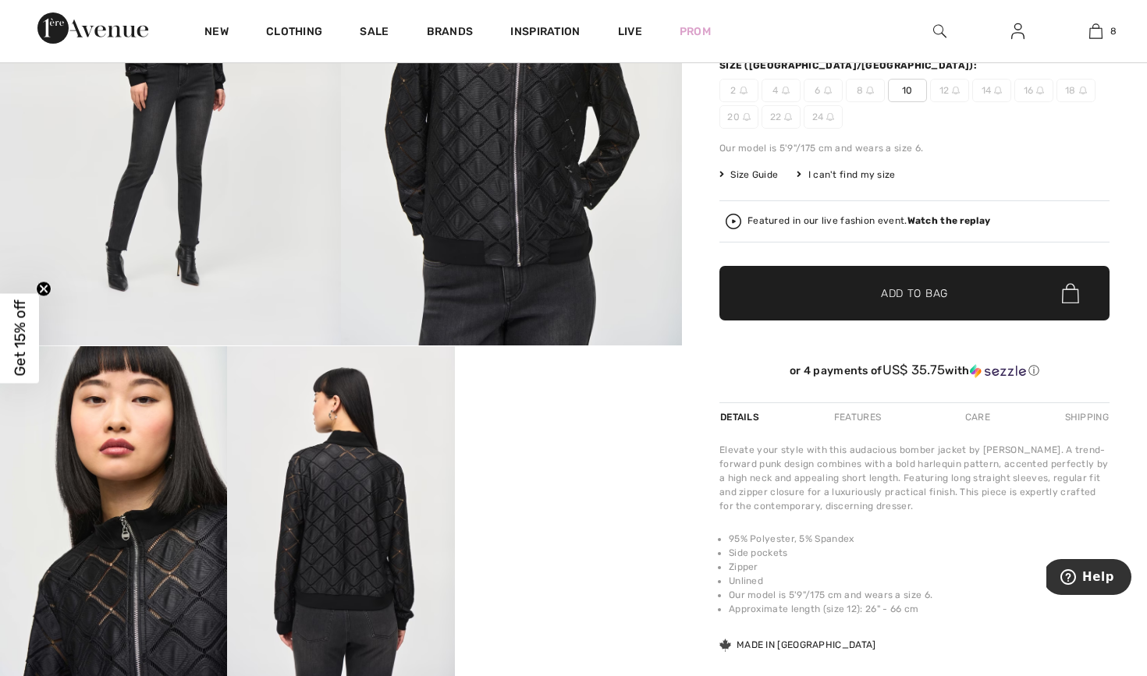
scroll to position [313, 0]
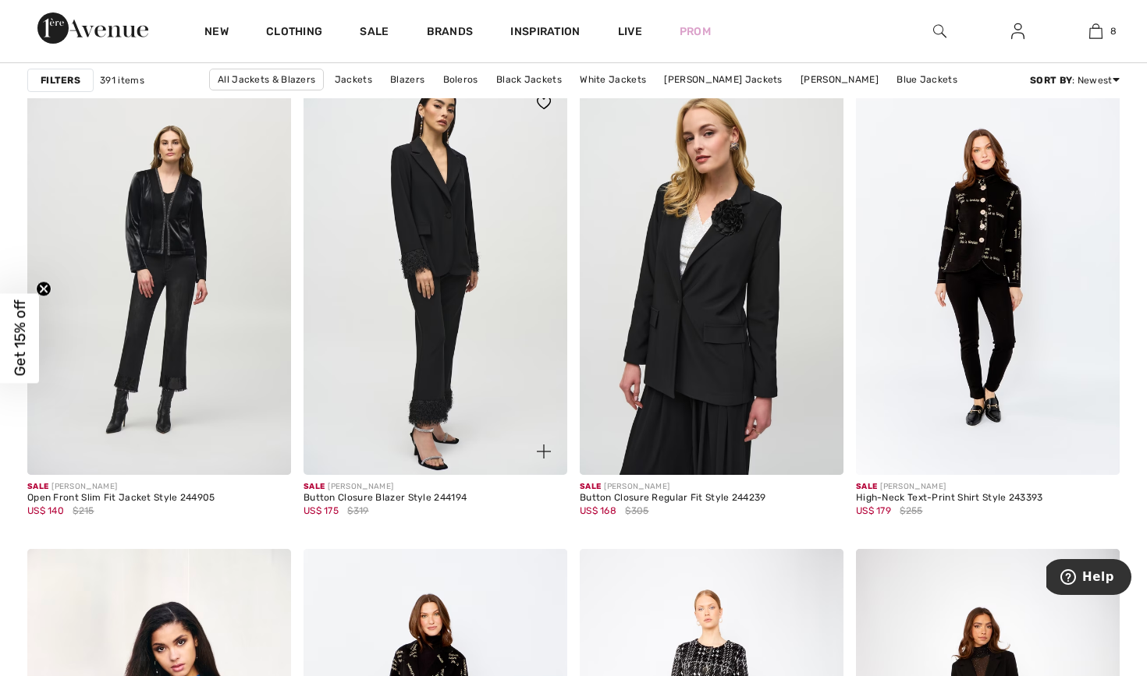
scroll to position [1098, 0]
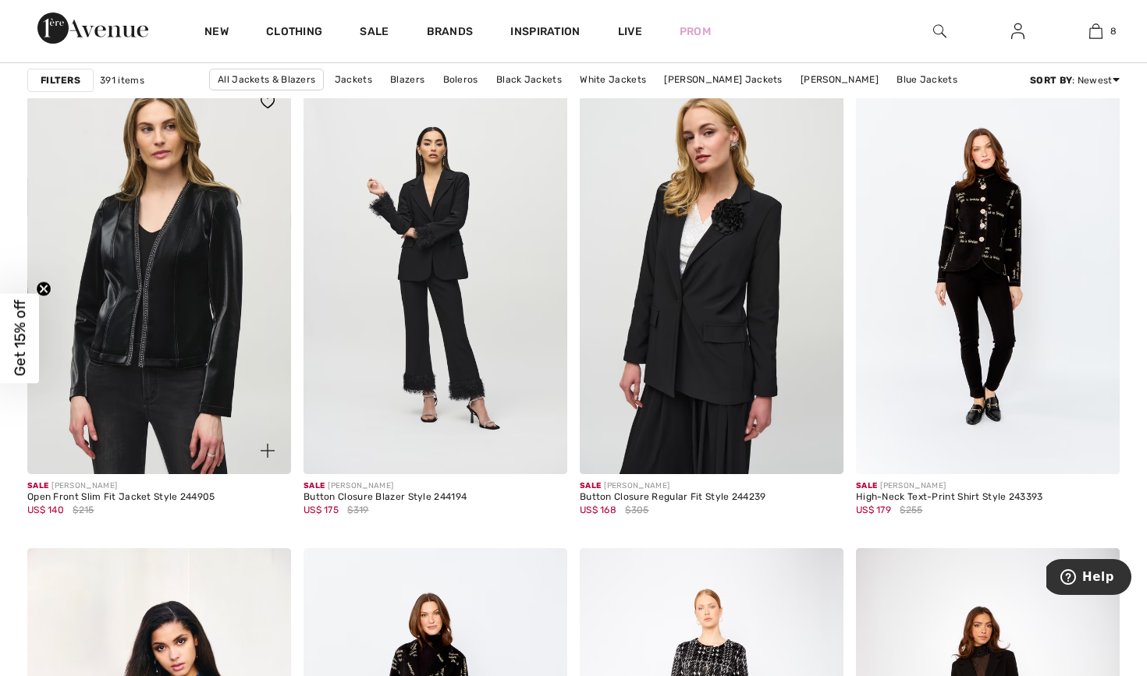
click at [129, 345] on img at bounding box center [159, 277] width 264 height 396
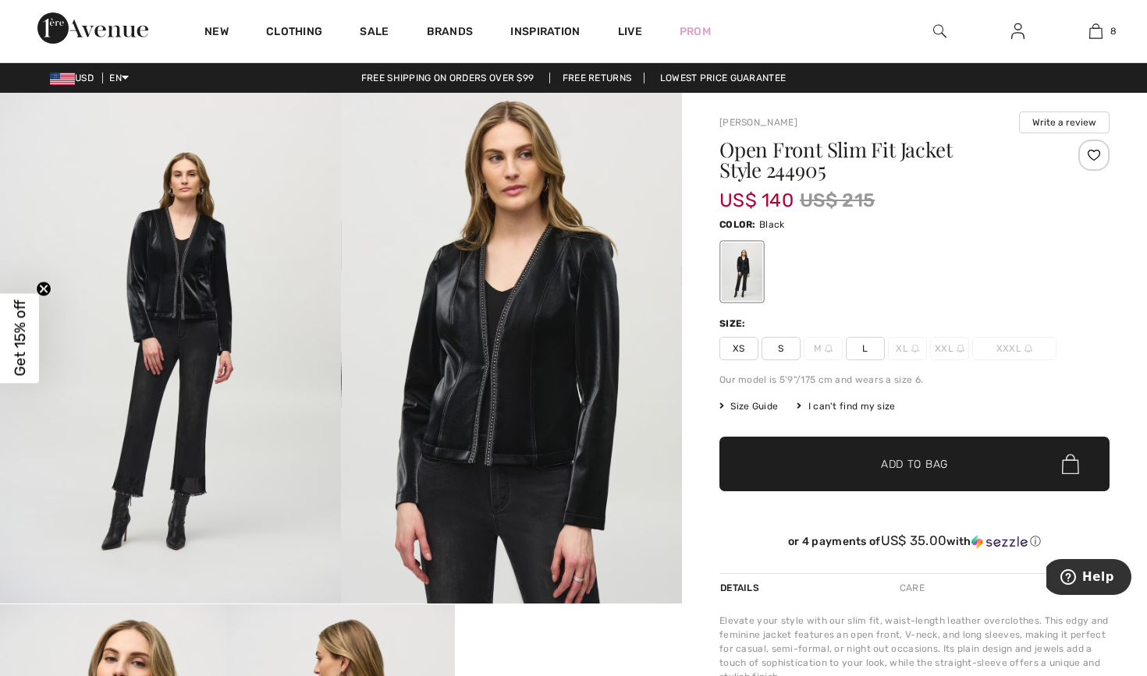
click at [481, 442] on img at bounding box center [511, 348] width 341 height 511
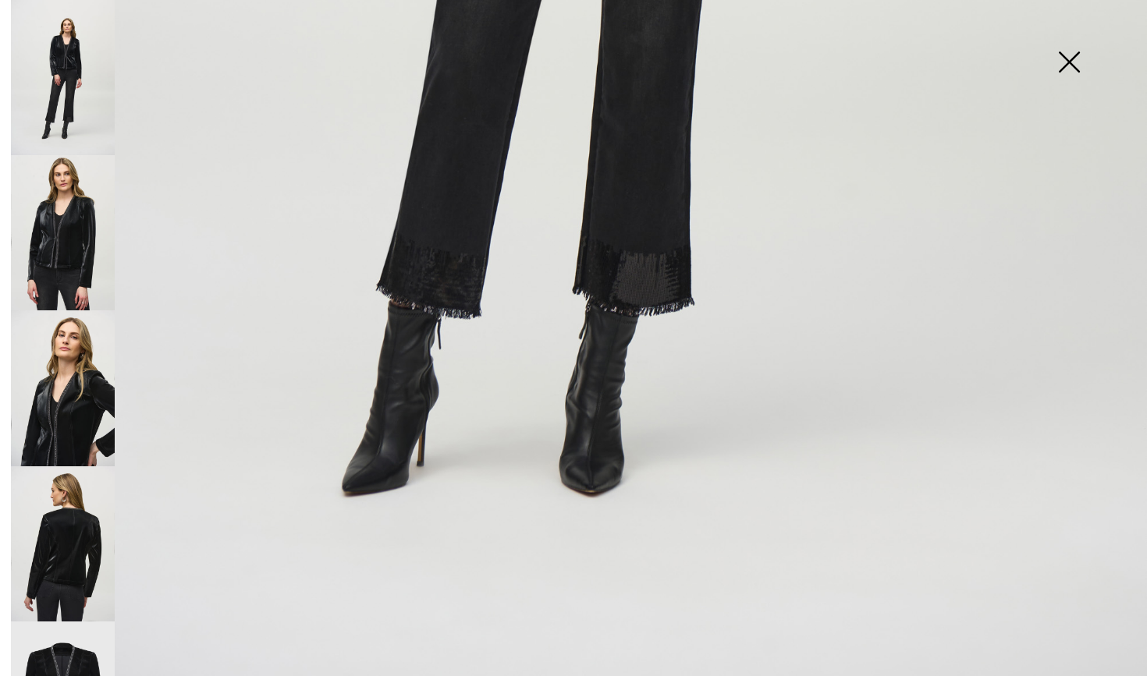
scroll to position [1042, 0]
click at [60, 234] on img at bounding box center [63, 232] width 104 height 155
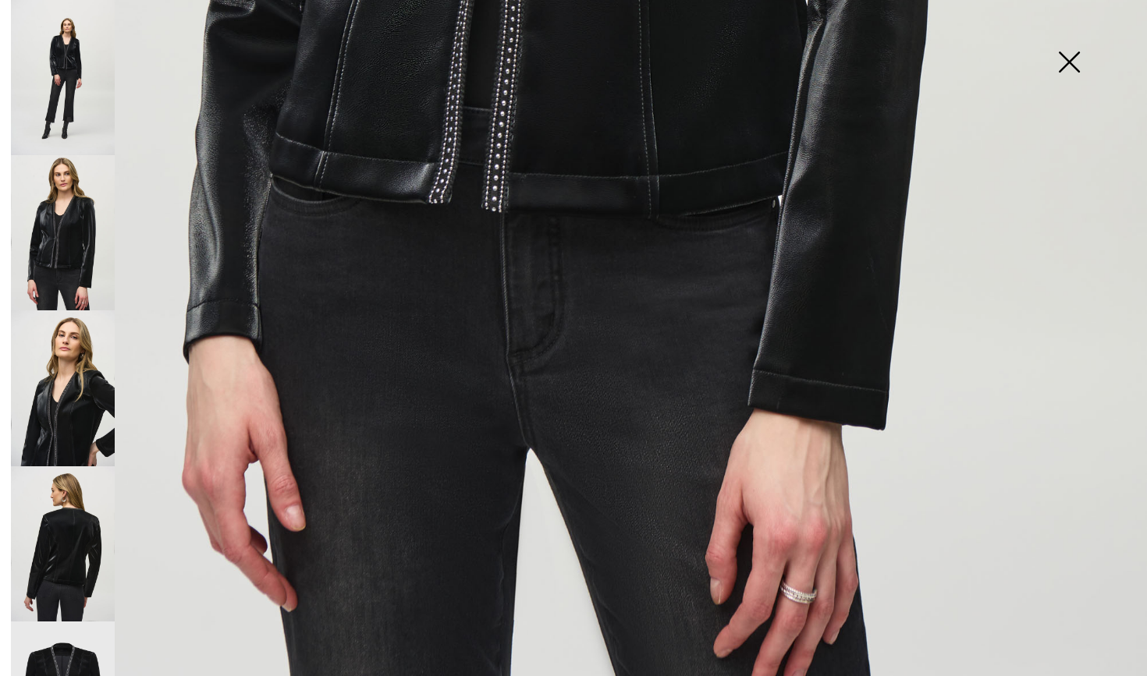
click at [66, 393] on img at bounding box center [63, 387] width 104 height 155
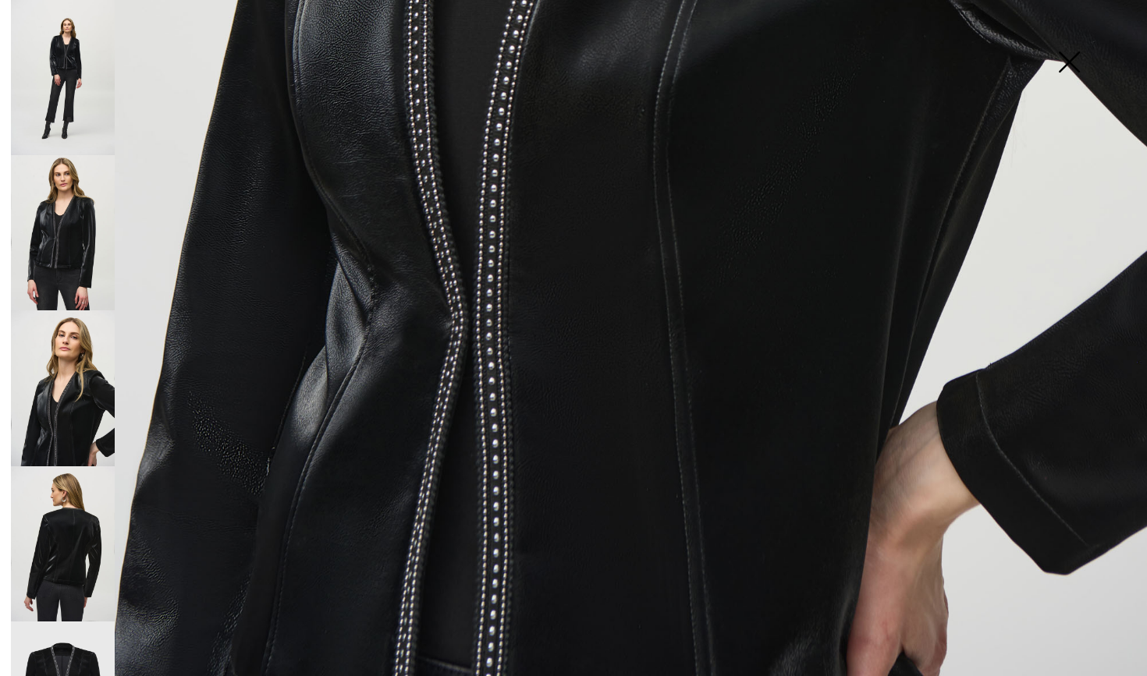
click at [74, 531] on img at bounding box center [63, 544] width 104 height 155
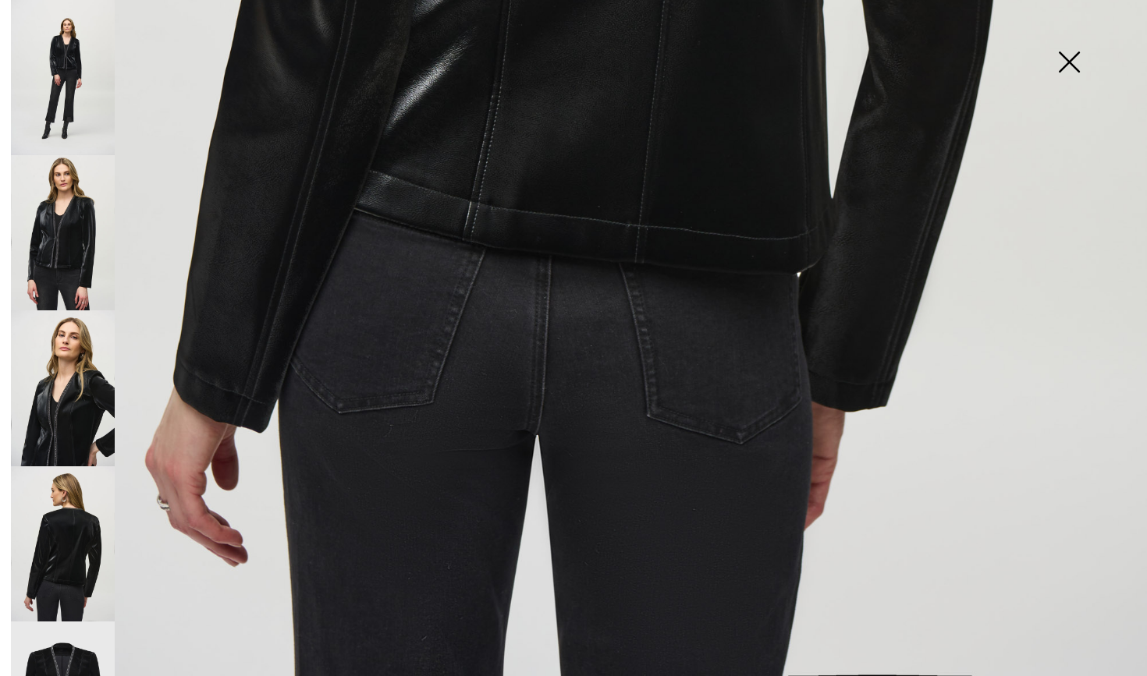
click at [1068, 60] on img at bounding box center [1069, 63] width 78 height 80
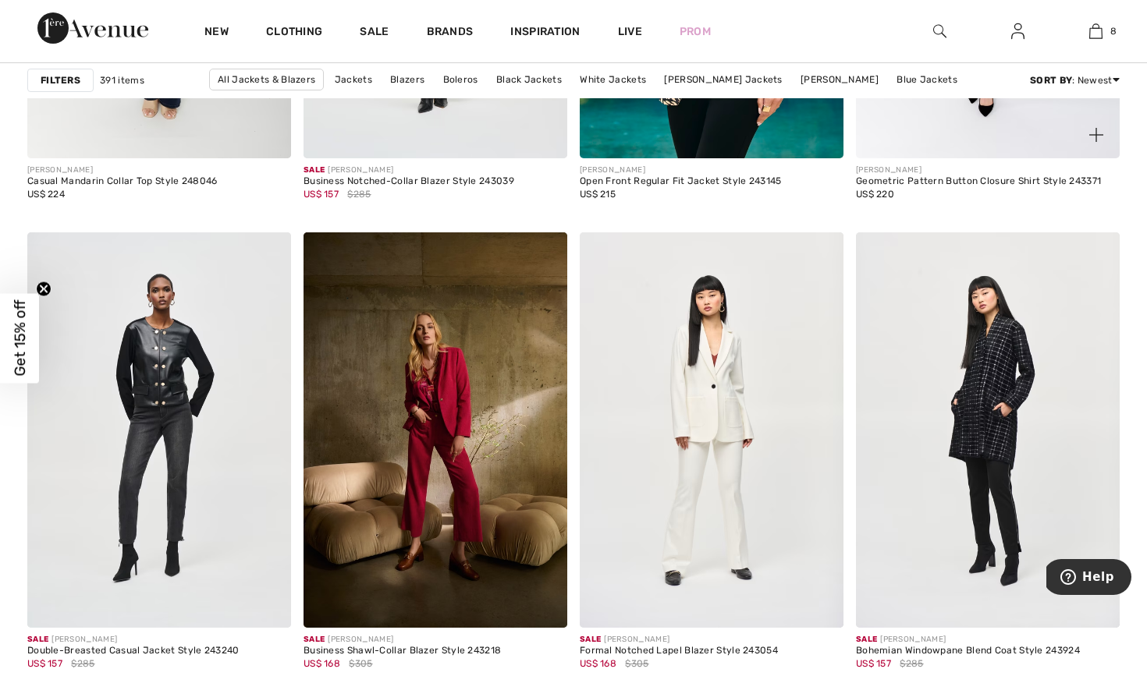
scroll to position [2599, 0]
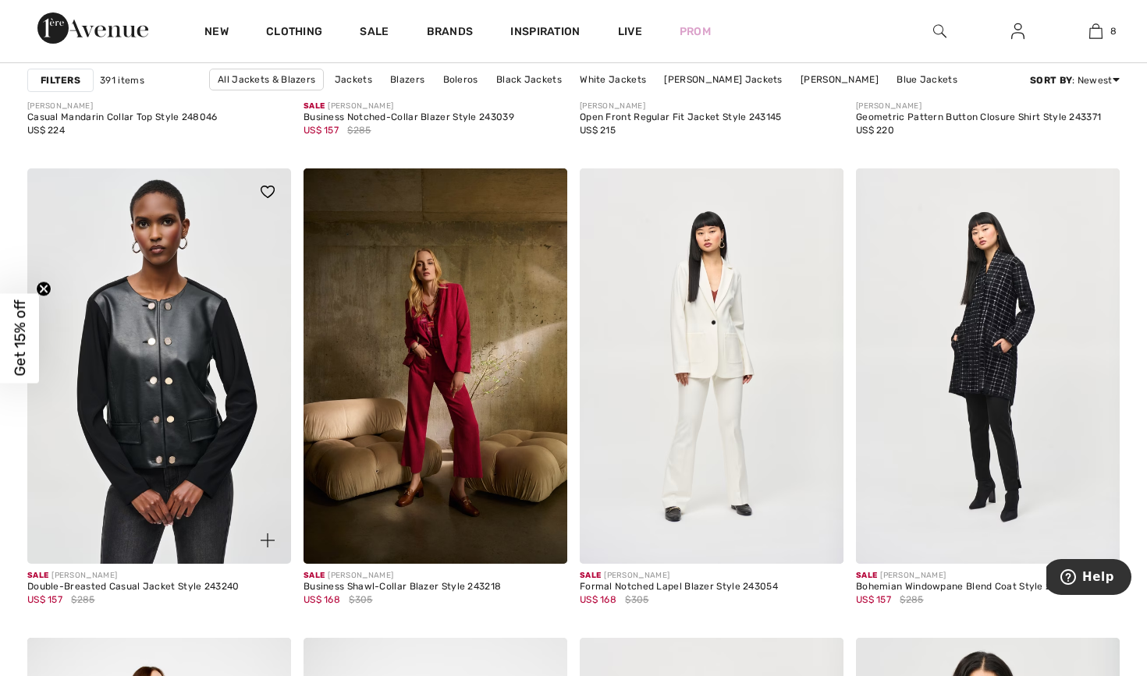
click at [204, 357] on img at bounding box center [159, 367] width 264 height 396
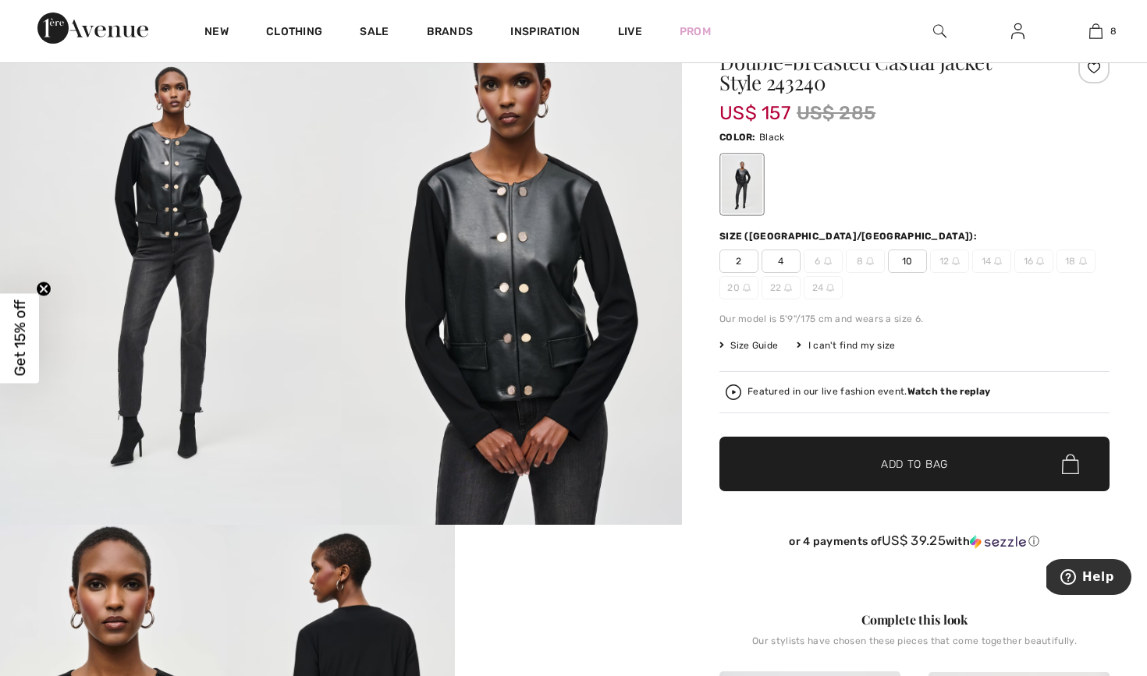
scroll to position [79, 0]
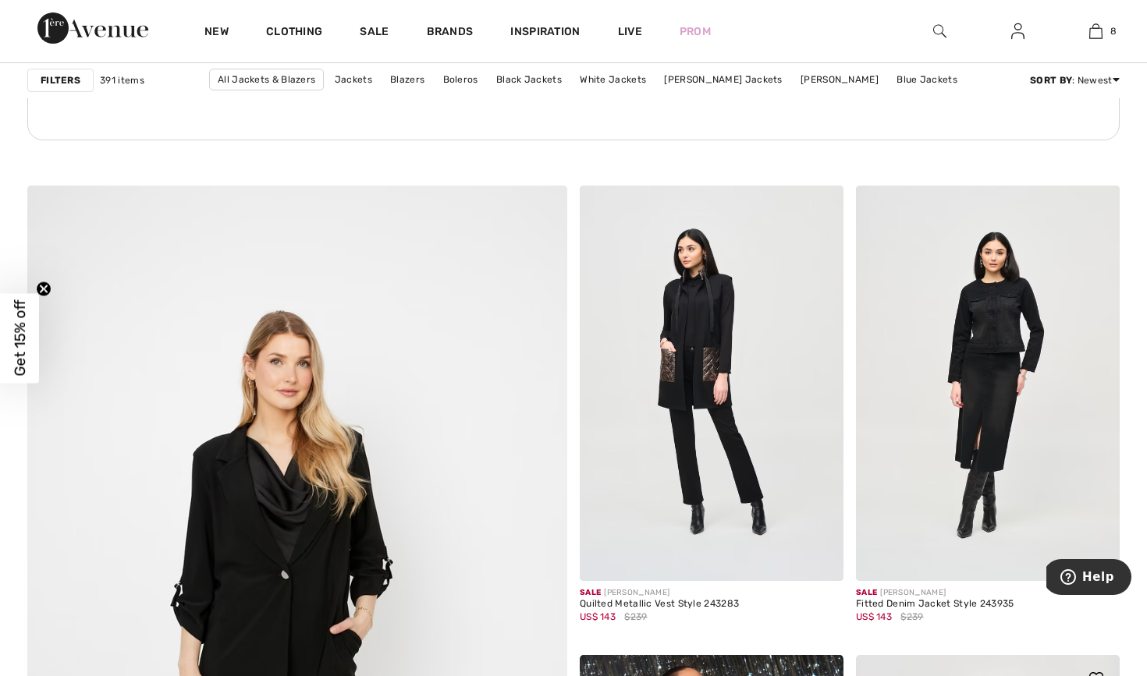
scroll to position [3727, 0]
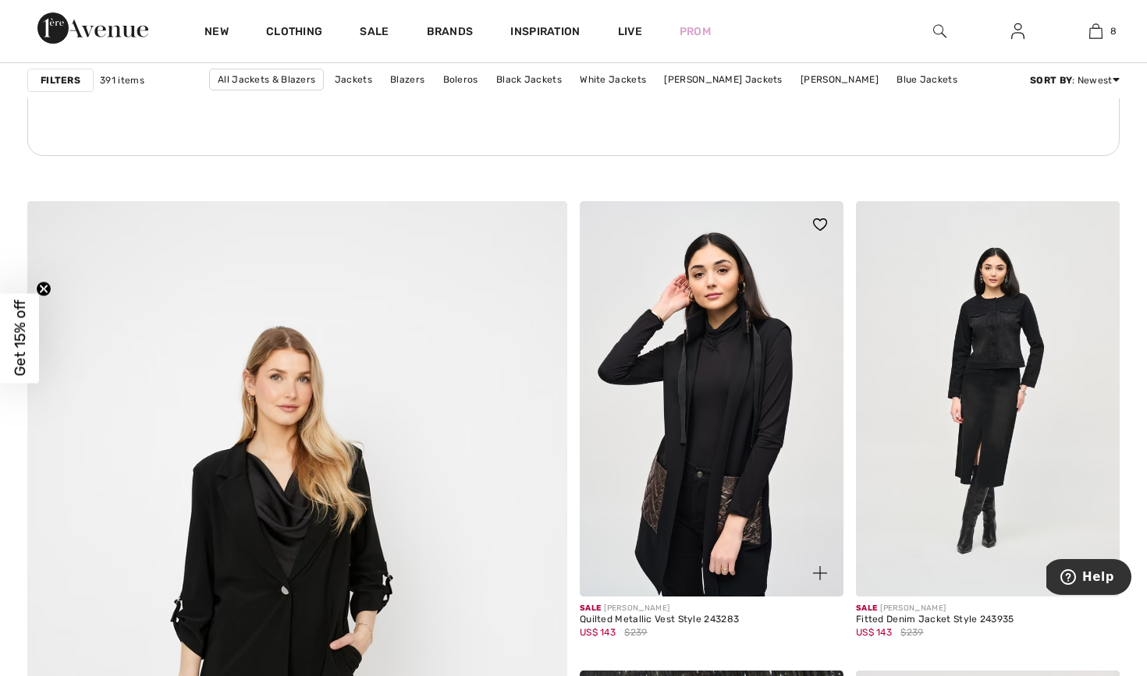
click at [721, 456] on img at bounding box center [712, 399] width 264 height 396
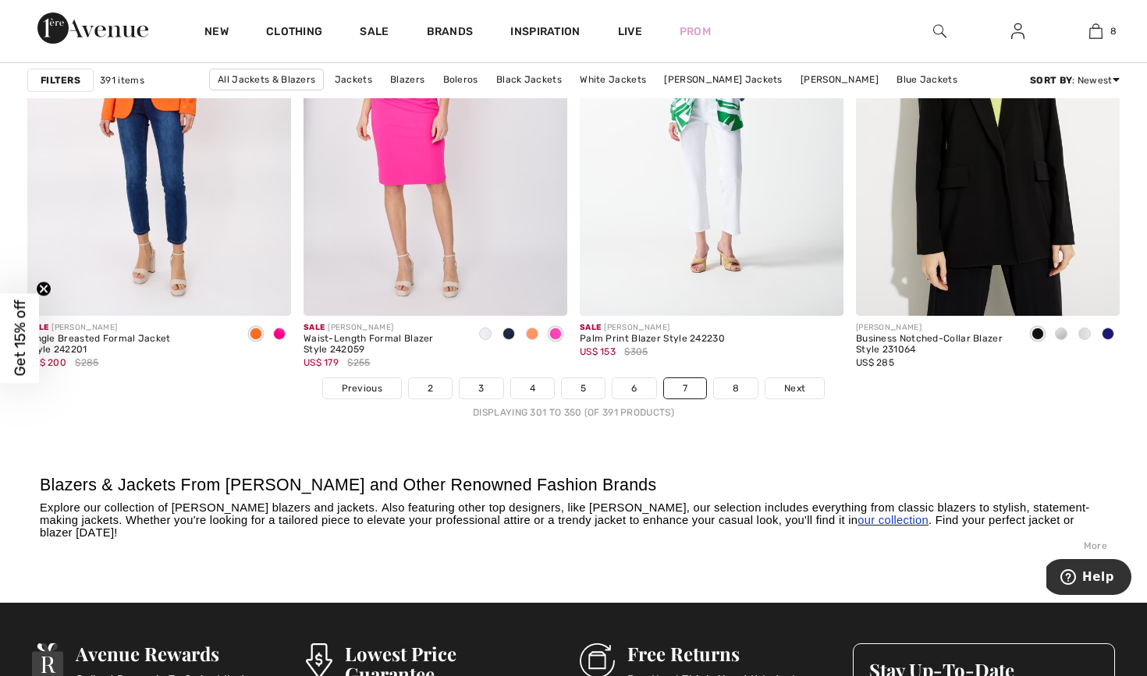
scroll to position [7125, 0]
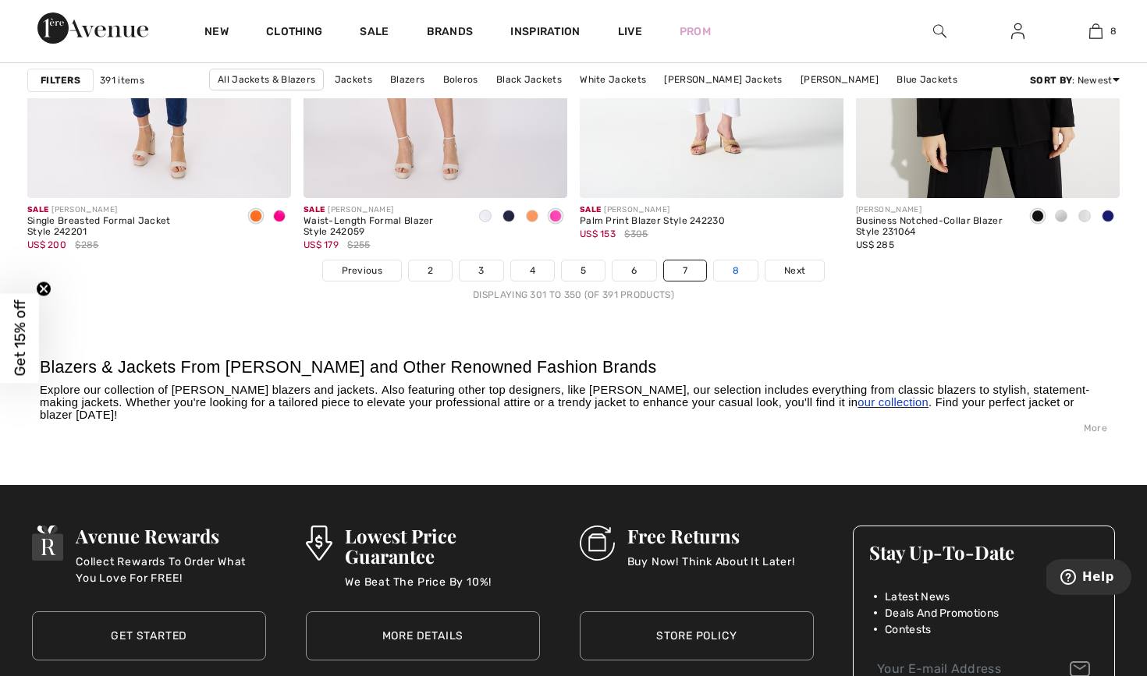
click at [742, 268] on link "8" at bounding box center [736, 271] width 44 height 20
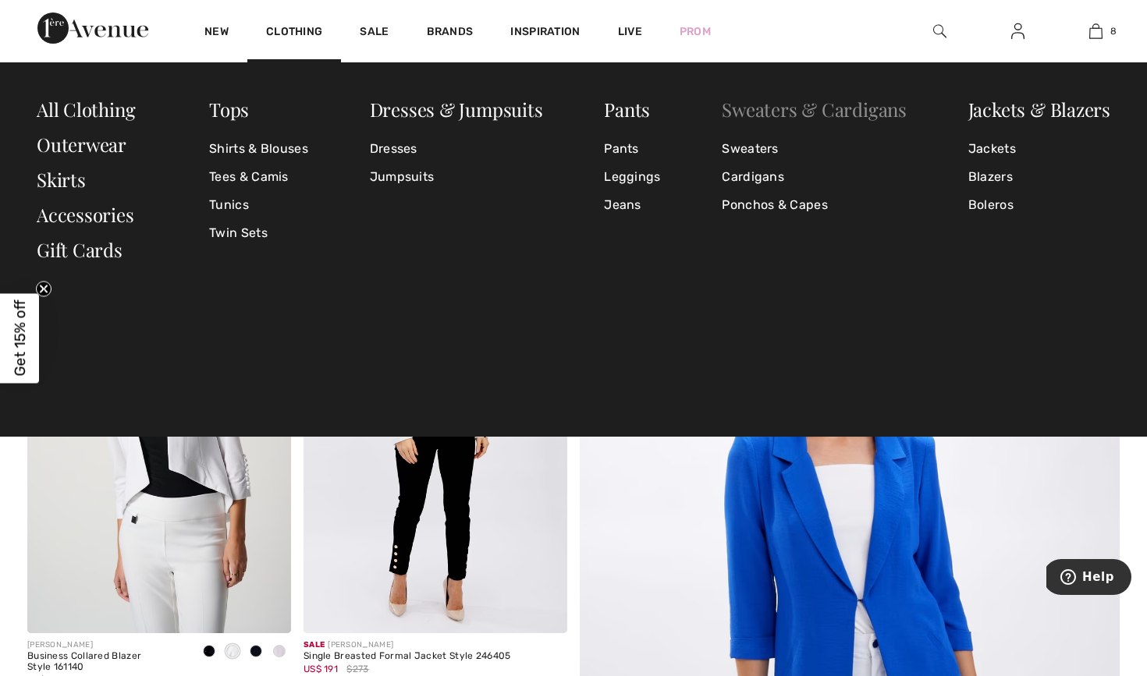
click at [775, 108] on link "Sweaters & Cardigans" at bounding box center [814, 109] width 185 height 25
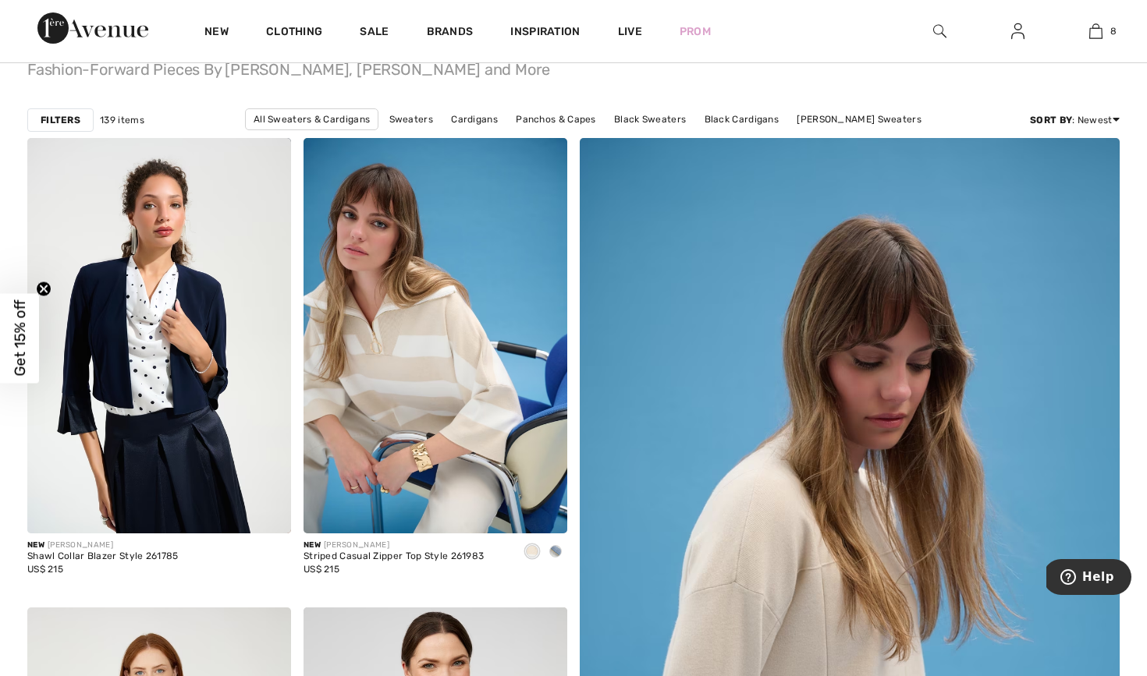
scroll to position [109, 0]
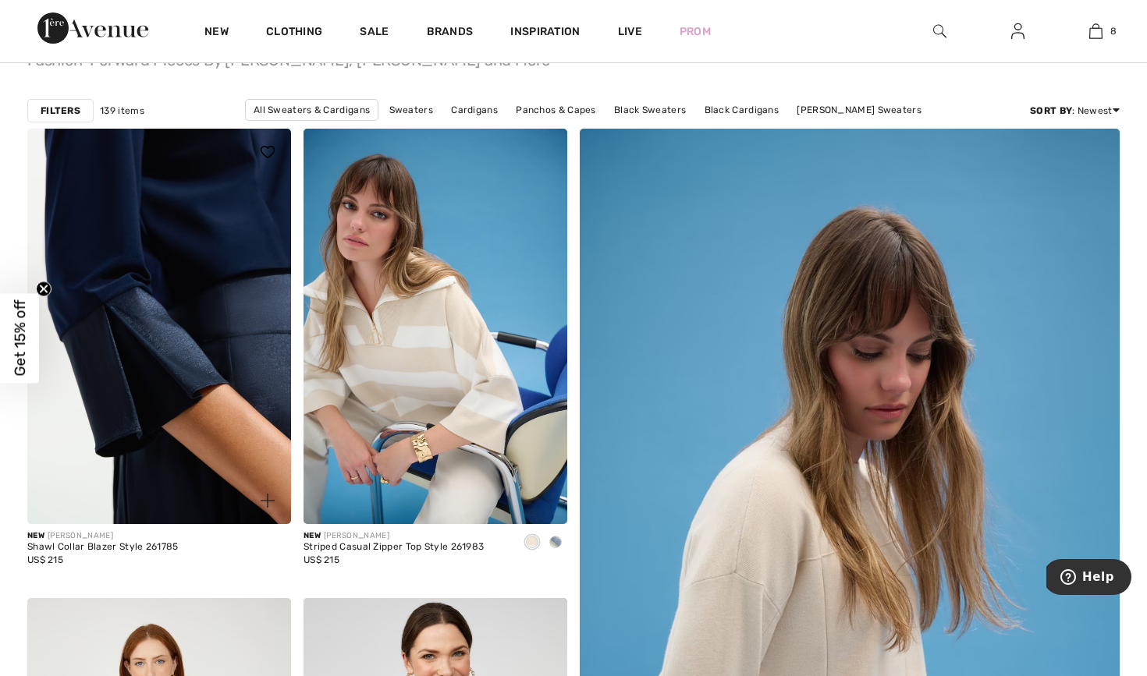
click at [87, 317] on img at bounding box center [159, 327] width 264 height 396
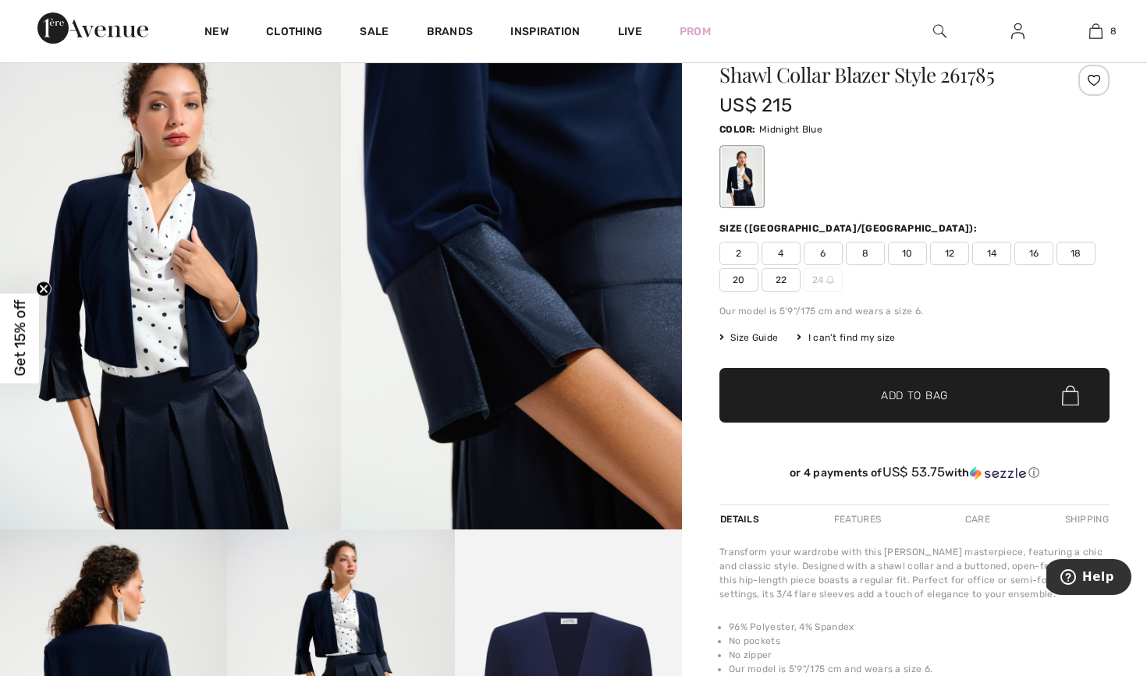
scroll to position [511, 0]
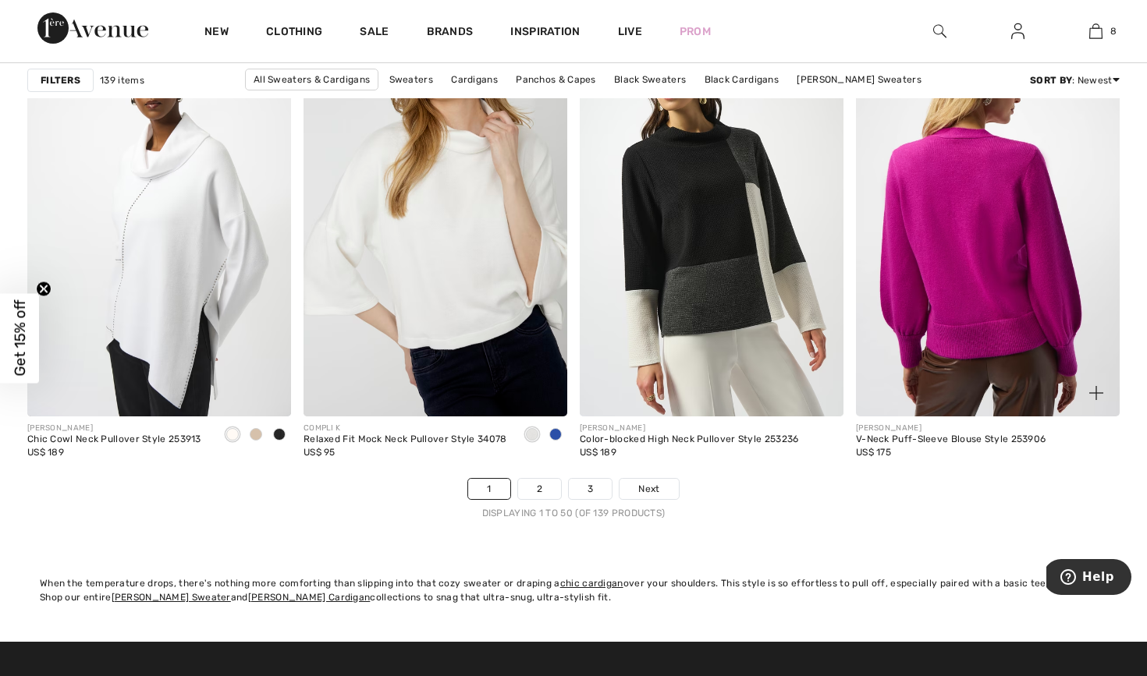
scroll to position [6912, 0]
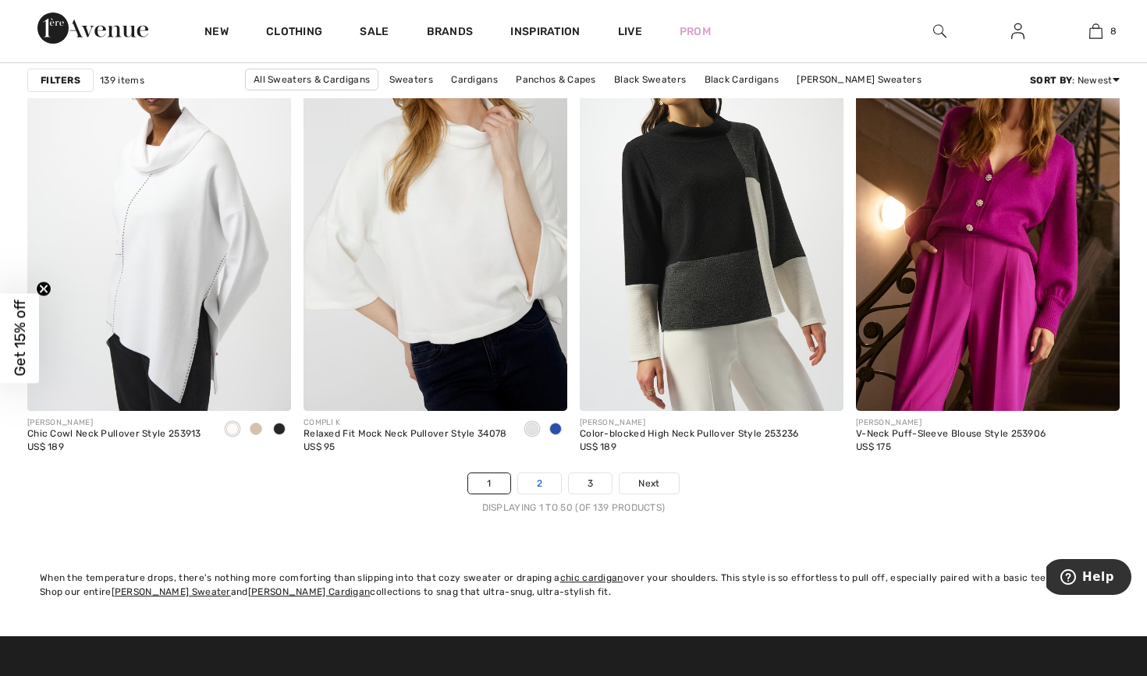
click at [540, 477] on link "2" at bounding box center [539, 484] width 43 height 20
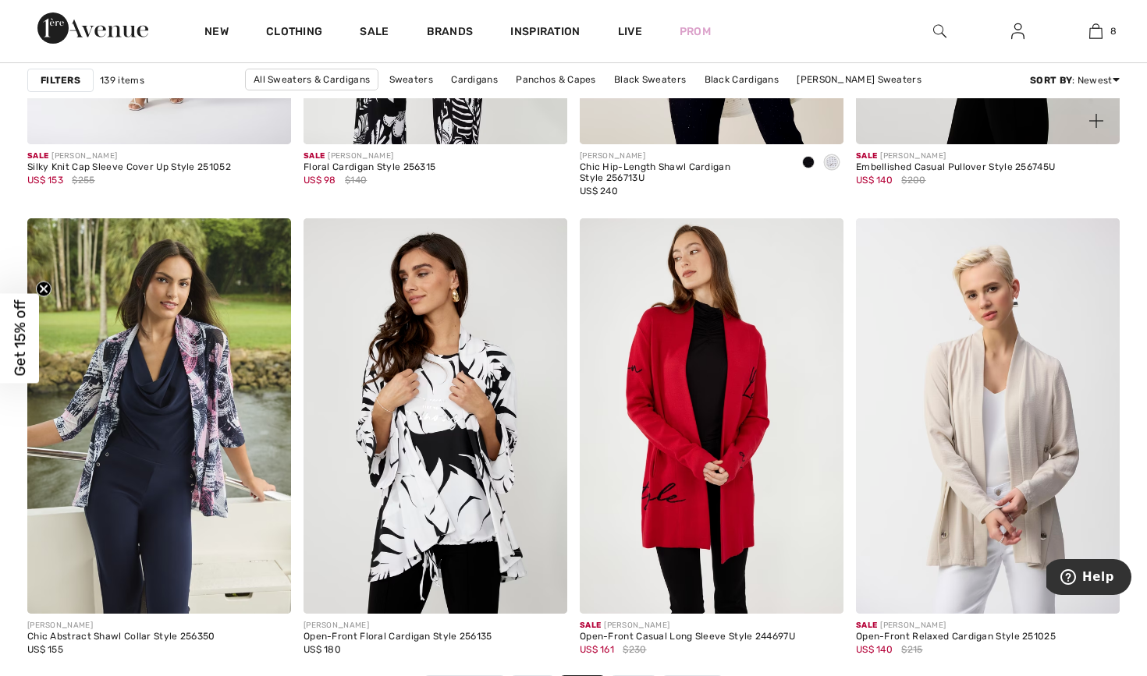
scroll to position [6757, 0]
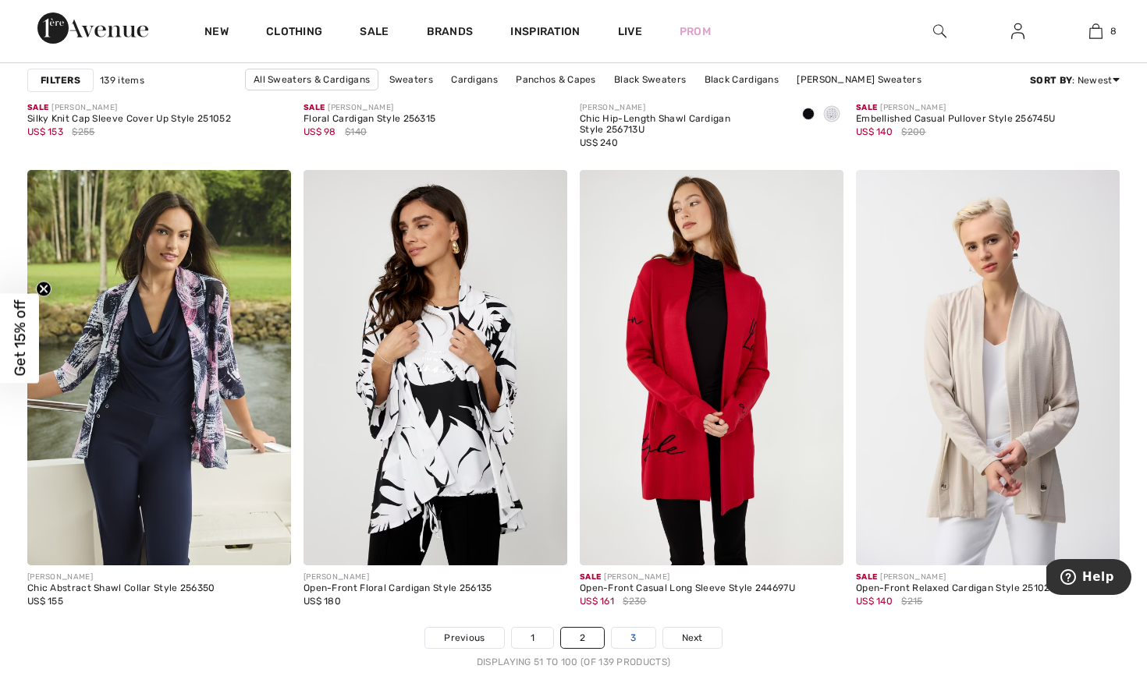
click at [625, 644] on link "3" at bounding box center [633, 638] width 43 height 20
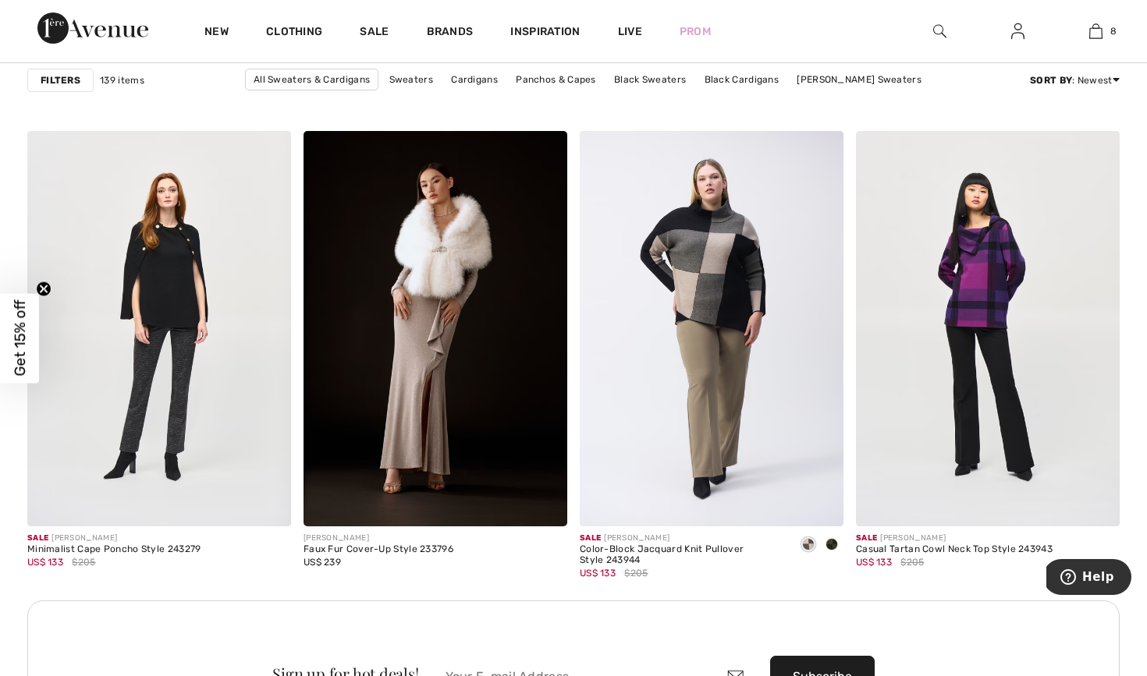
scroll to position [3107, 0]
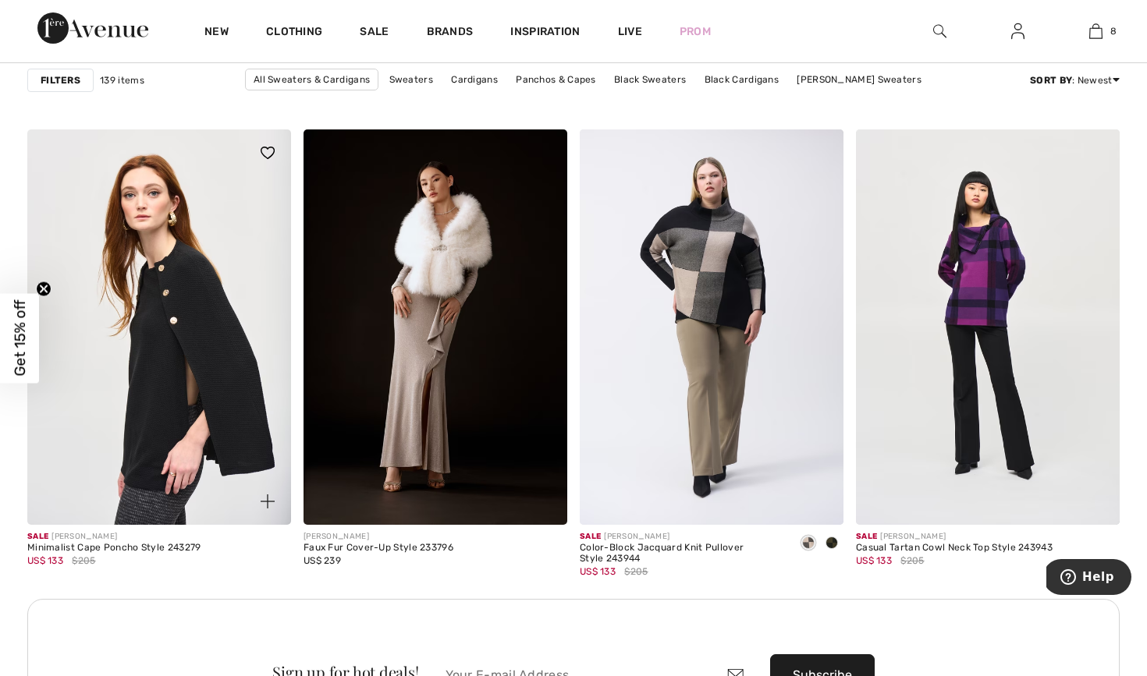
click at [168, 395] on img at bounding box center [159, 327] width 264 height 396
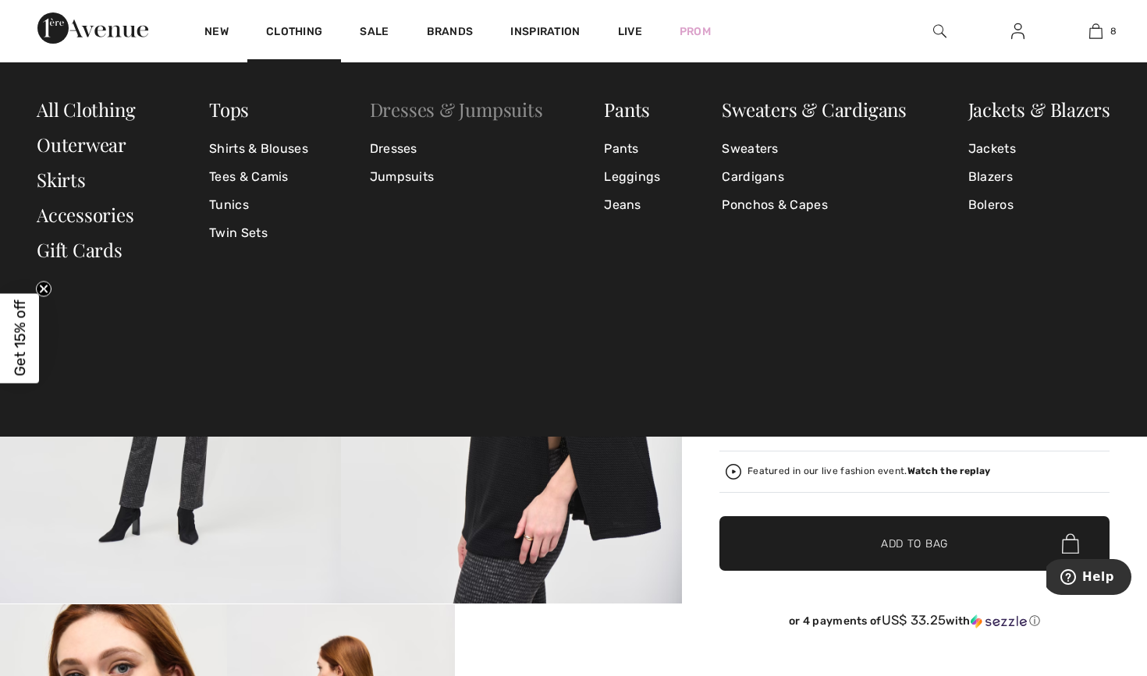
click at [450, 107] on link "Dresses & Jumpsuits" at bounding box center [456, 109] width 173 height 25
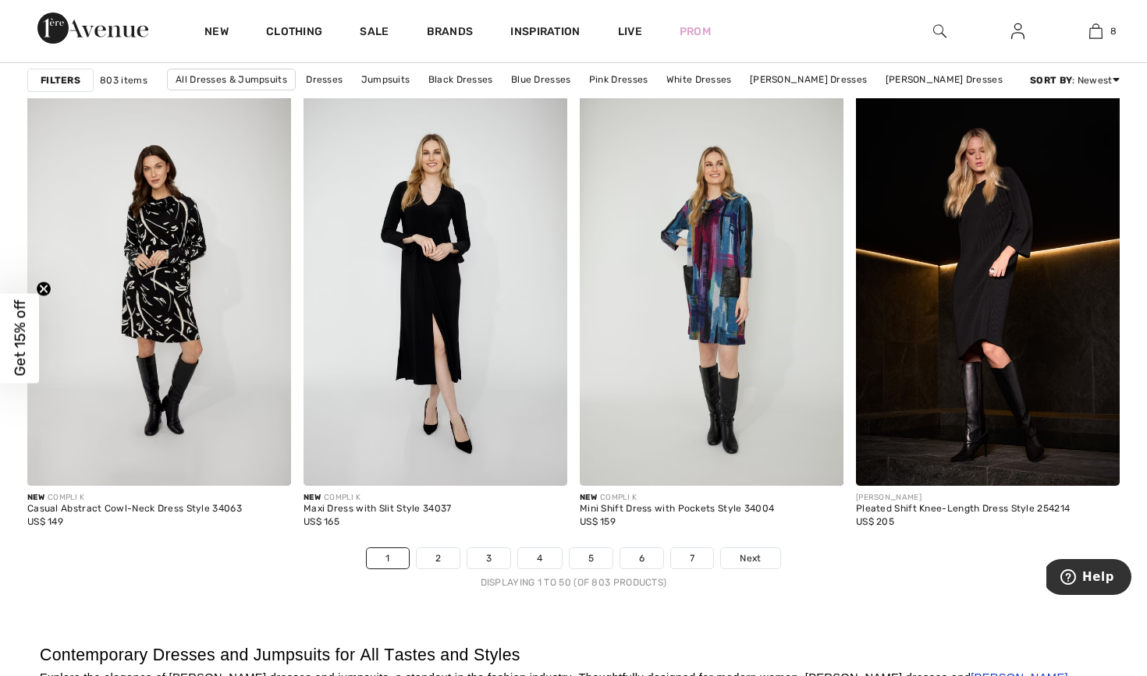
scroll to position [6845, 0]
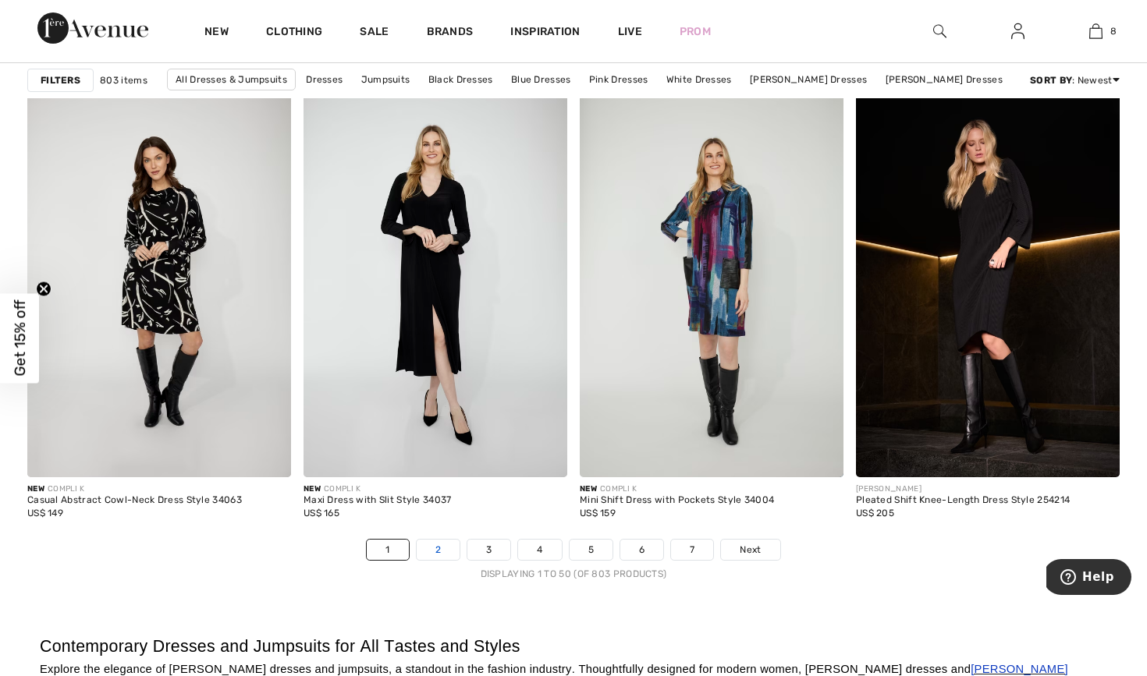
click at [433, 548] on link "2" at bounding box center [438, 550] width 43 height 20
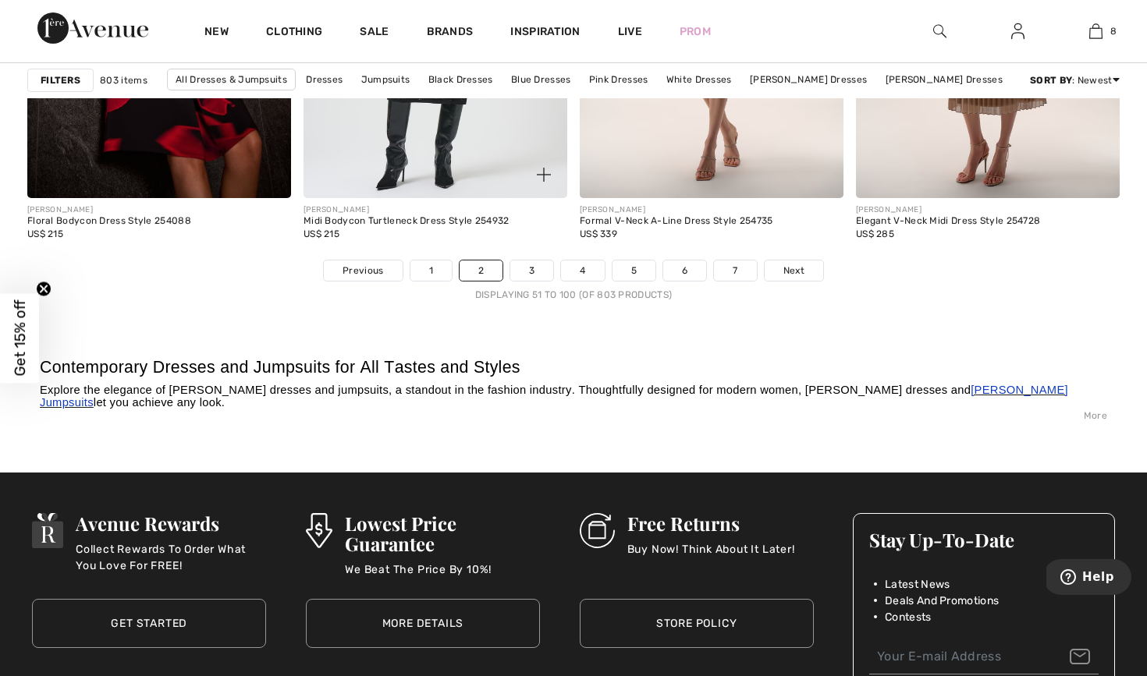
scroll to position [7147, 0]
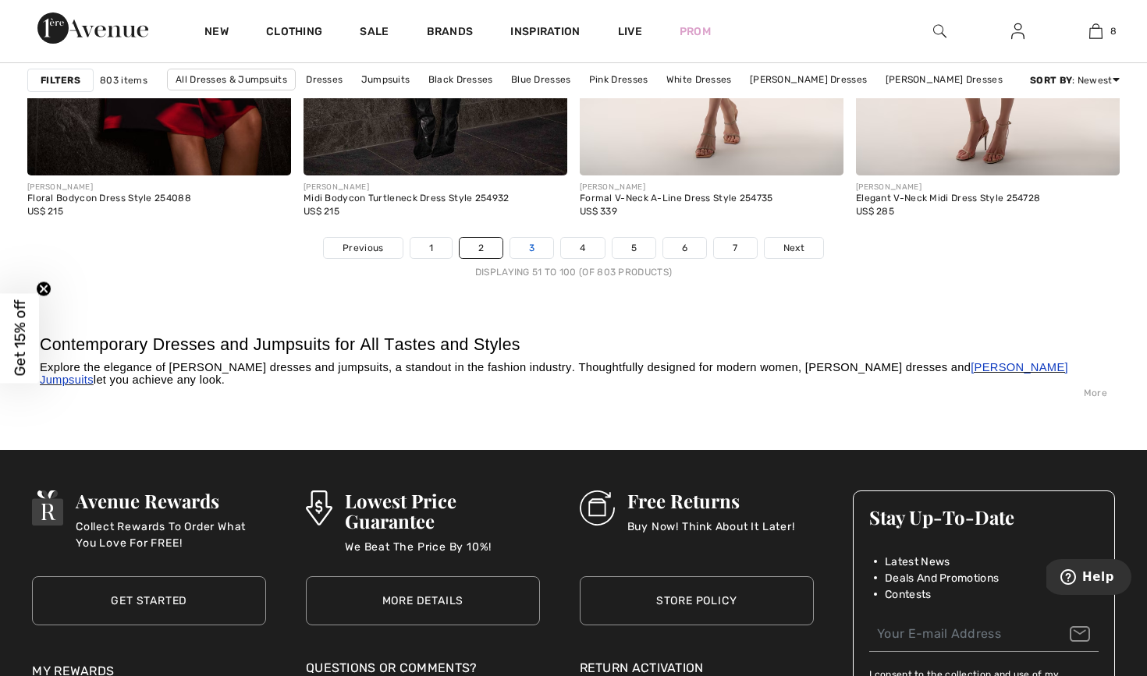
click at [545, 242] on link "3" at bounding box center [531, 248] width 43 height 20
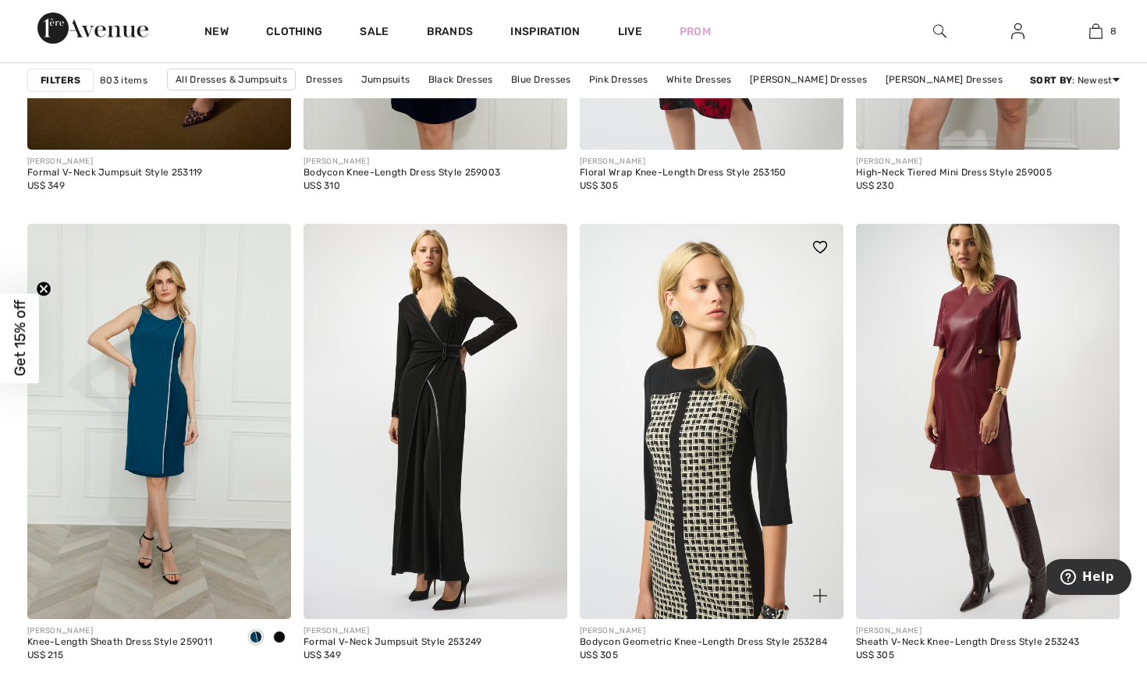
scroll to position [6808, 0]
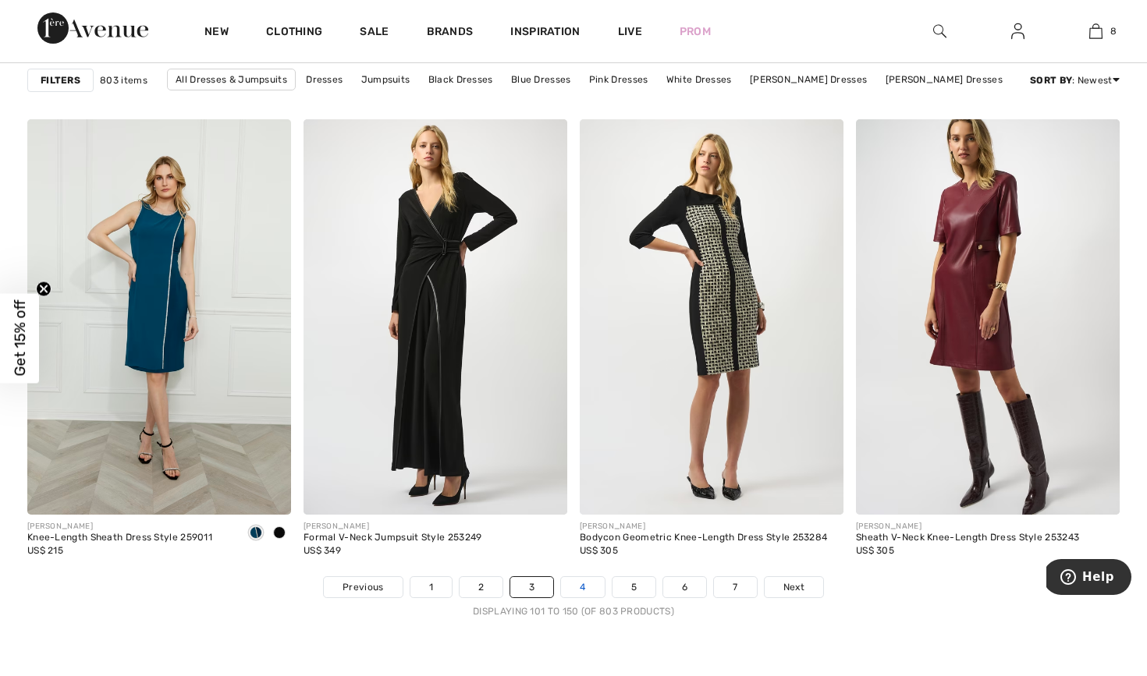
click at [584, 587] on link "4" at bounding box center [582, 587] width 43 height 20
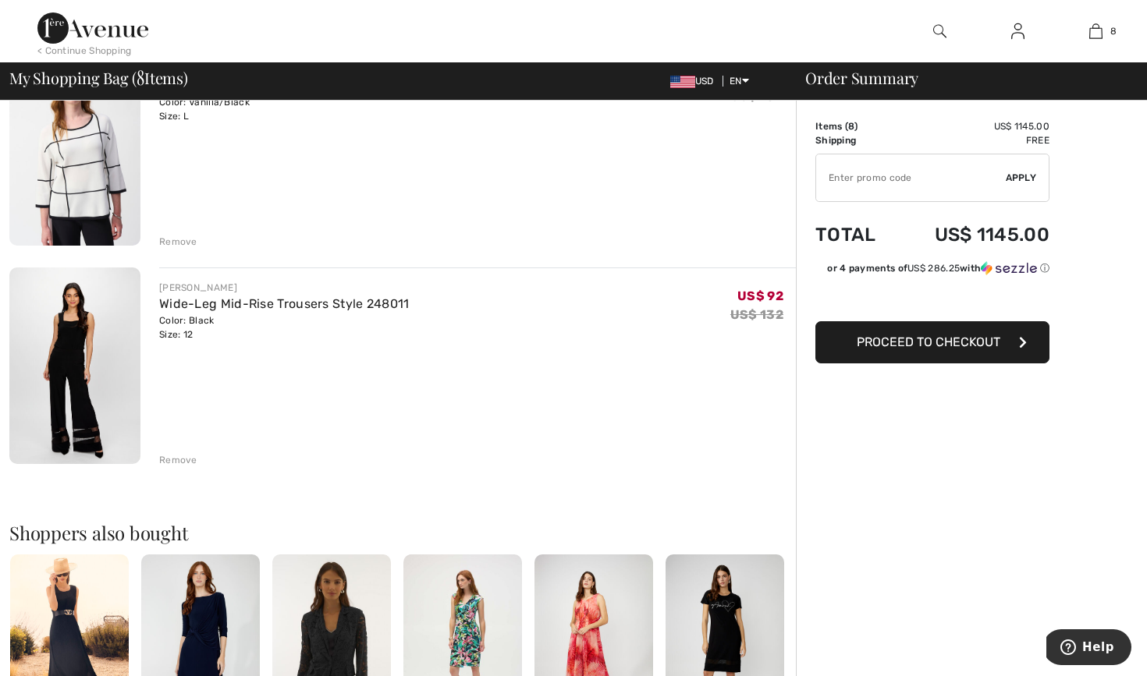
scroll to position [1410, 0]
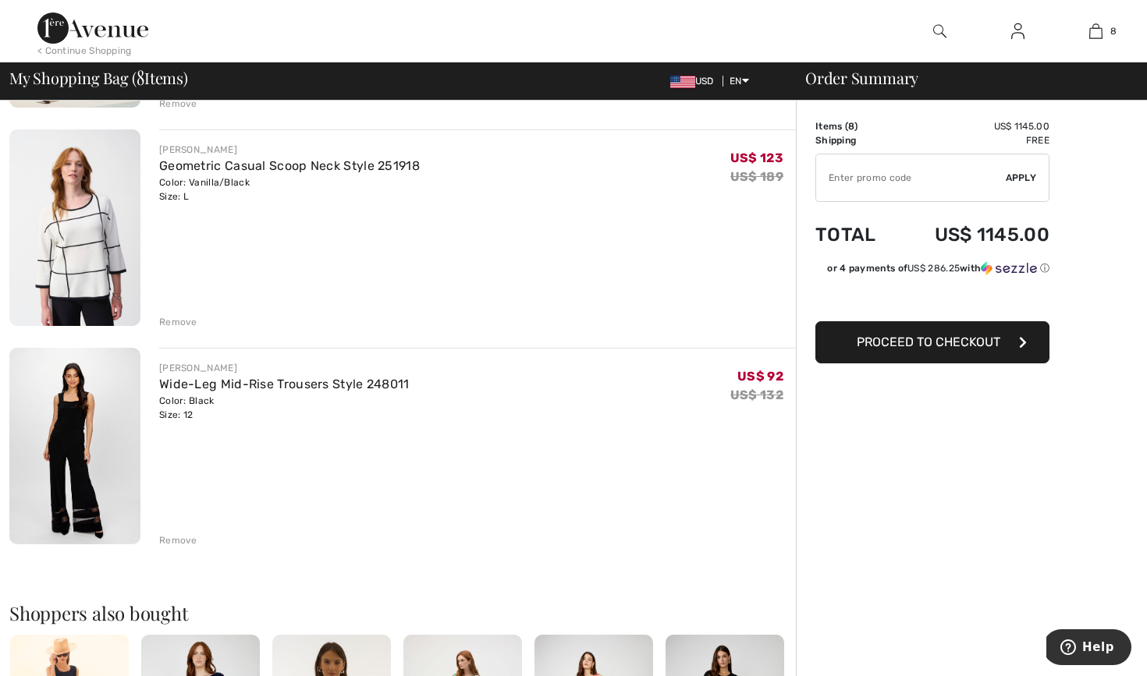
click at [176, 541] on div "Remove" at bounding box center [178, 541] width 38 height 14
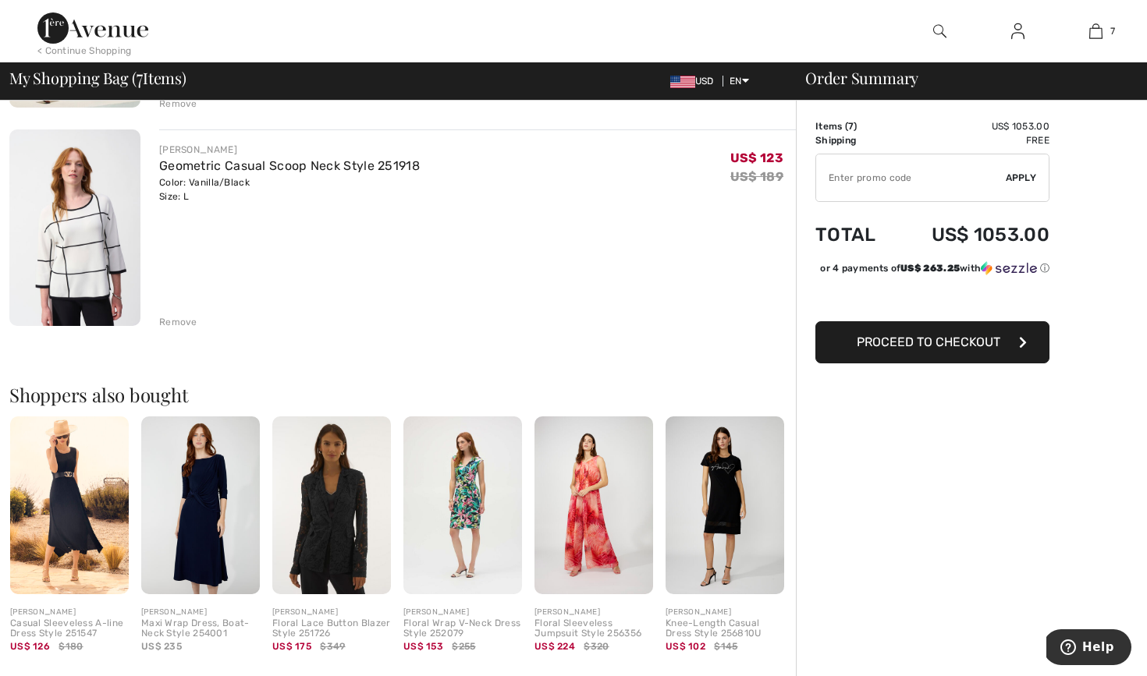
click at [190, 321] on div "Remove" at bounding box center [178, 322] width 38 height 14
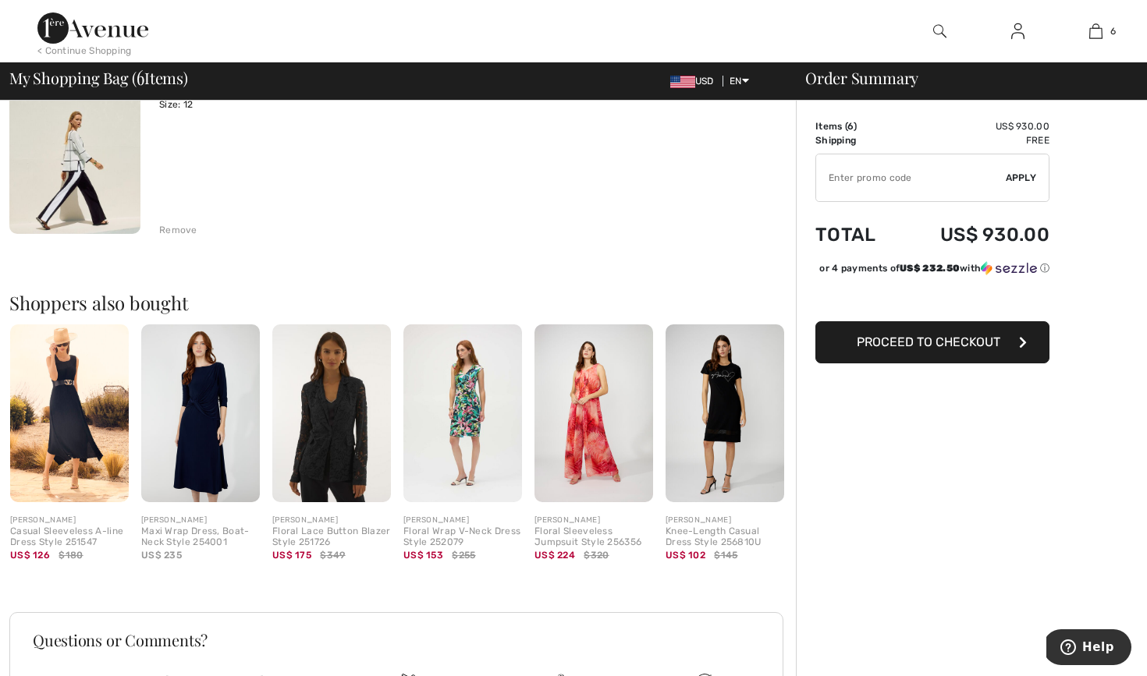
scroll to position [1208, 0]
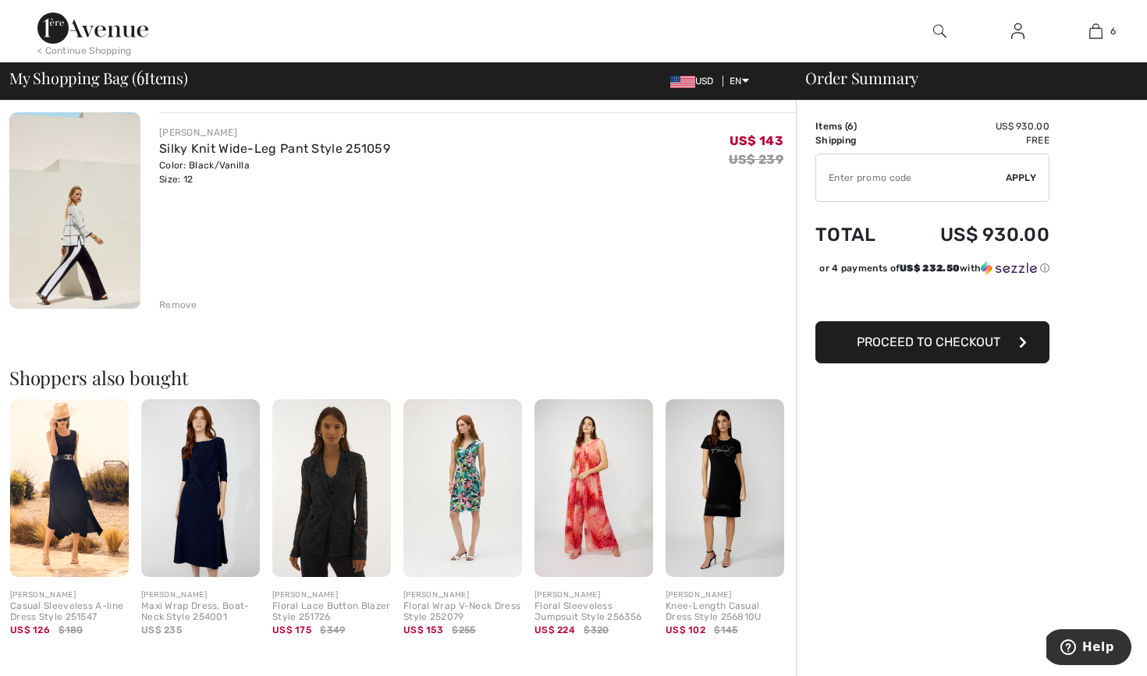
click at [184, 301] on div "Remove" at bounding box center [178, 305] width 38 height 14
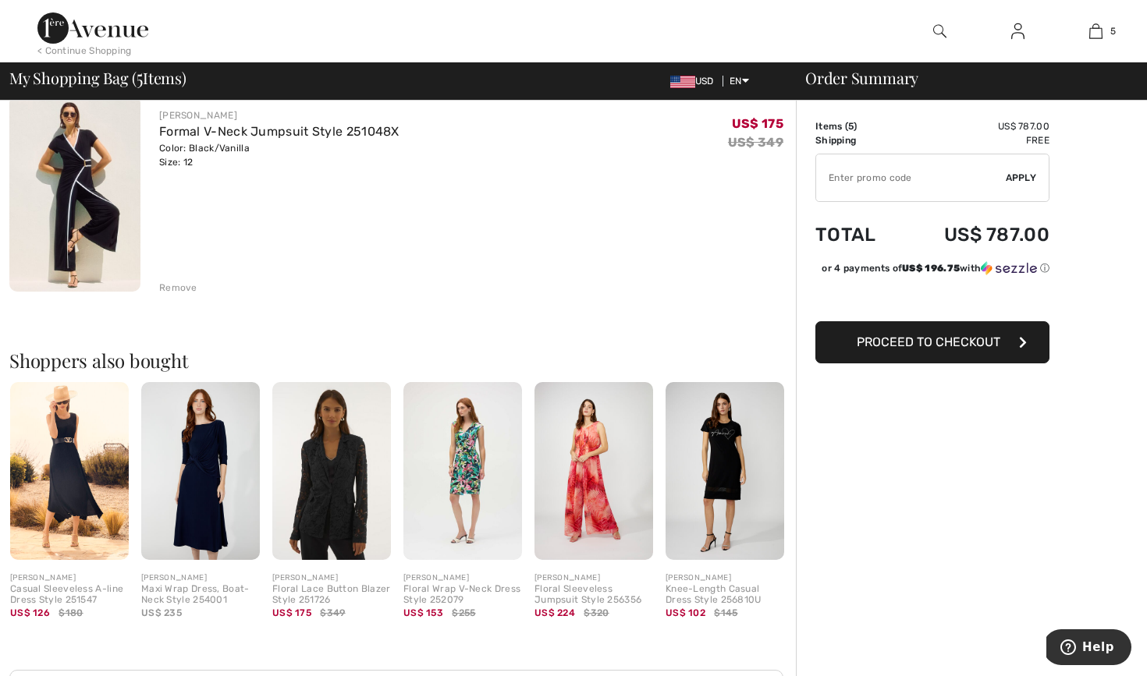
scroll to position [1007, 0]
click at [183, 292] on div "Remove" at bounding box center [178, 288] width 38 height 14
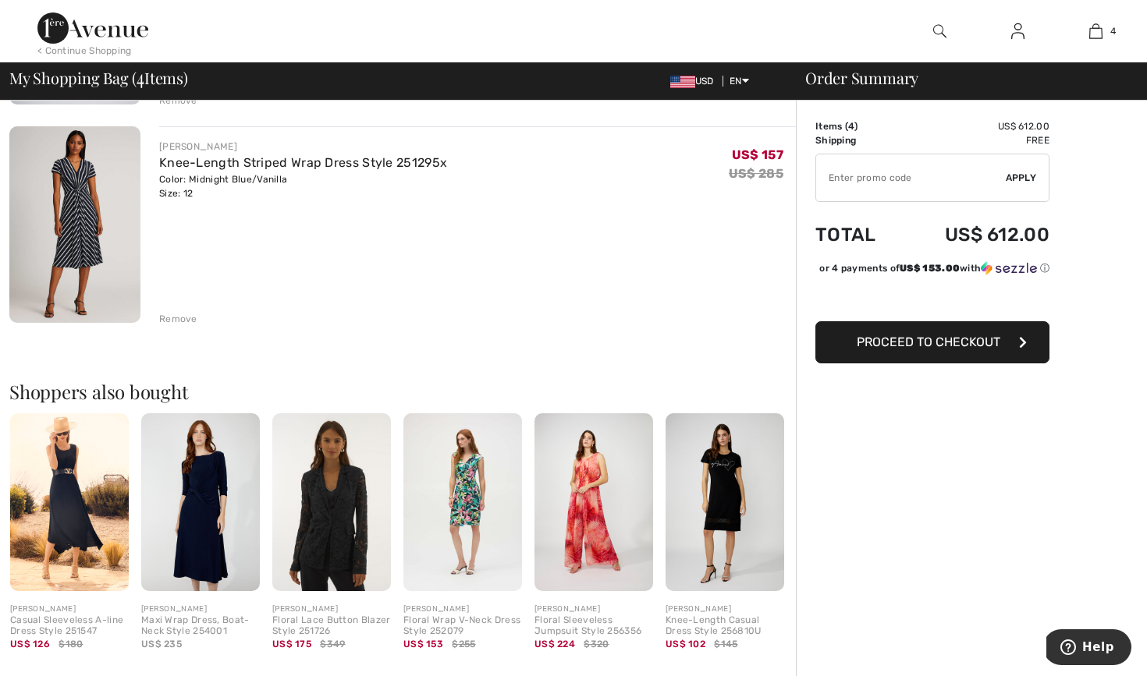
scroll to position [752, 0]
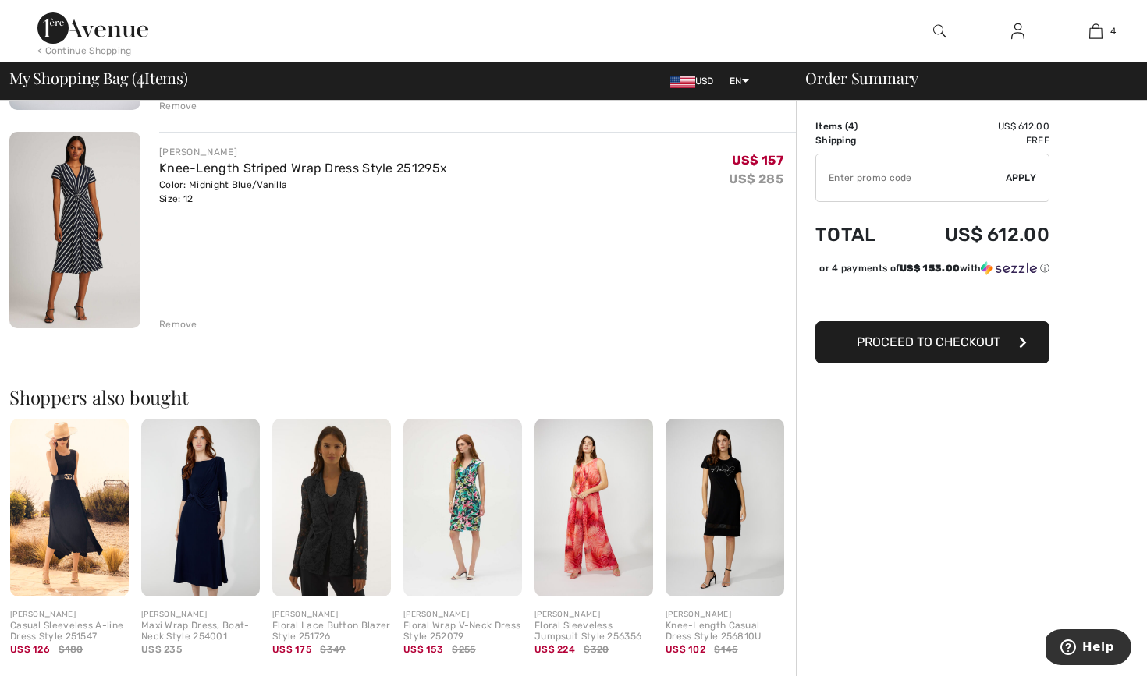
click at [182, 322] on div "Remove" at bounding box center [178, 325] width 38 height 14
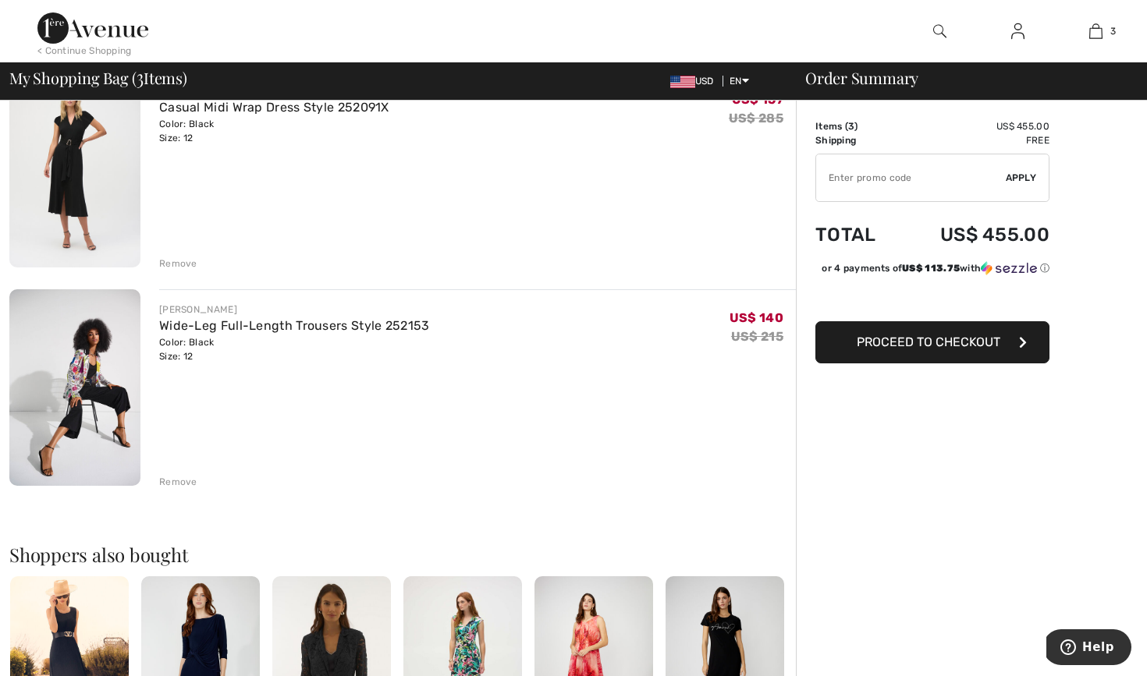
scroll to position [324, 0]
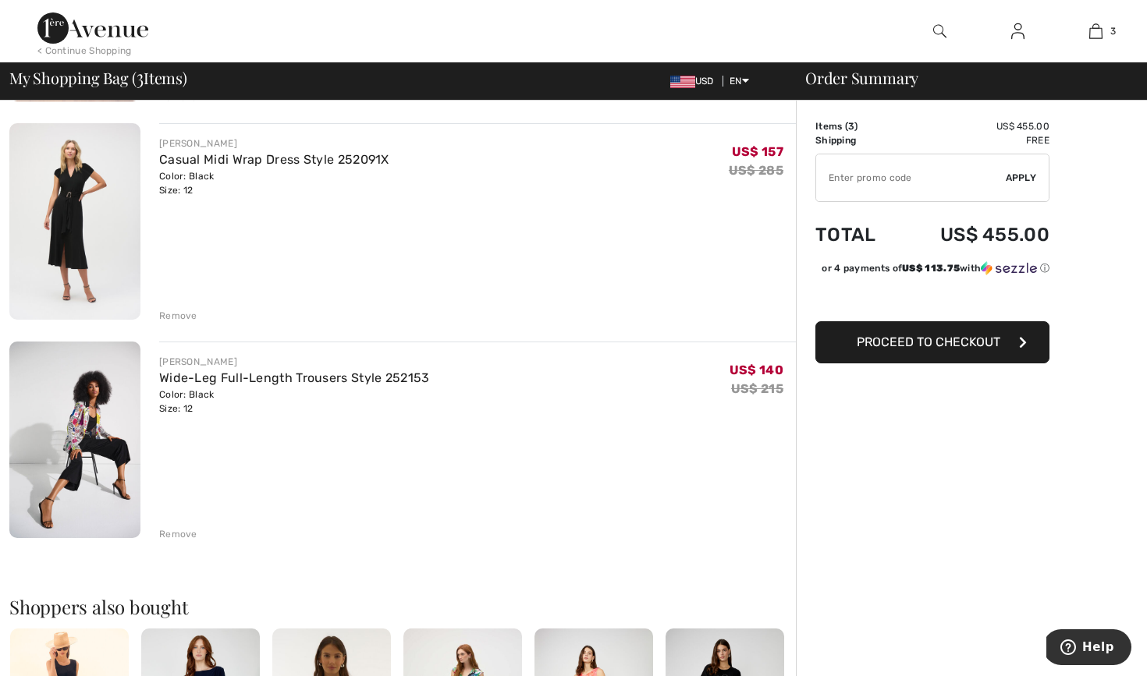
click at [182, 541] on div "Remove" at bounding box center [178, 534] width 38 height 14
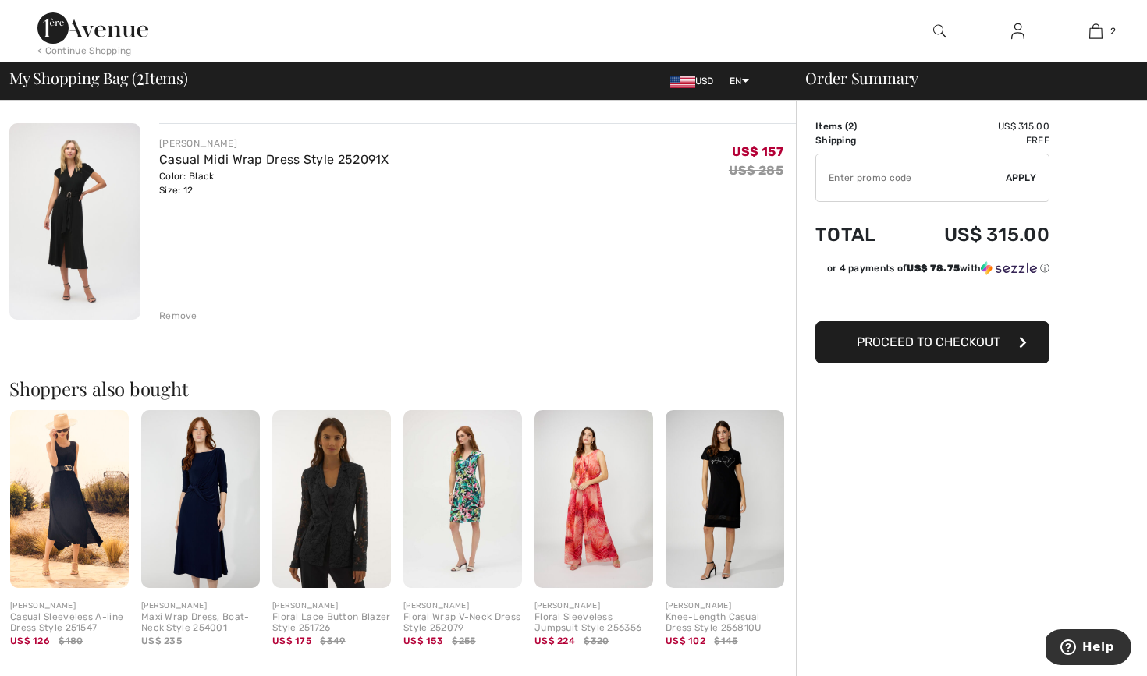
click at [185, 317] on div "Remove" at bounding box center [178, 316] width 38 height 14
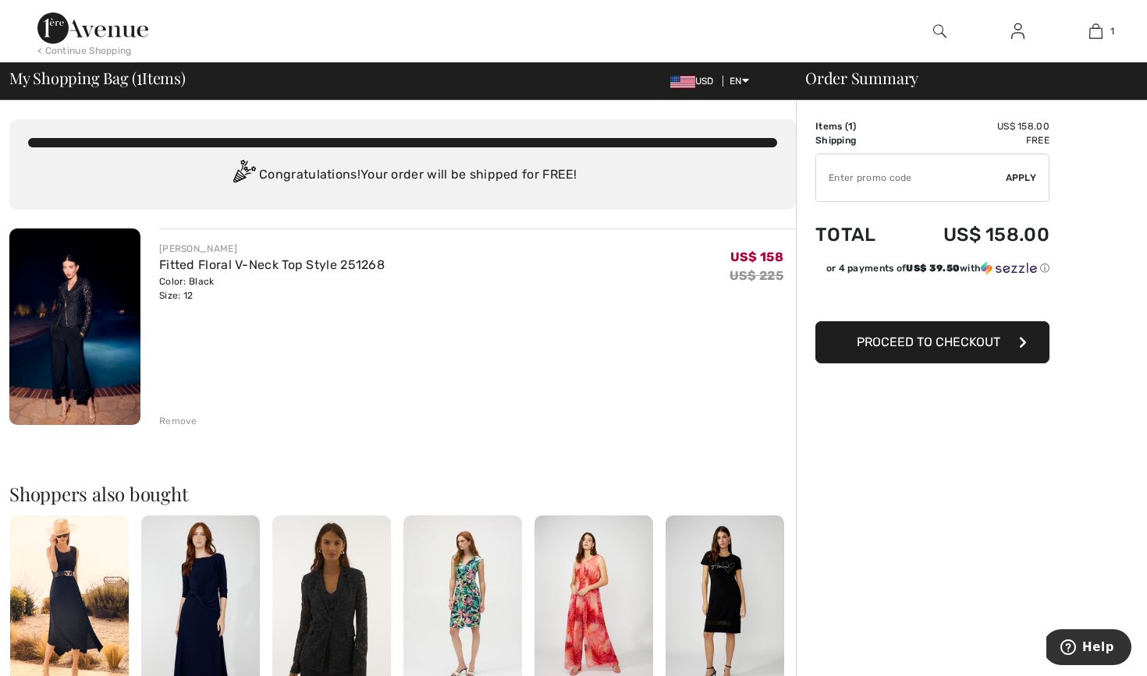
scroll to position [0, 0]
click at [181, 424] on div "Remove" at bounding box center [178, 421] width 38 height 14
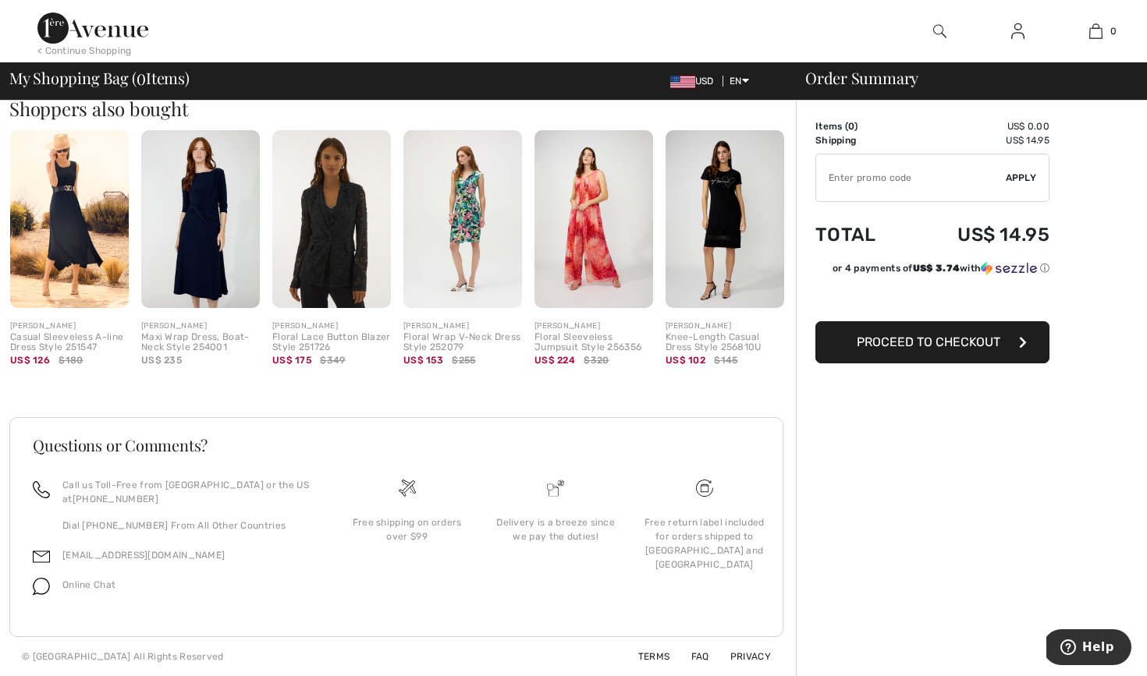
scroll to position [369, 0]
click at [696, 661] on link "FAQ" at bounding box center [690, 657] width 37 height 11
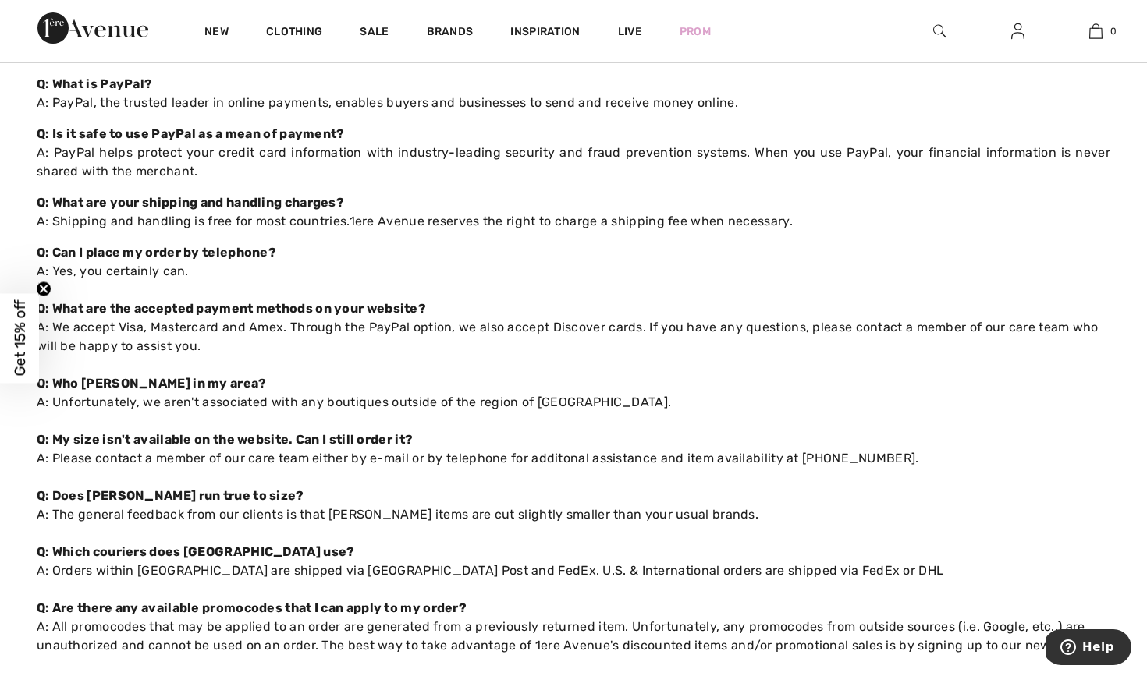
scroll to position [516, 0]
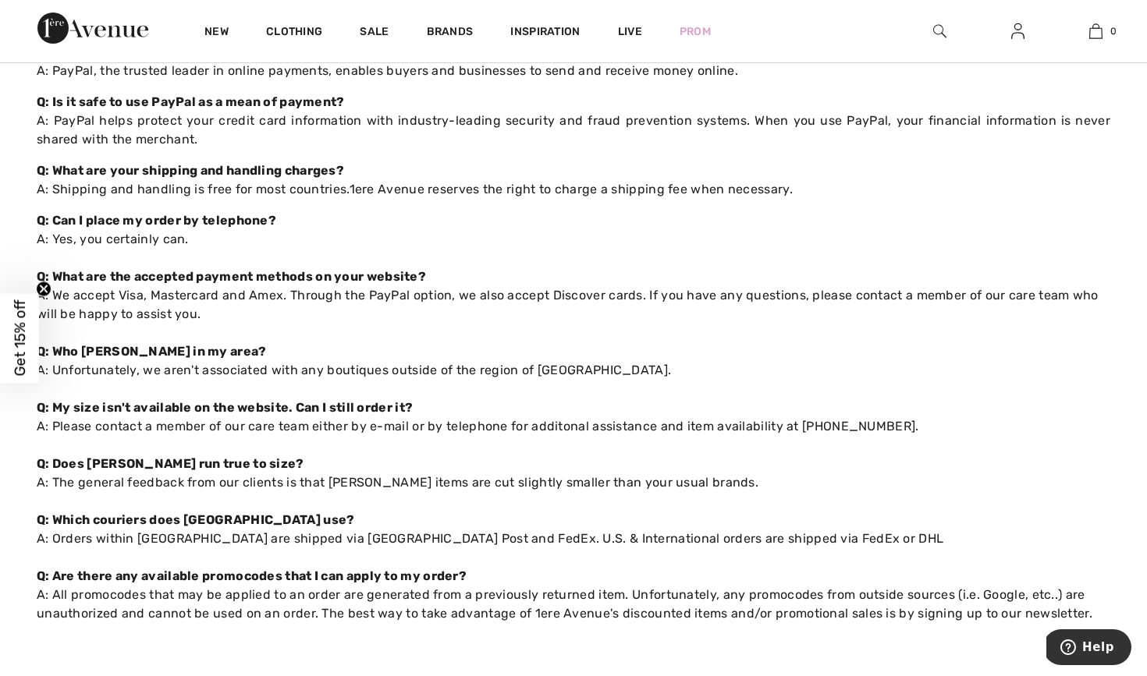
click at [115, 24] on img at bounding box center [92, 27] width 111 height 31
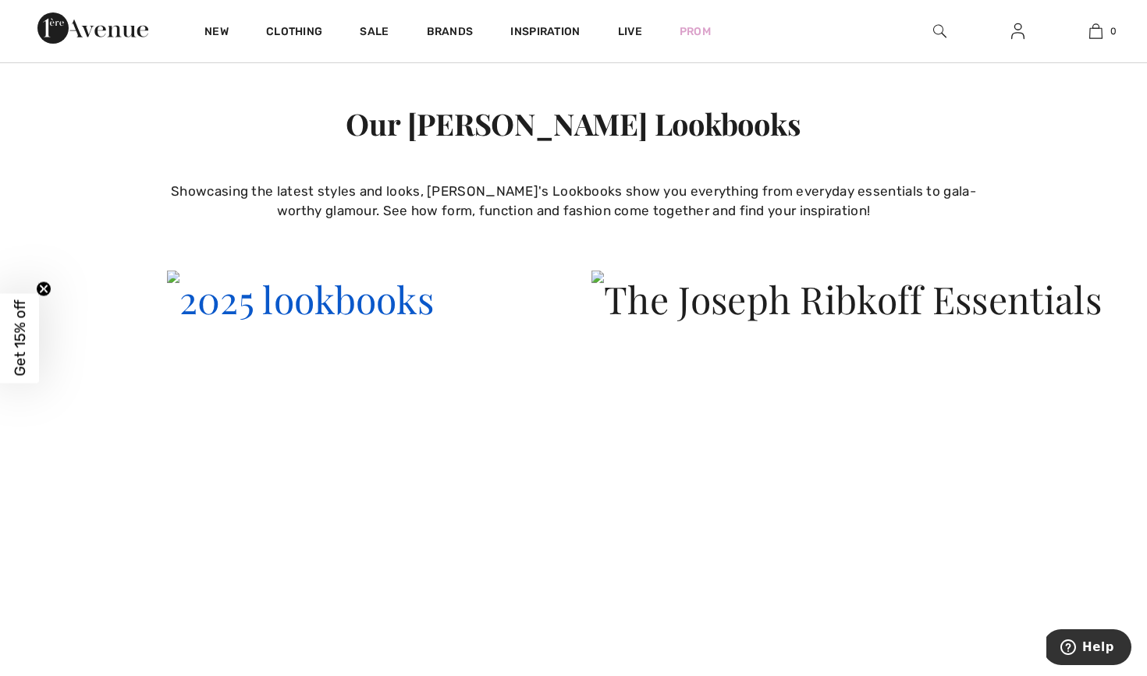
scroll to position [3833, 0]
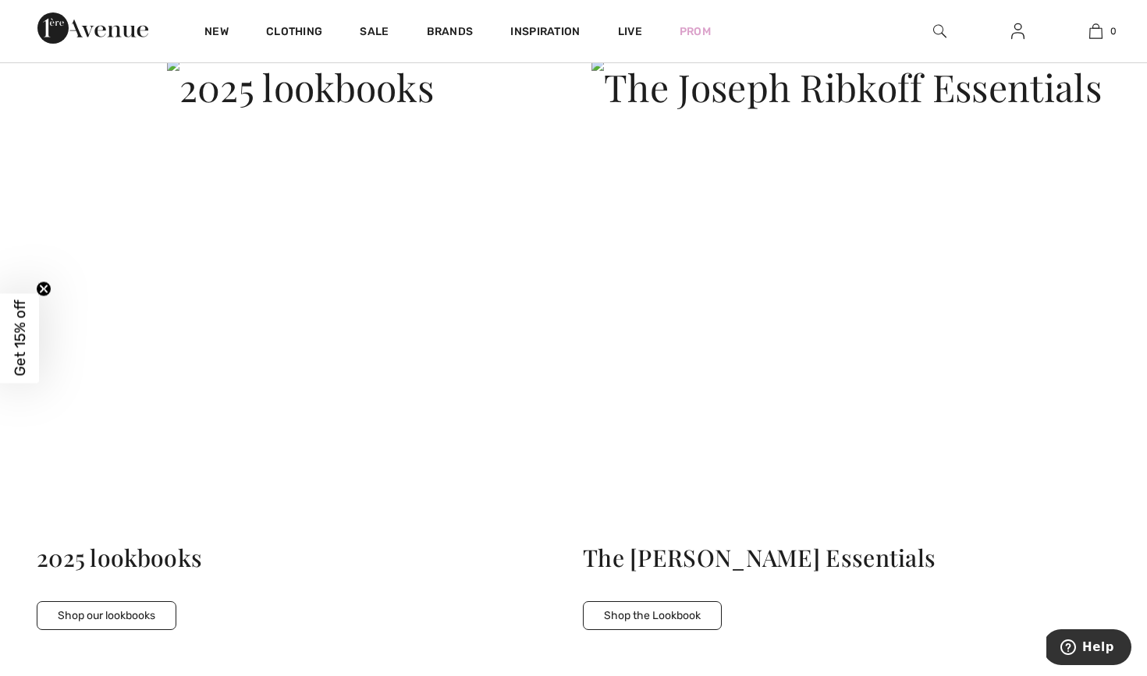
click at [161, 604] on button "Shop our lookbooks" at bounding box center [107, 615] width 140 height 29
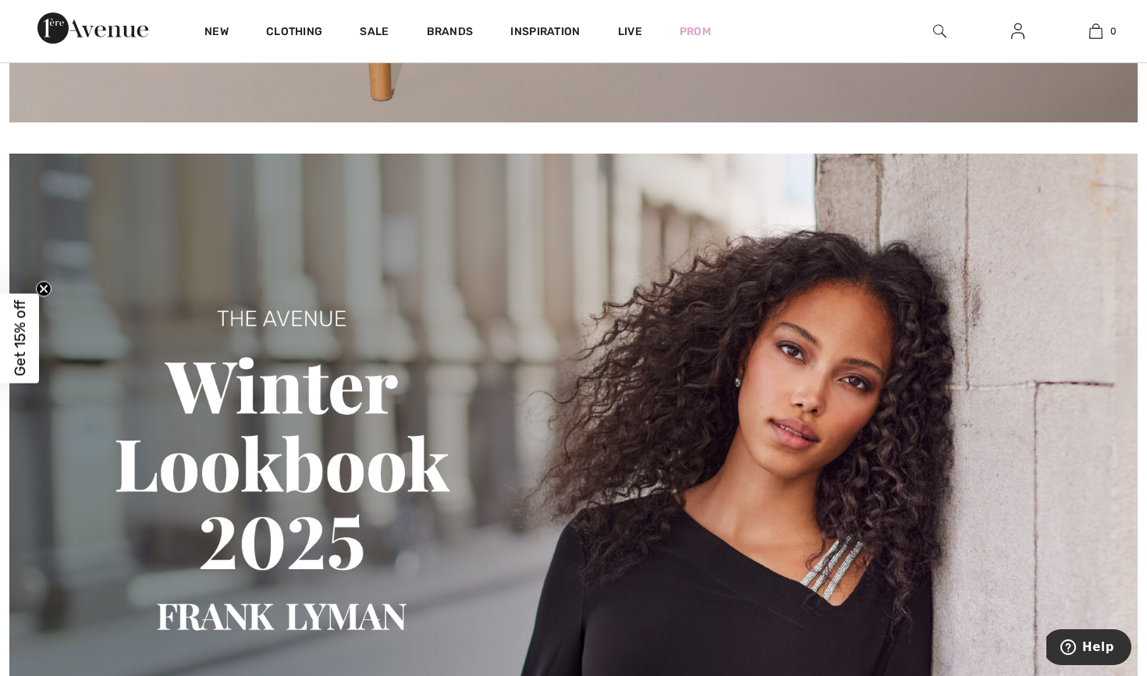
scroll to position [899, 0]
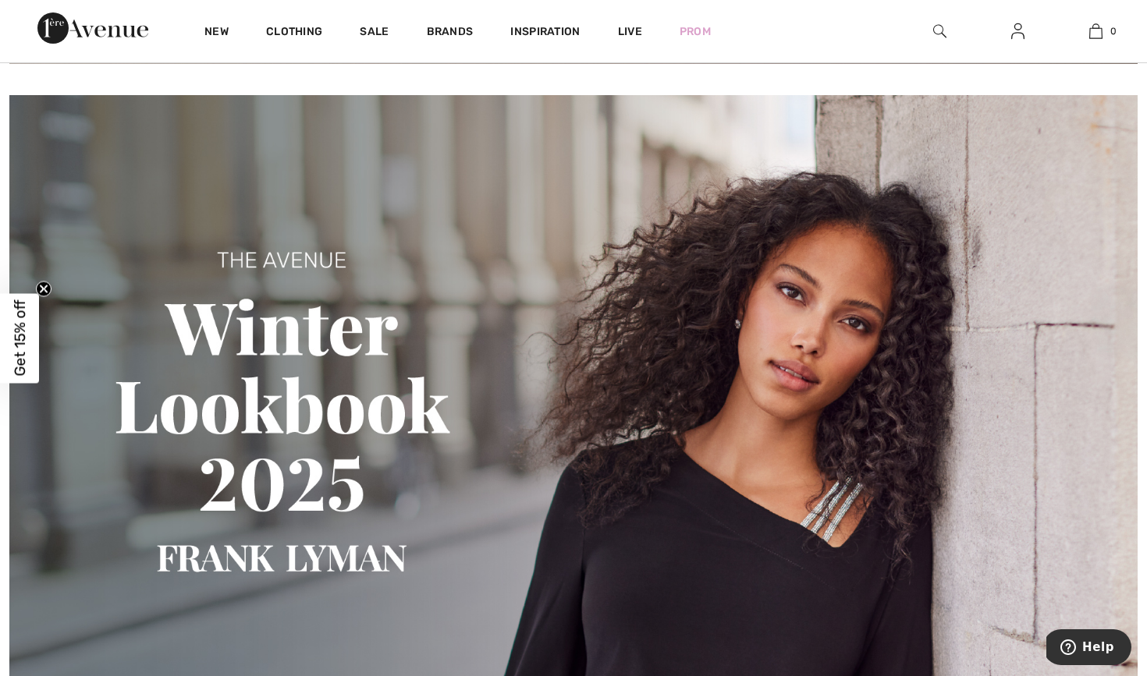
click at [265, 491] on img at bounding box center [573, 430] width 1128 height 670
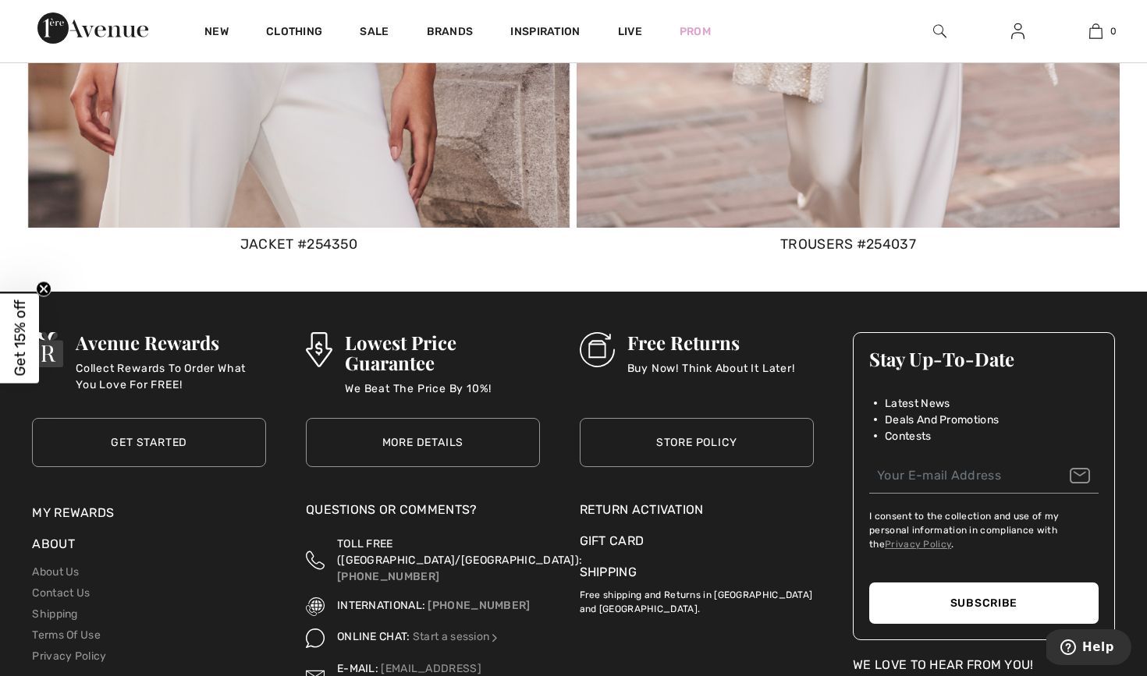
scroll to position [7665, 0]
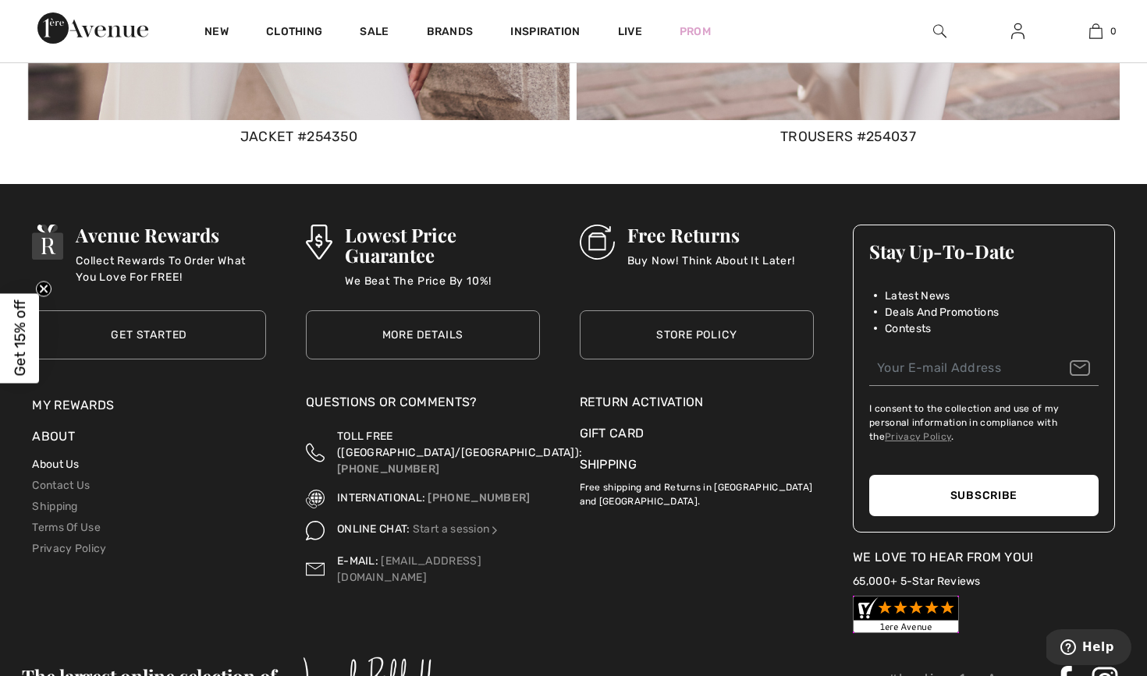
click at [46, 459] on link "About Us" at bounding box center [55, 464] width 47 height 13
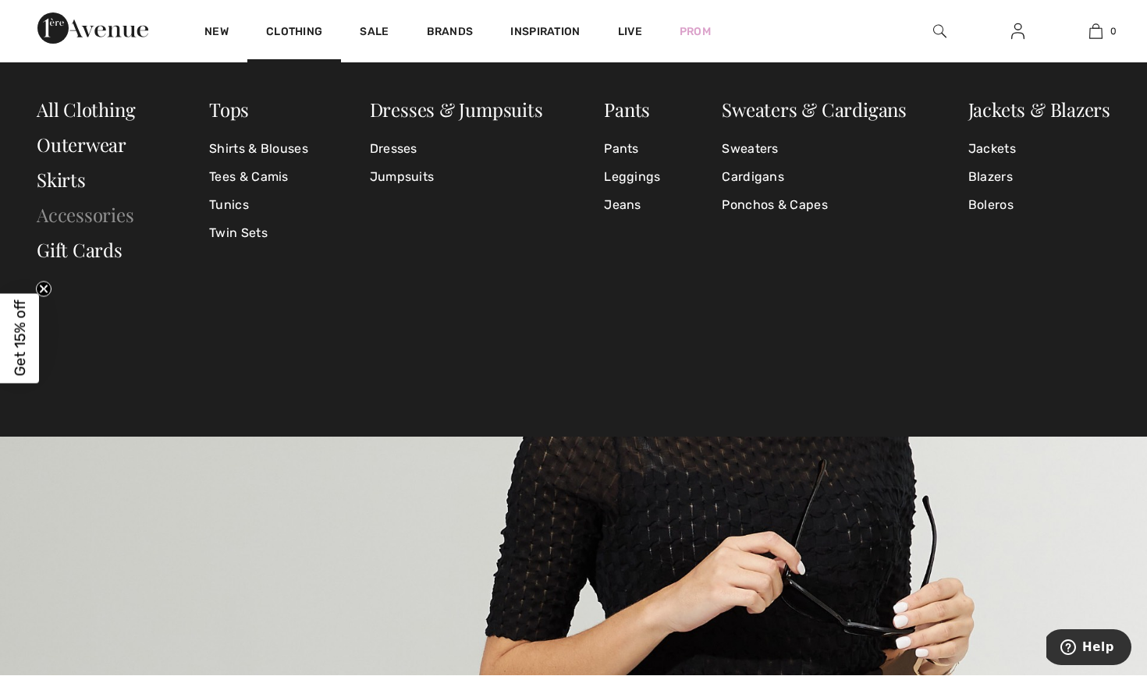
click at [124, 215] on link "Accessories" at bounding box center [86, 214] width 98 height 25
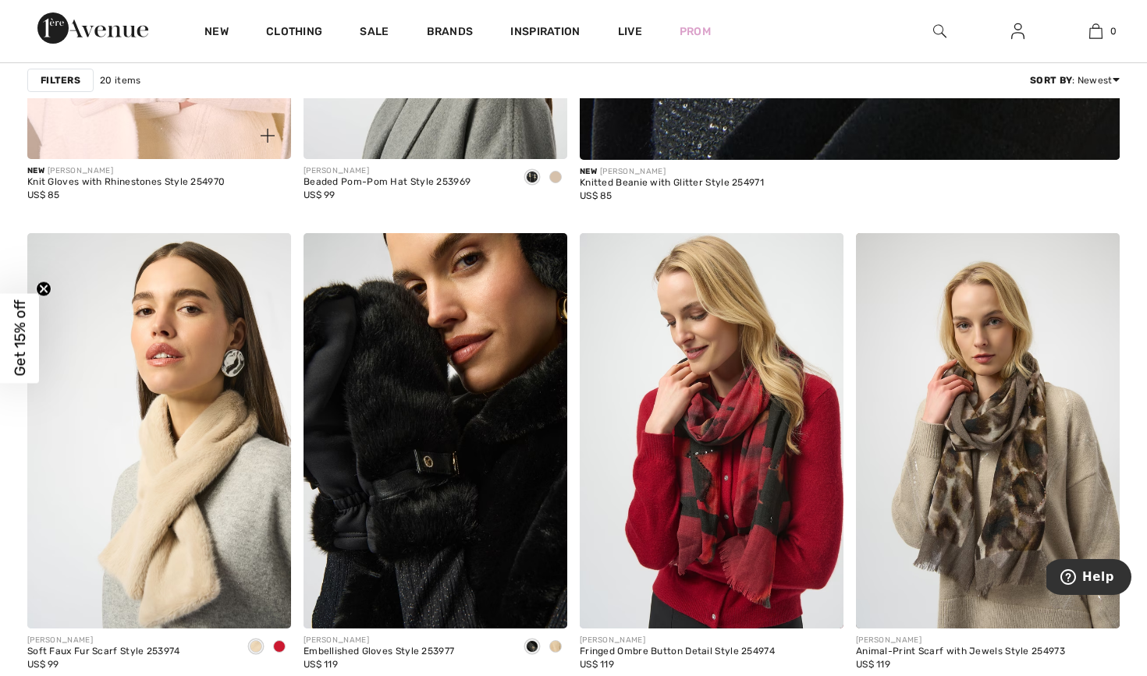
scroll to position [858, 0]
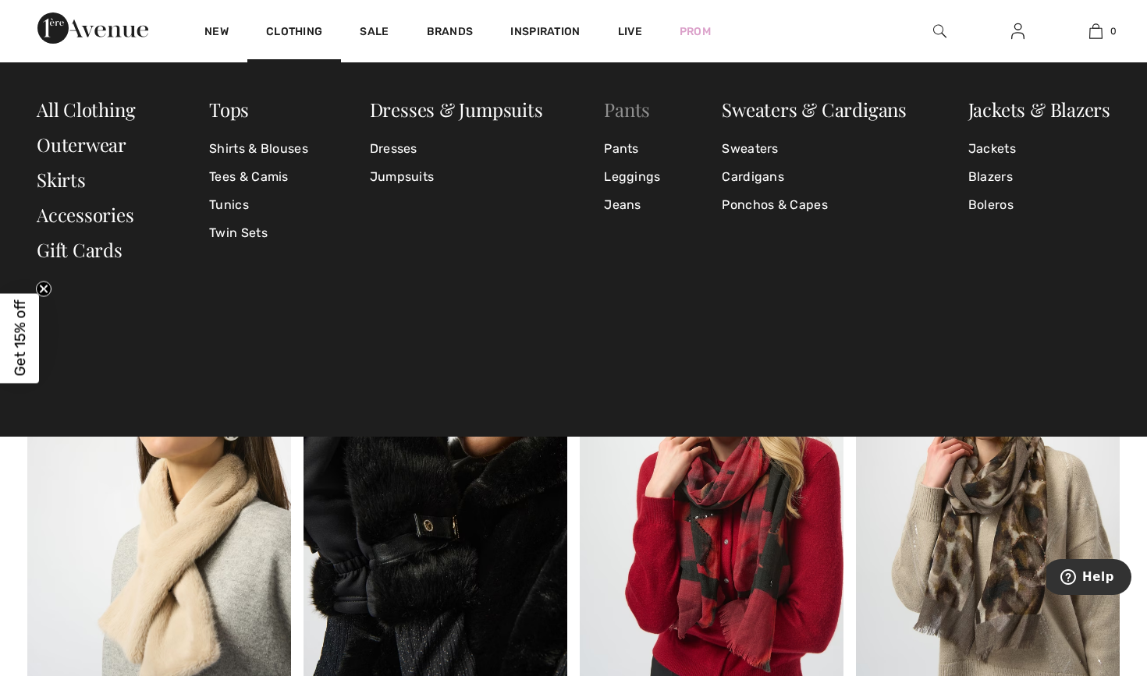
click at [616, 120] on link "Pants" at bounding box center [627, 109] width 46 height 25
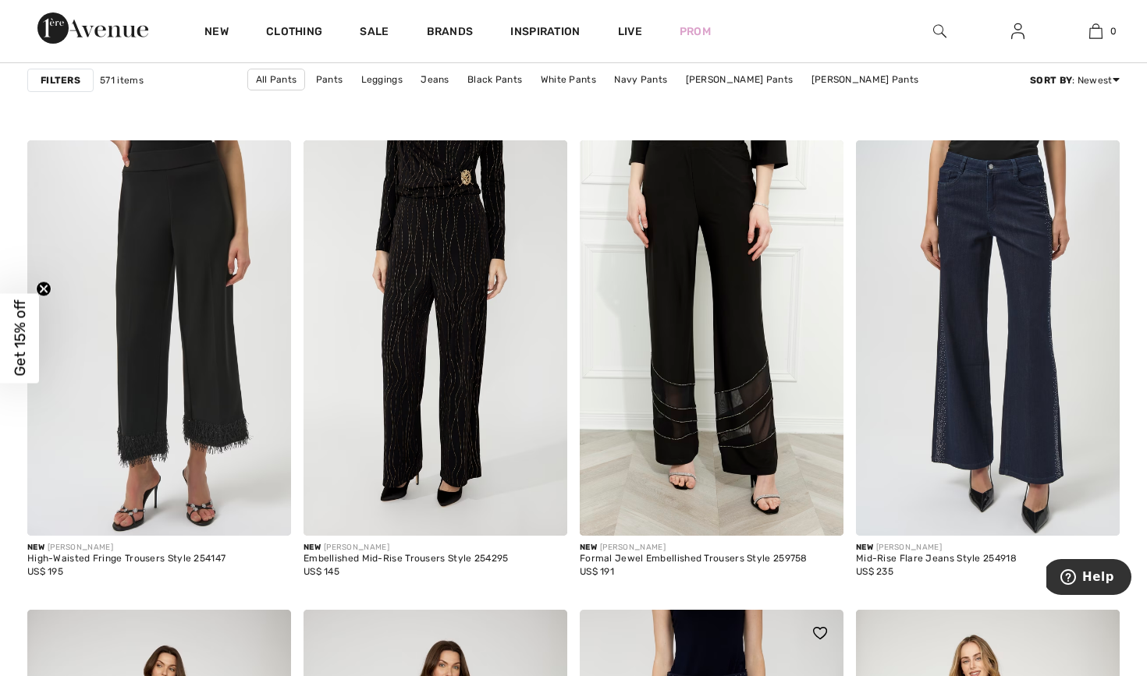
scroll to position [5841, 0]
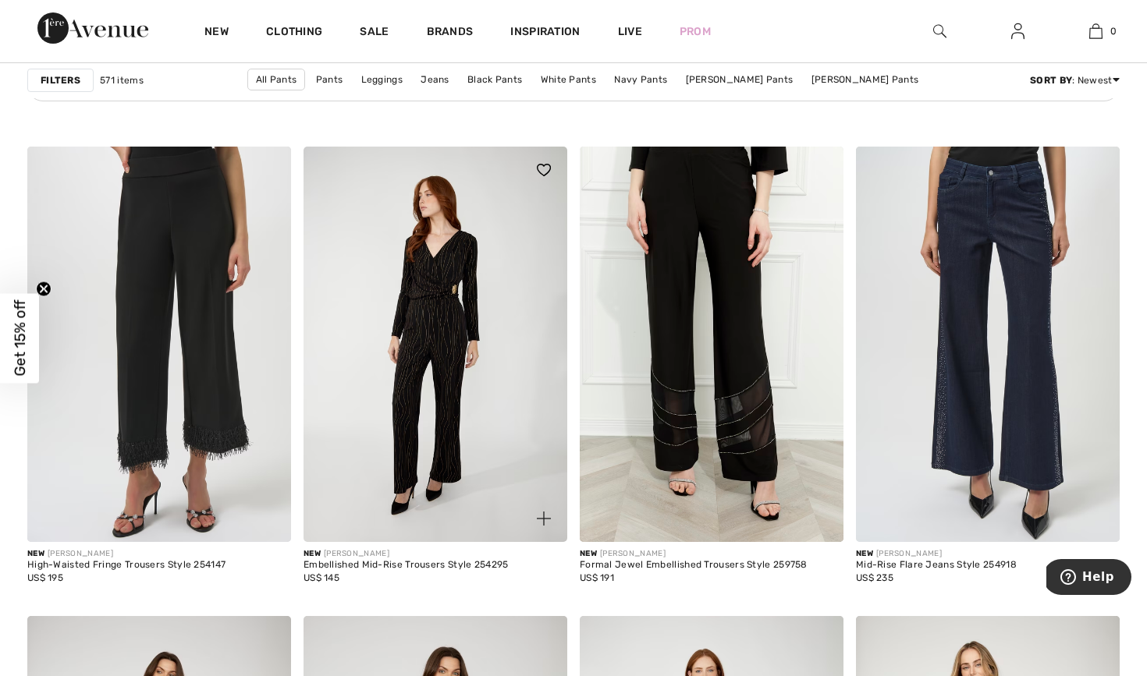
click at [419, 422] on img at bounding box center [435, 345] width 264 height 396
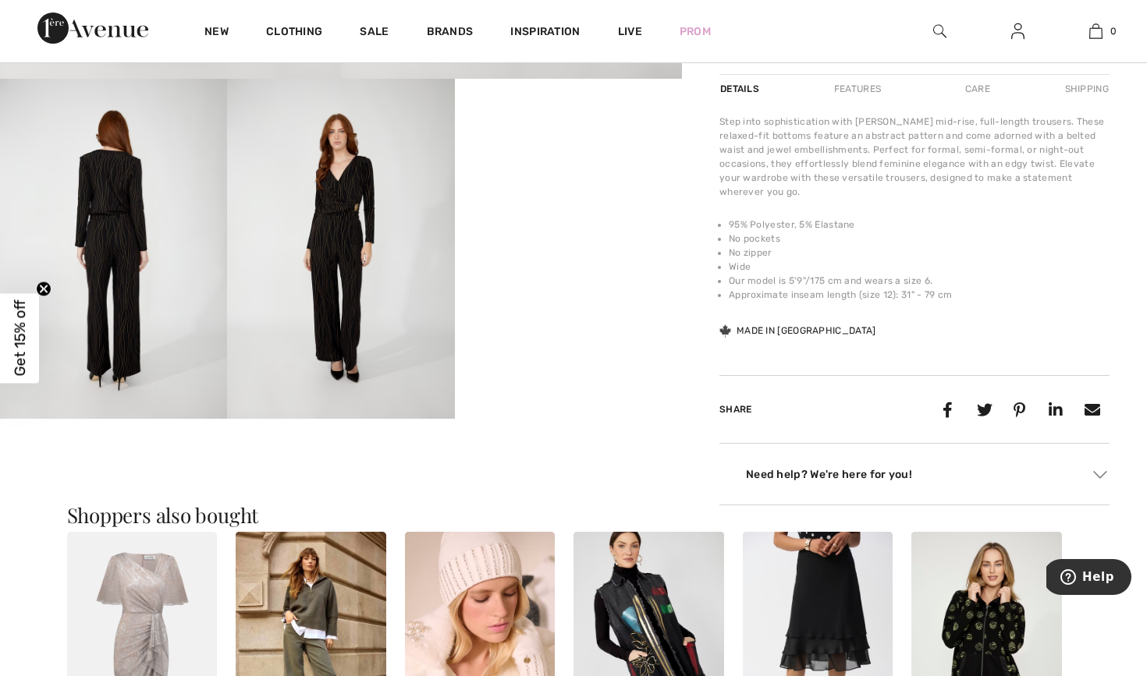
scroll to position [567, 0]
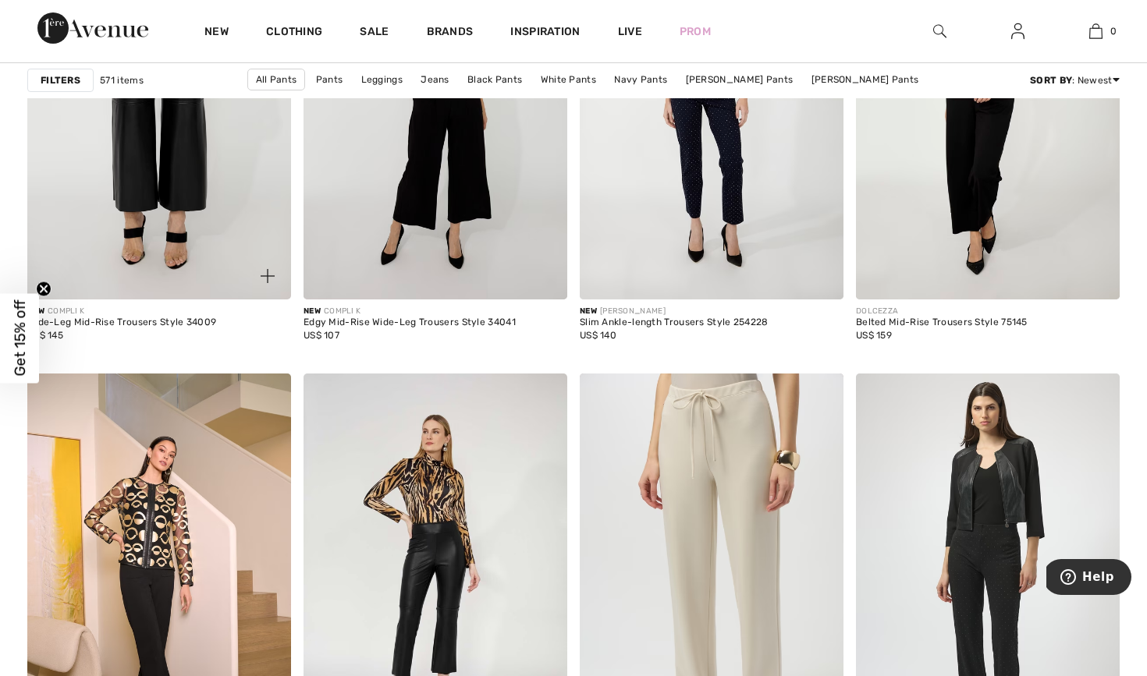
scroll to position [6779, 0]
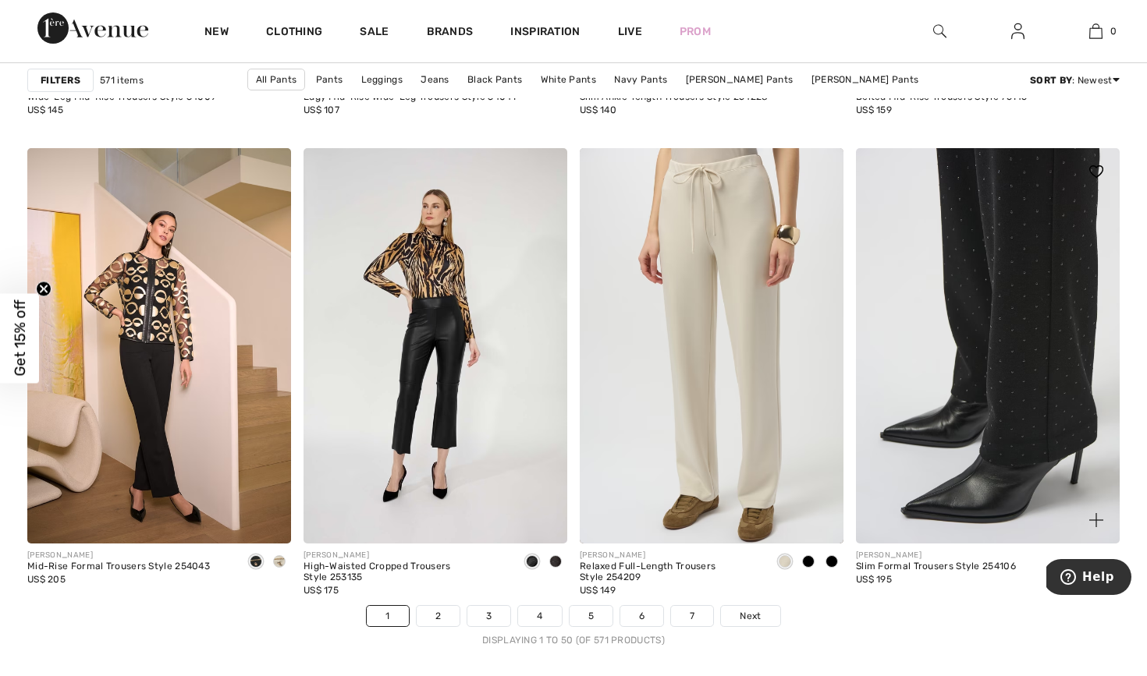
click at [1031, 316] on img at bounding box center [988, 346] width 264 height 396
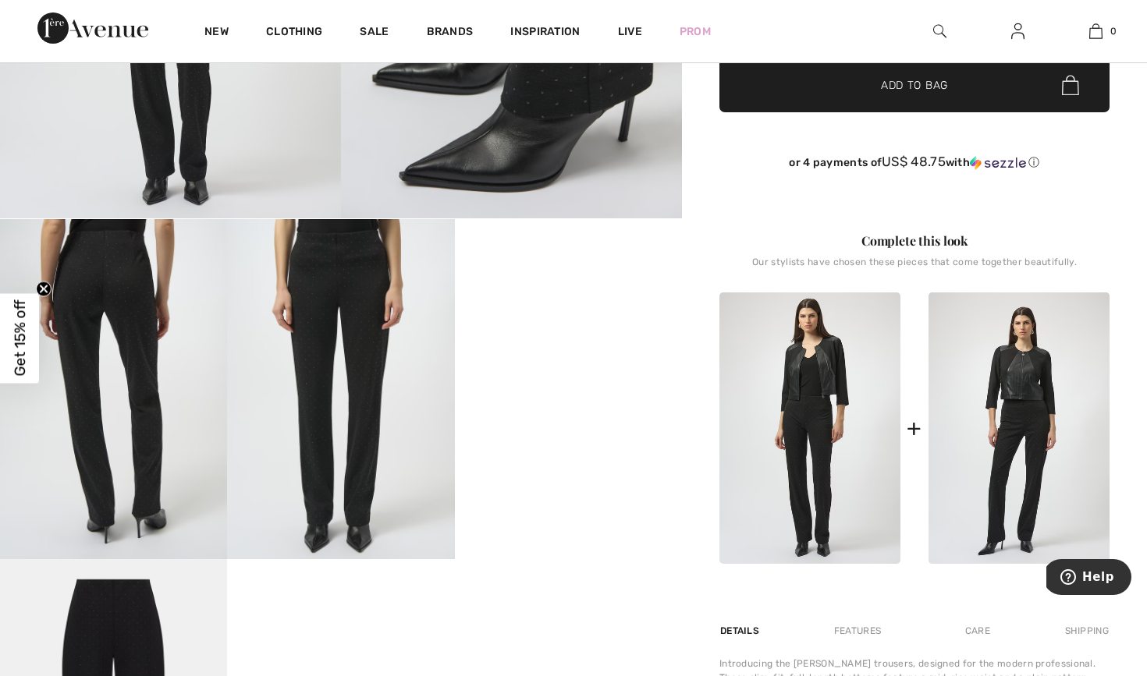
scroll to position [382, 0]
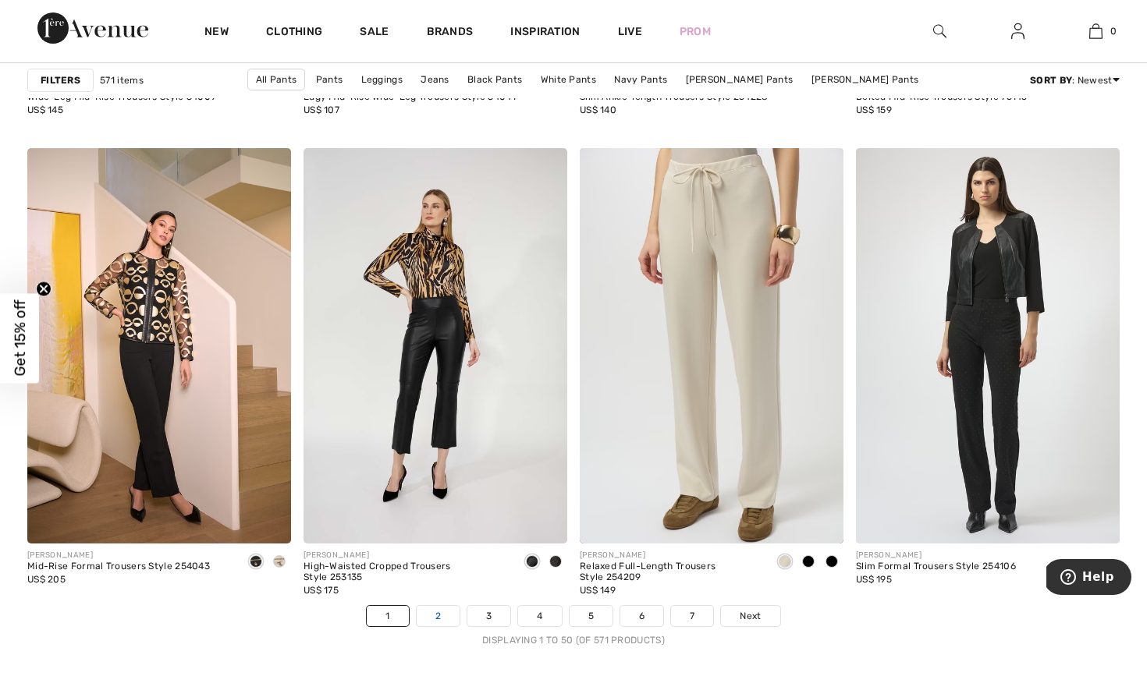
click at [450, 609] on link "2" at bounding box center [438, 616] width 43 height 20
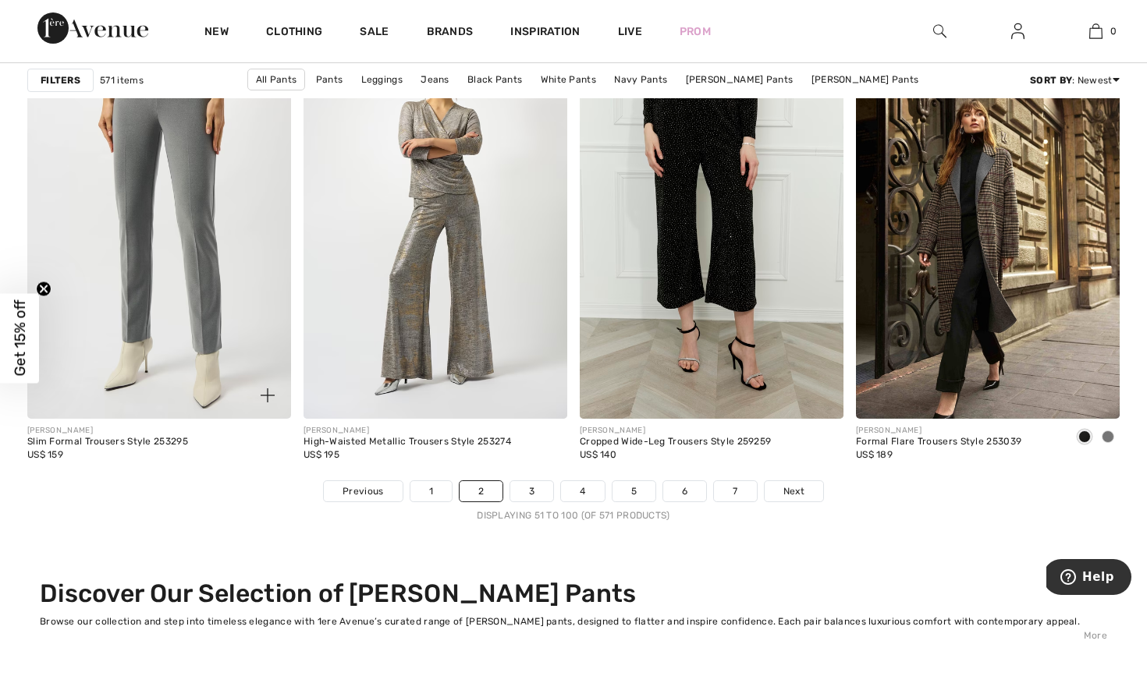
scroll to position [6905, 0]
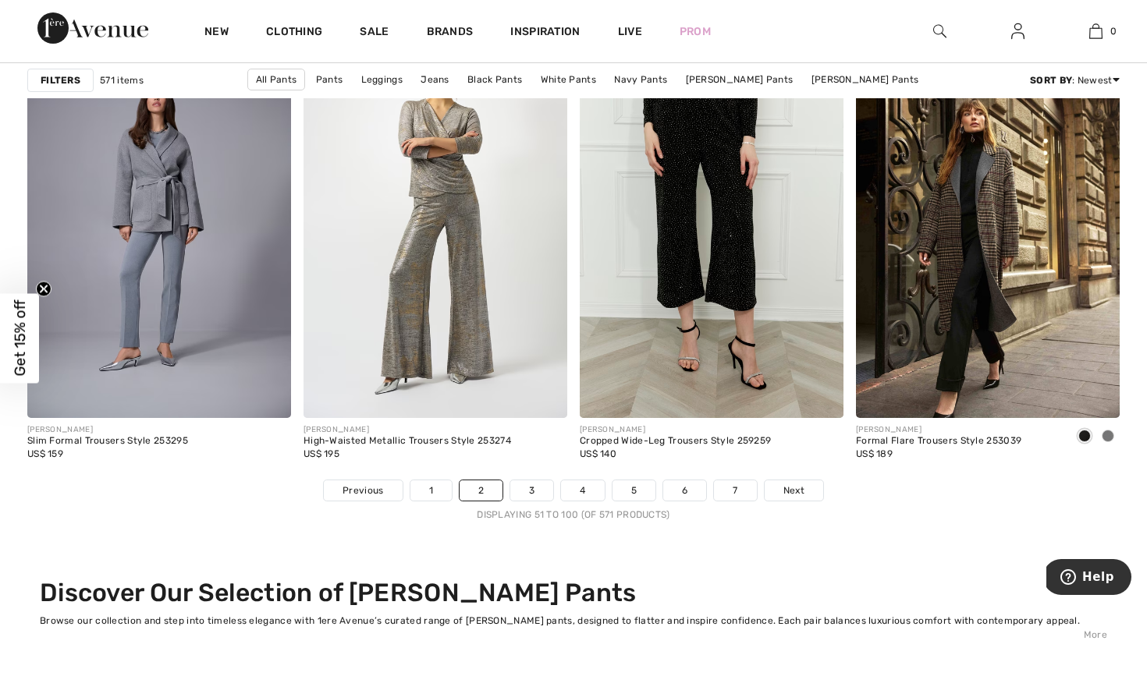
click at [530, 504] on nav "Previous 1 2 3 4 5 6 7 Next Displaying 51 to 100 (of 571 products)" at bounding box center [573, 501] width 1092 height 42
click at [528, 494] on link "3" at bounding box center [531, 491] width 43 height 20
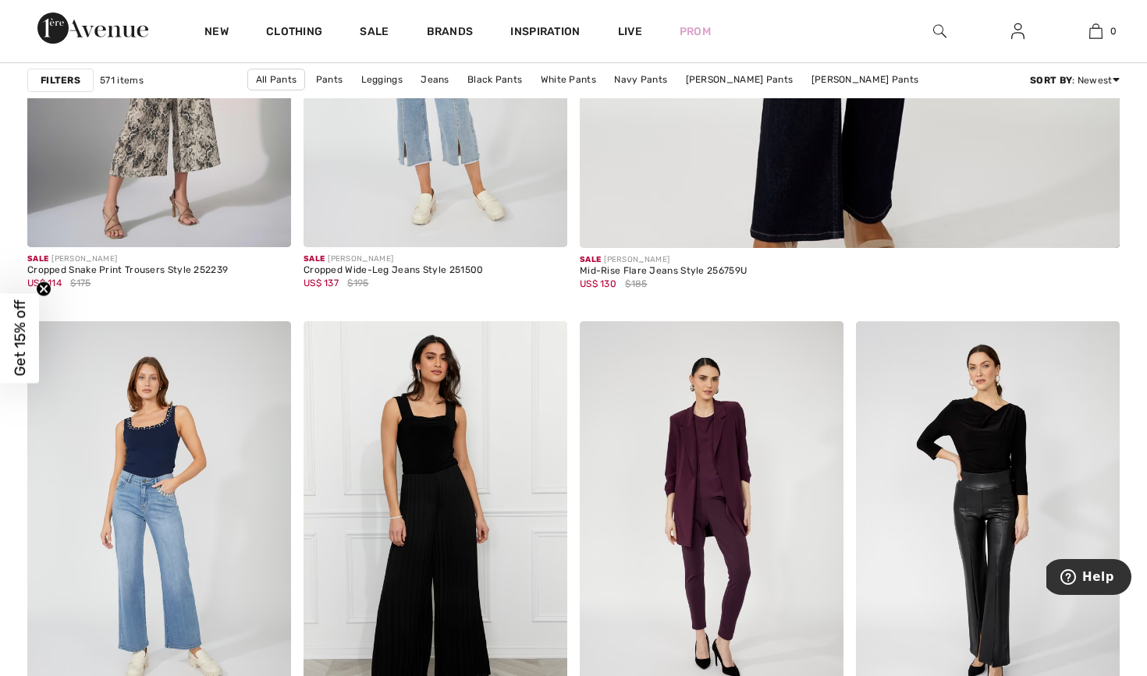
scroll to position [1013, 0]
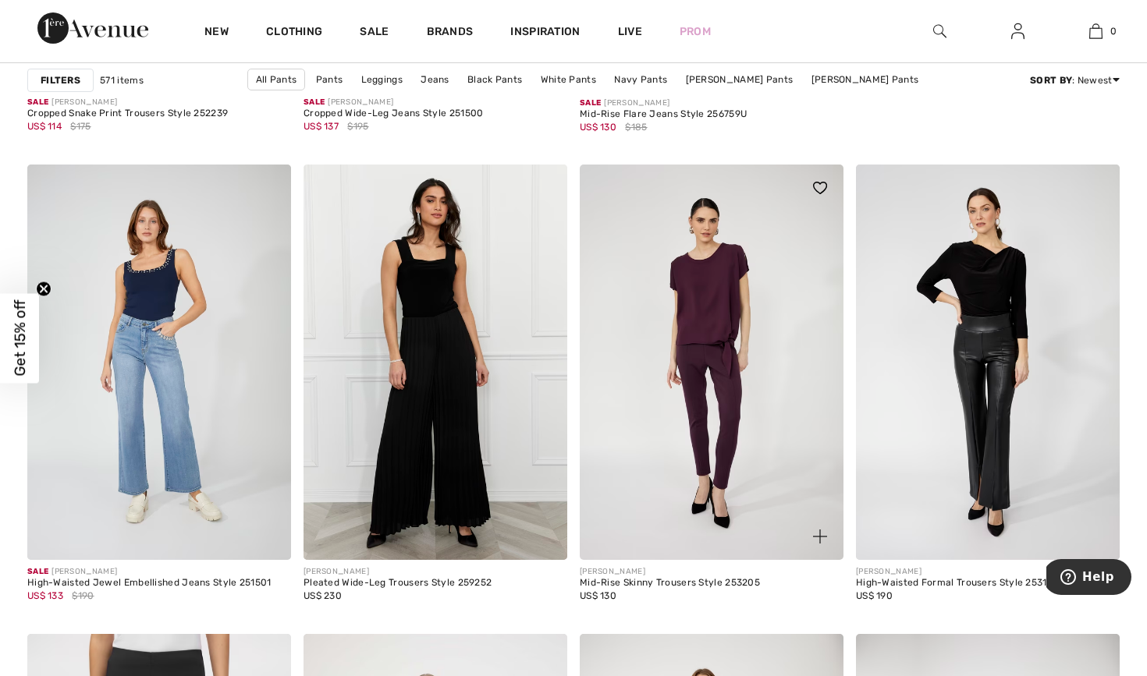
click at [728, 371] on img at bounding box center [712, 363] width 264 height 396
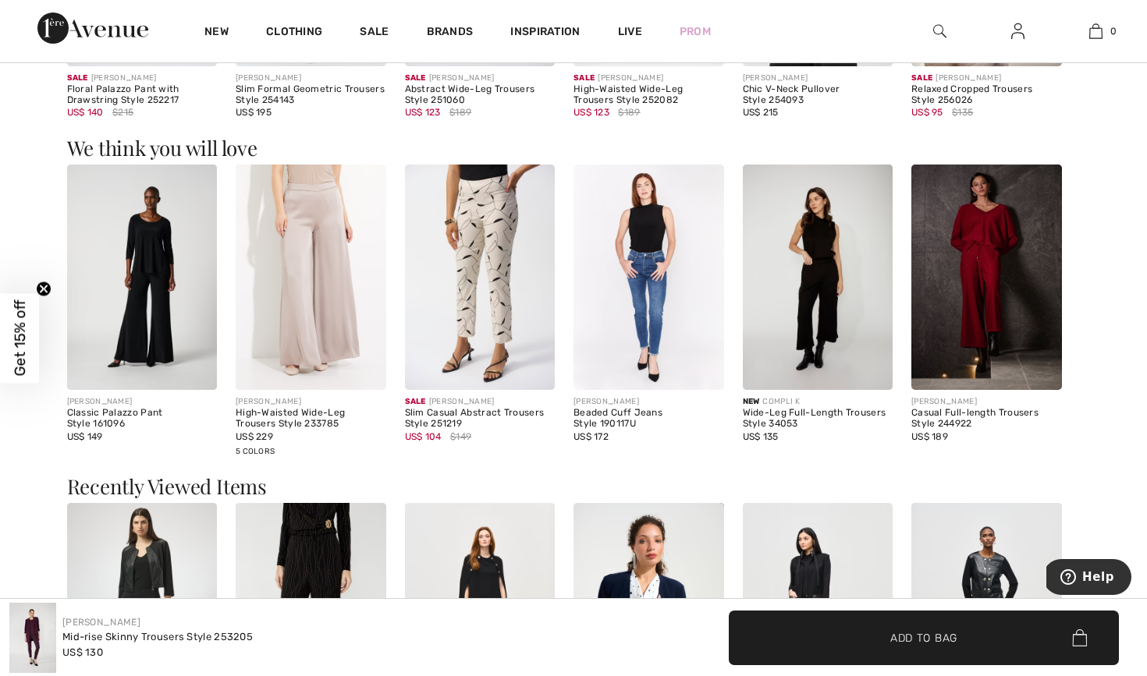
scroll to position [1204, 0]
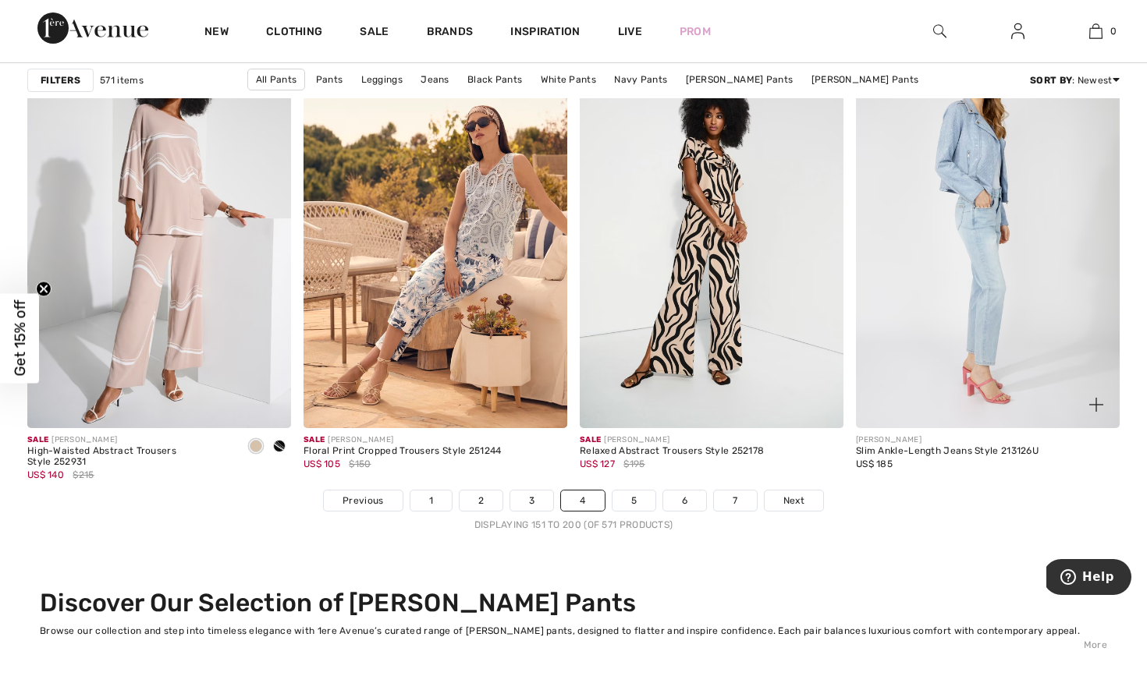
scroll to position [6922, 0]
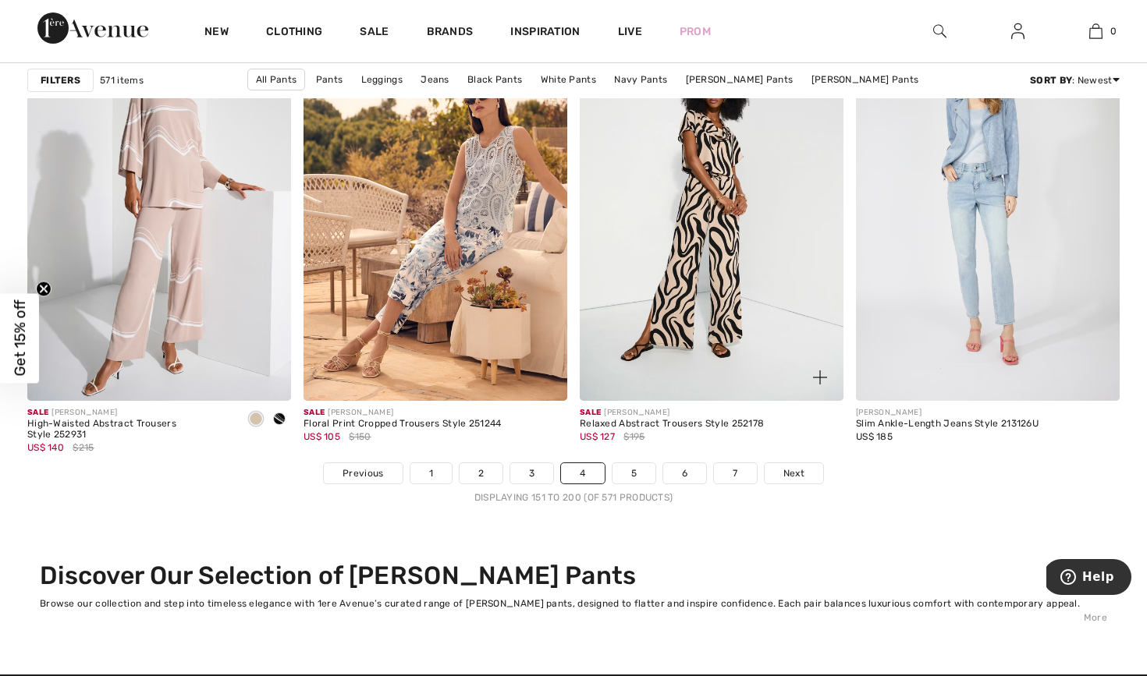
click at [633, 461] on div "Sale JOSEPH RIBKOFF Relaxed Abstract Trousers Style 252178 US$ 127 $195" at bounding box center [712, 432] width 264 height 62
click at [630, 478] on link "5" at bounding box center [633, 473] width 43 height 20
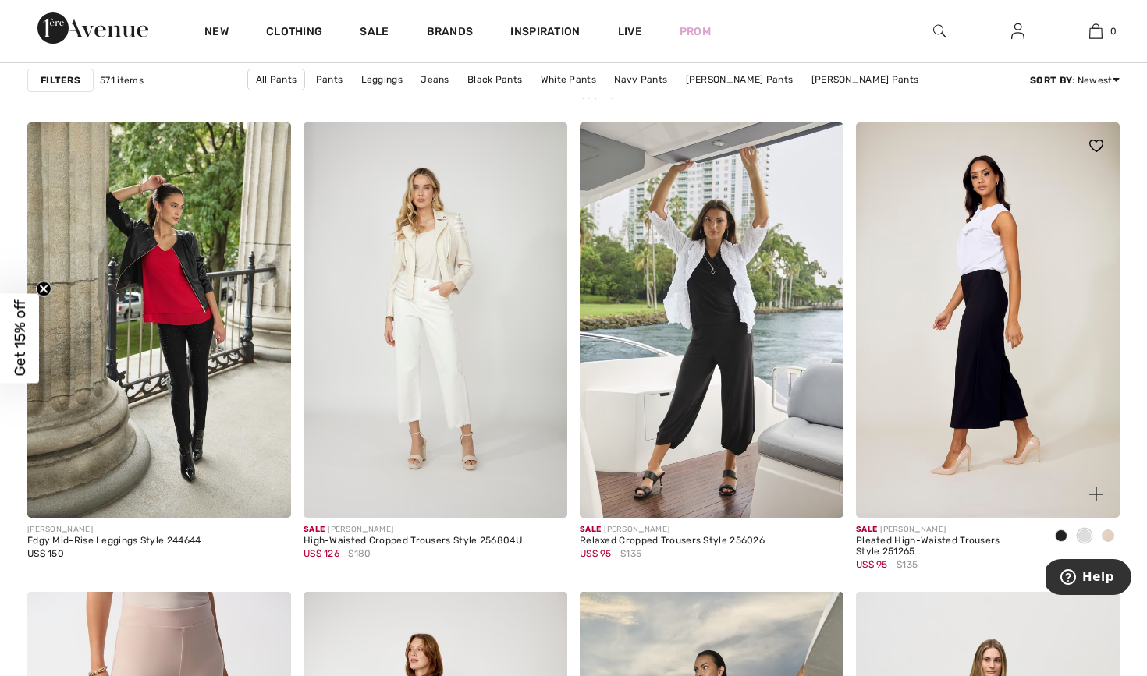
scroll to position [4744, 0]
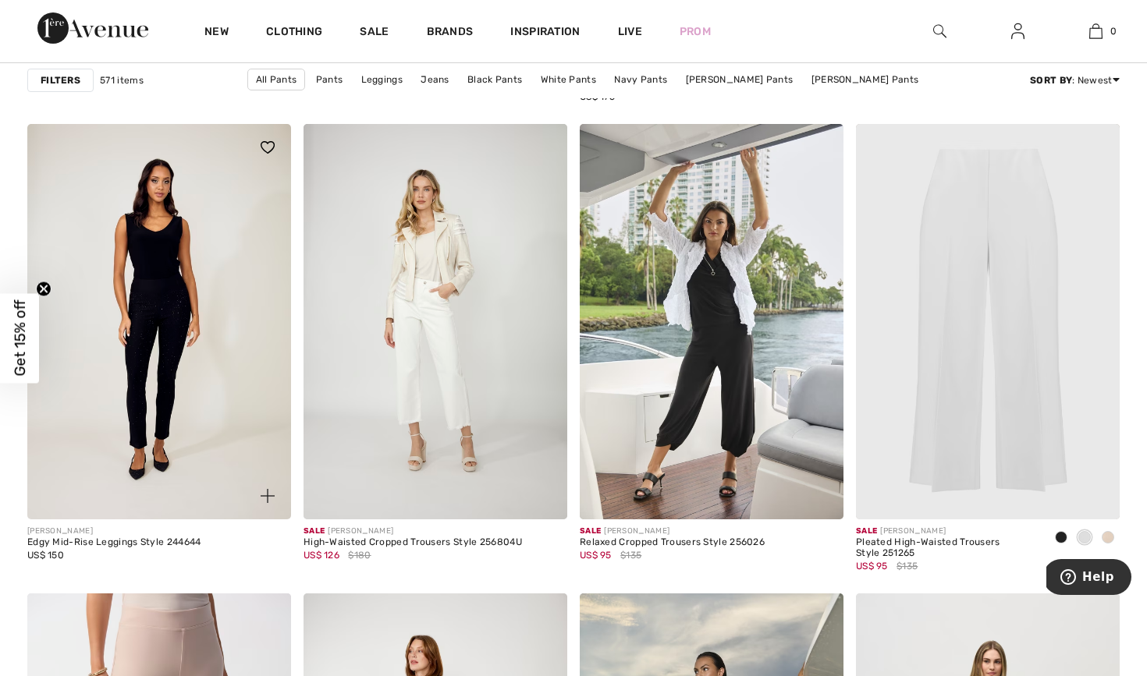
click at [156, 406] on img at bounding box center [159, 322] width 264 height 396
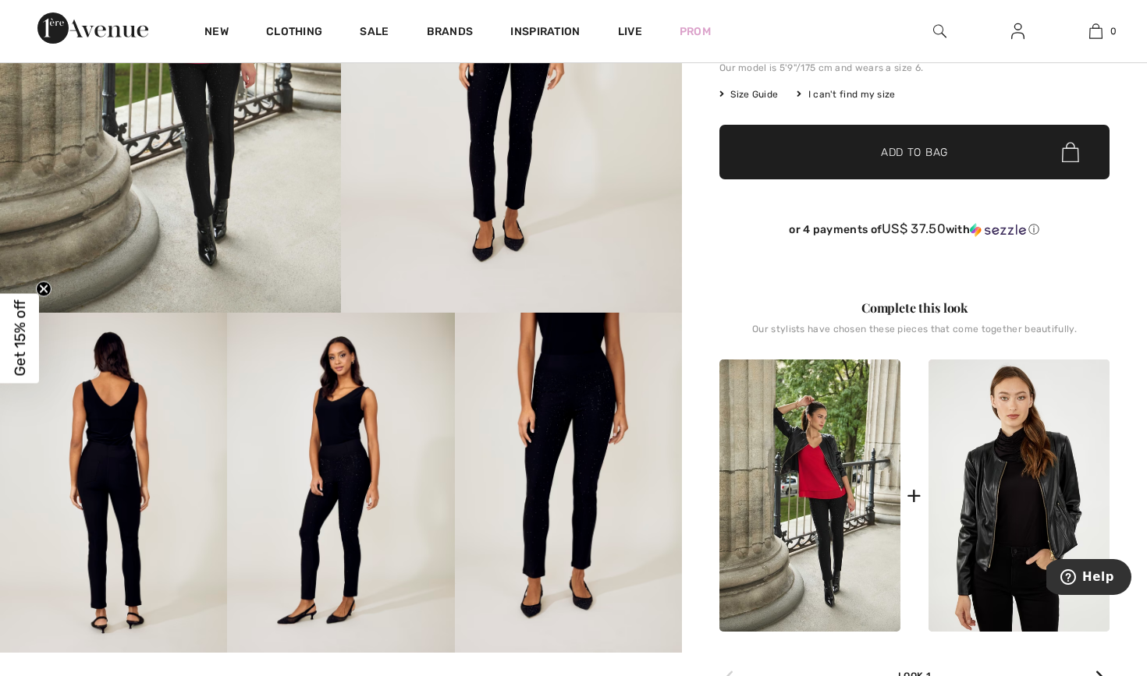
scroll to position [391, 0]
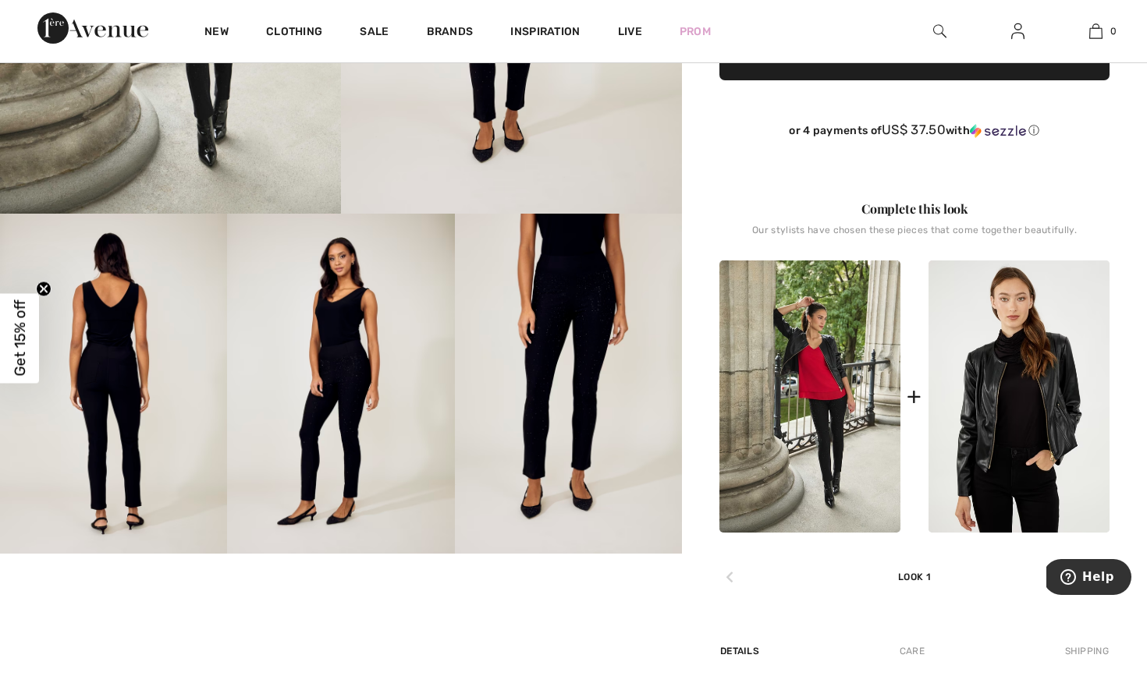
click at [782, 381] on img at bounding box center [809, 397] width 181 height 272
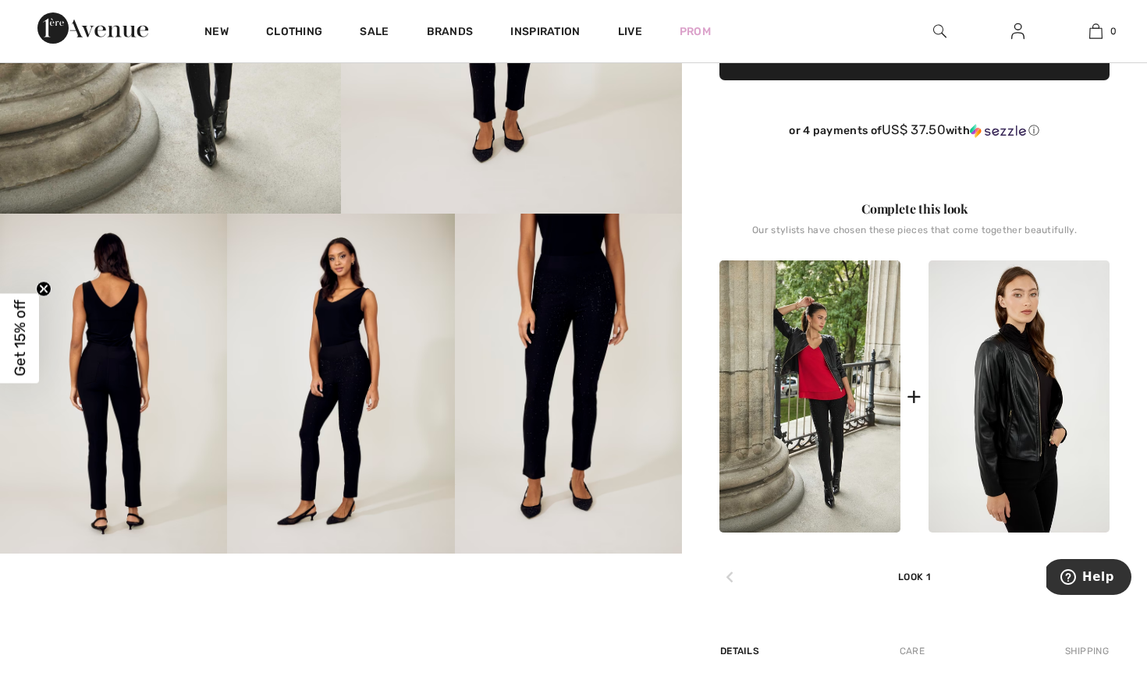
click at [1020, 399] on img at bounding box center [1018, 397] width 181 height 272
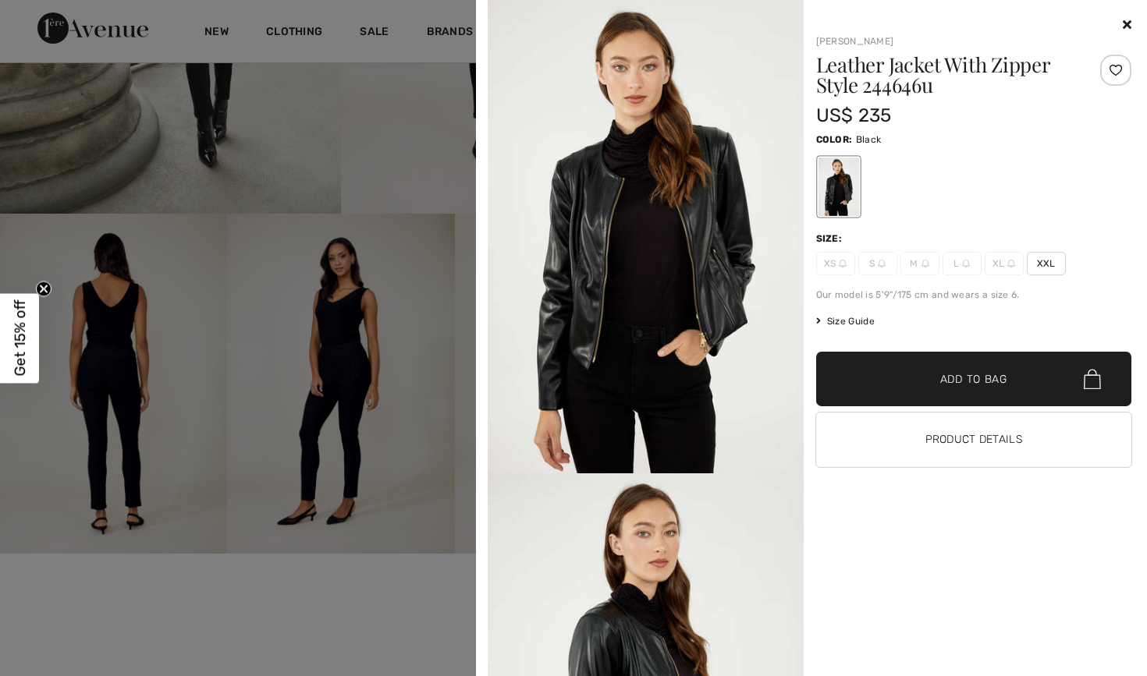
click at [1128, 14] on div "Your browser does not support the video tag. [PERSON_NAME] Leather Jacket With …" at bounding box center [806, 338] width 649 height 676
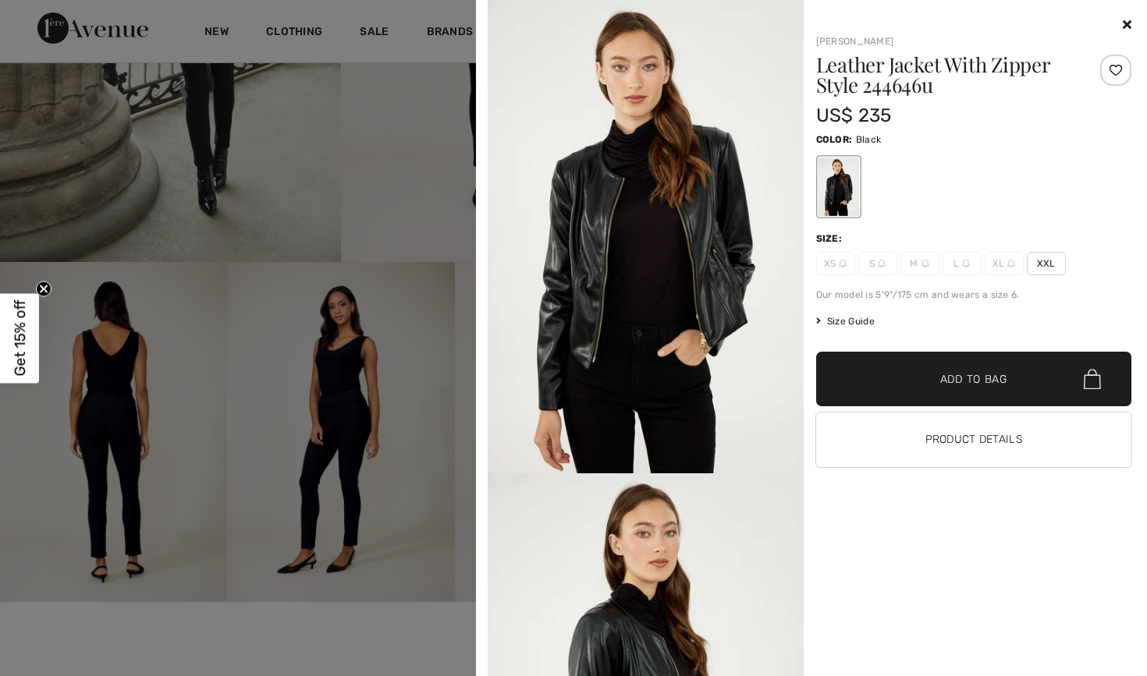
click at [1124, 24] on icon at bounding box center [1127, 24] width 9 height 12
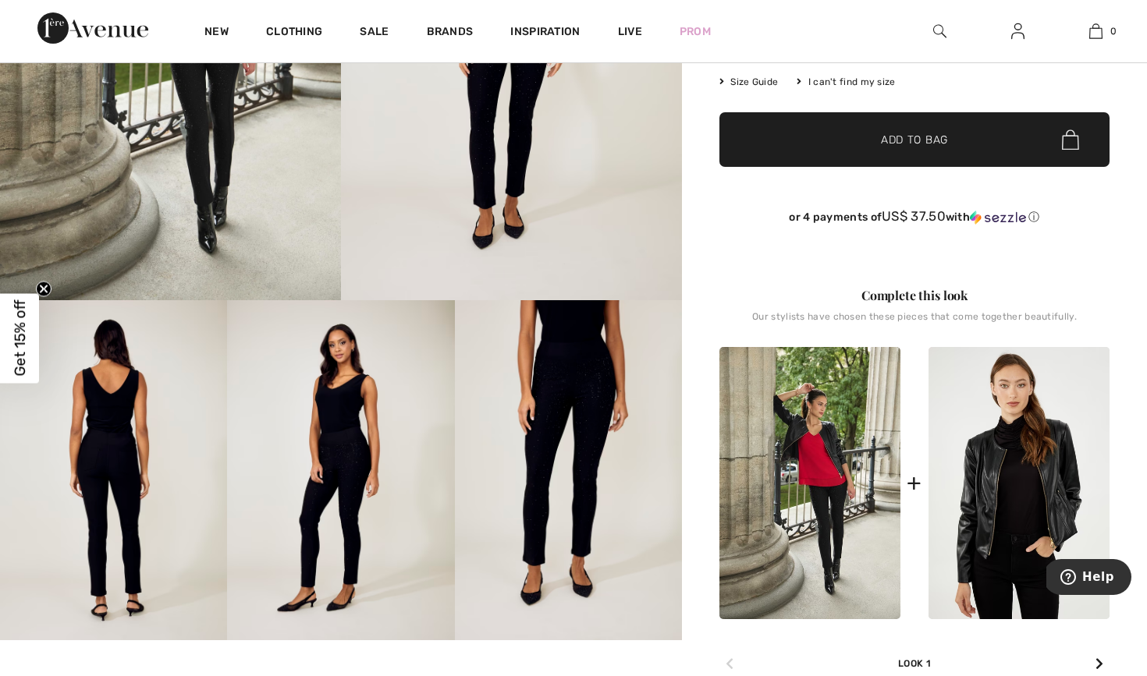
click at [821, 488] on img at bounding box center [809, 483] width 181 height 272
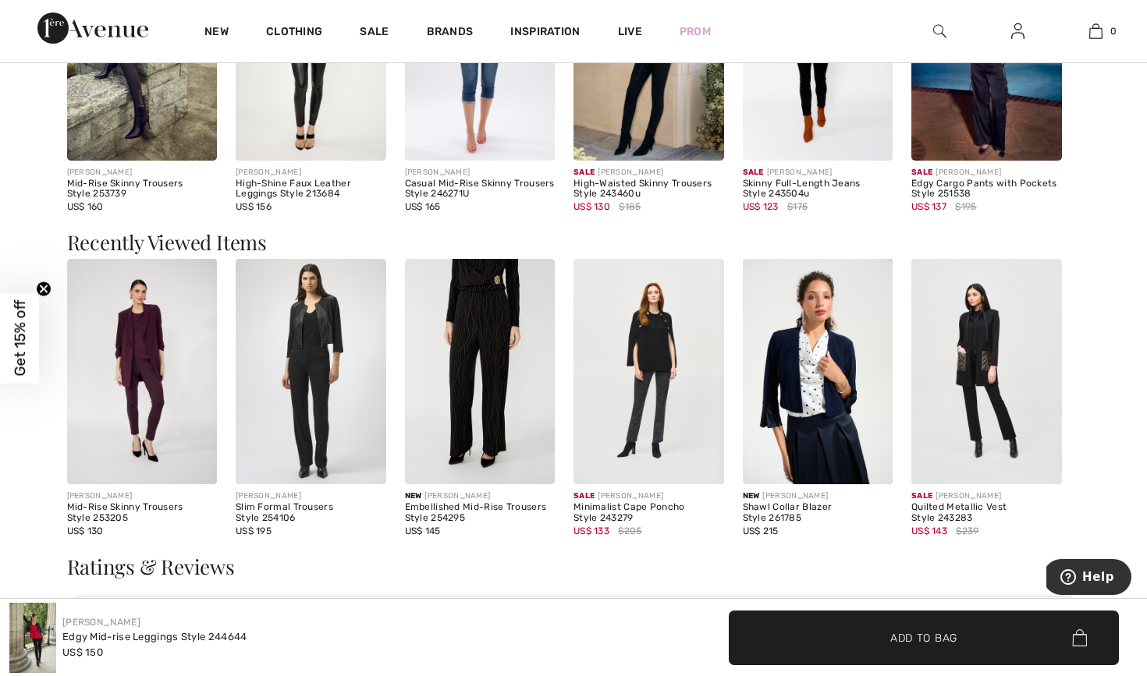
scroll to position [1615, 0]
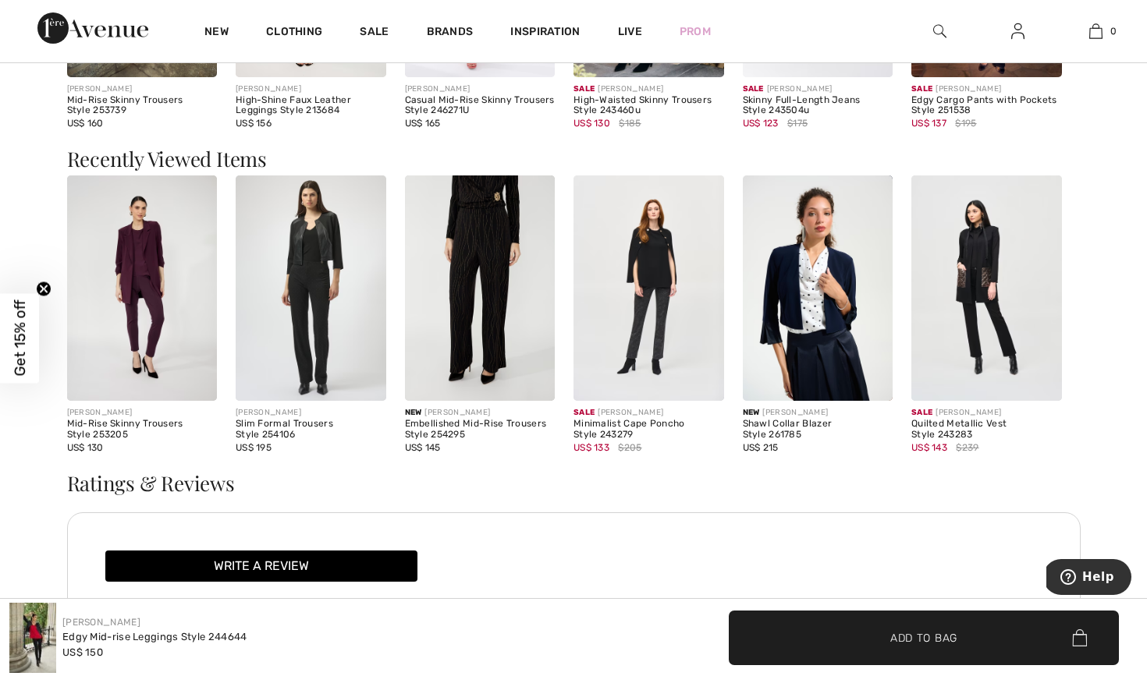
click at [825, 329] on img at bounding box center [818, 288] width 151 height 225
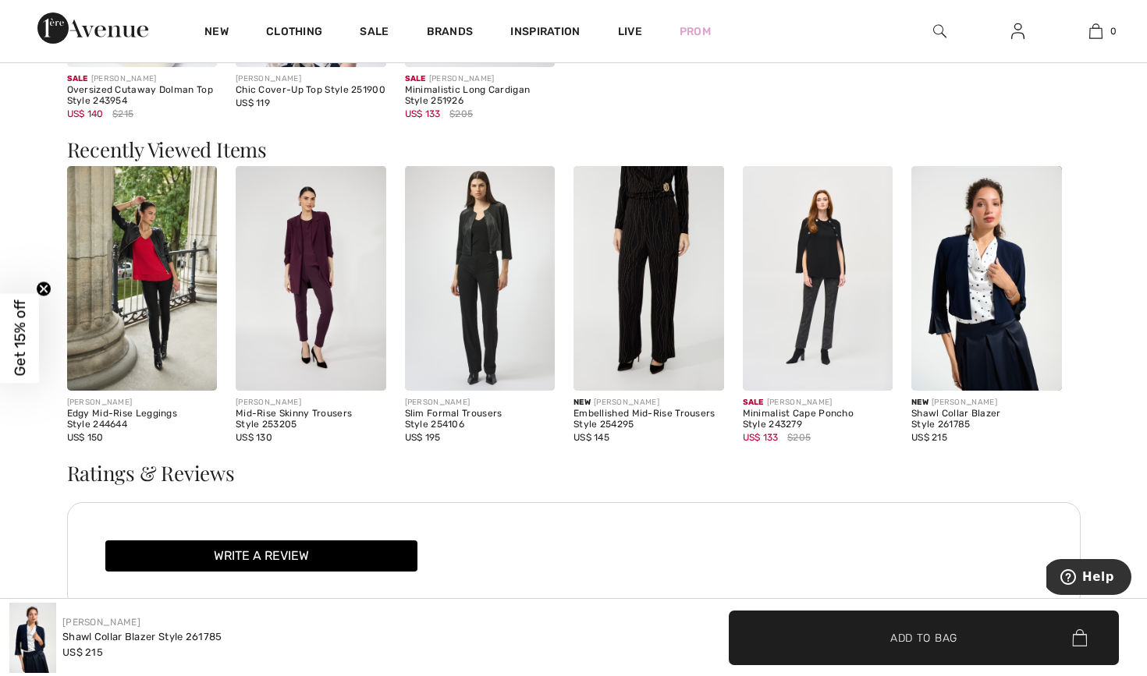
scroll to position [1483, 0]
